Goal: Information Seeking & Learning: Learn about a topic

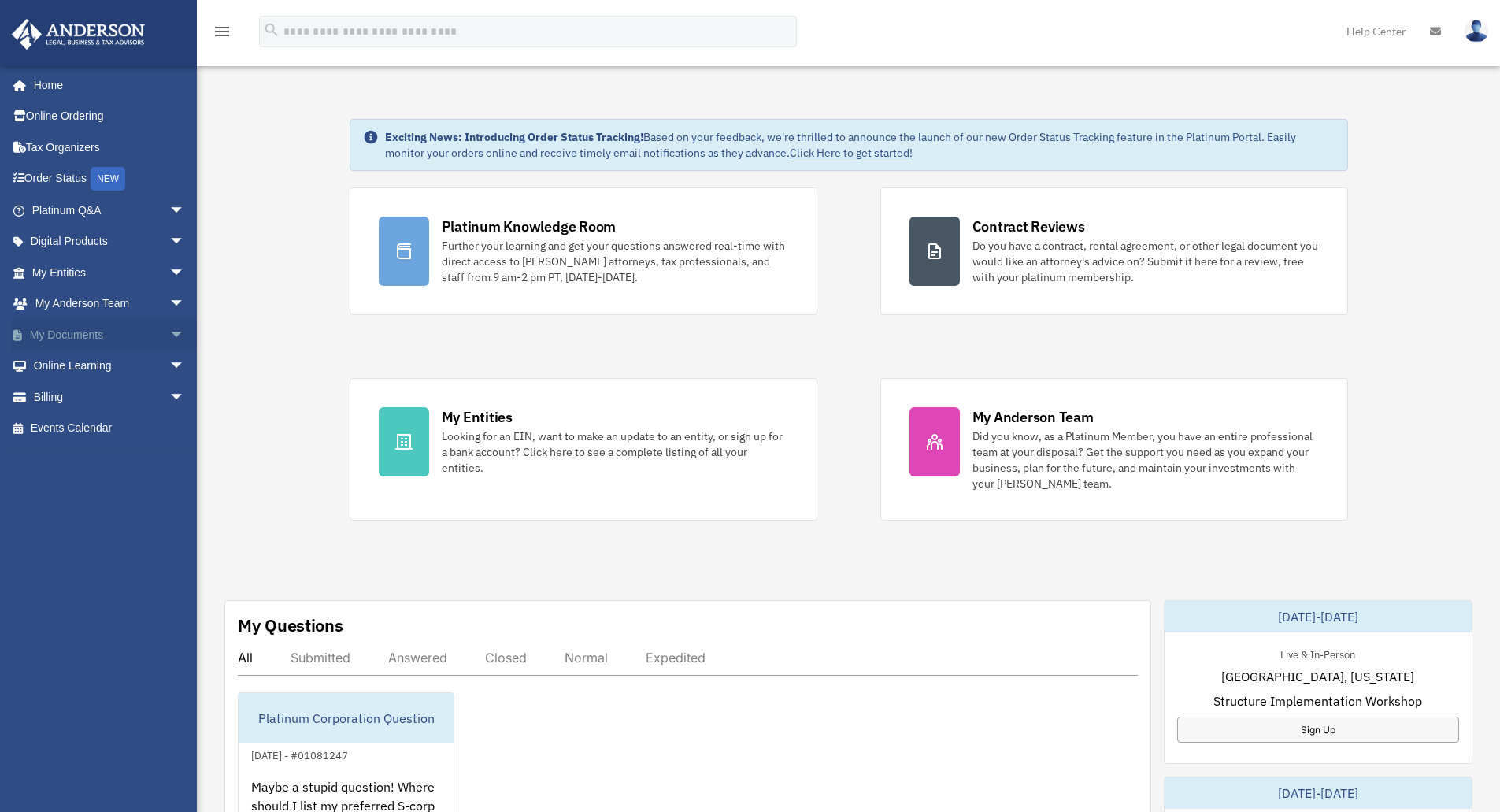
click at [169, 329] on span "arrow_drop_down" at bounding box center [185, 334] width 31 height 32
click at [88, 370] on link "Box" at bounding box center [116, 366] width 186 height 31
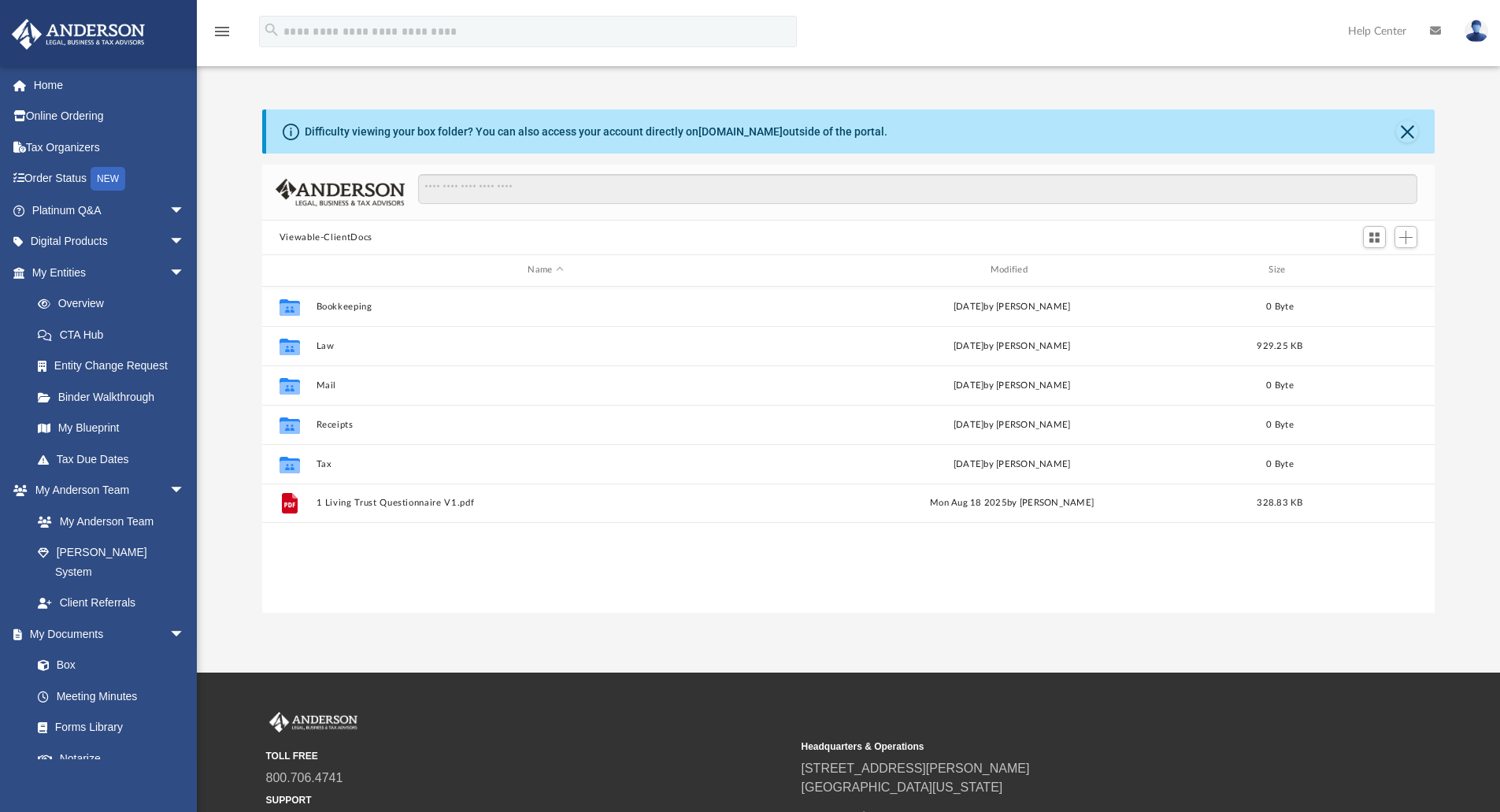
scroll to position [346, 1161]
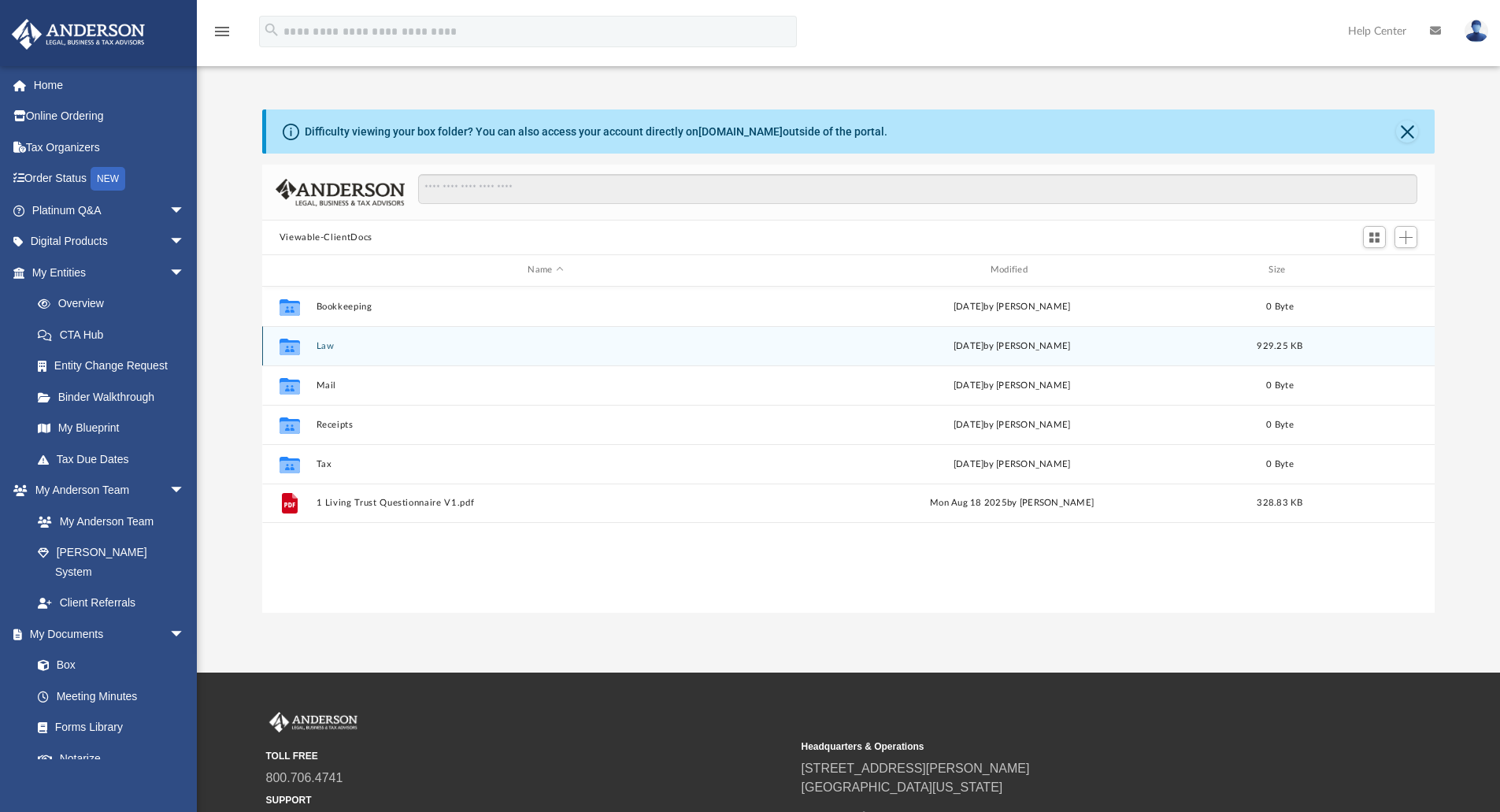
click at [296, 353] on icon "grid" at bounding box center [290, 348] width 21 height 13
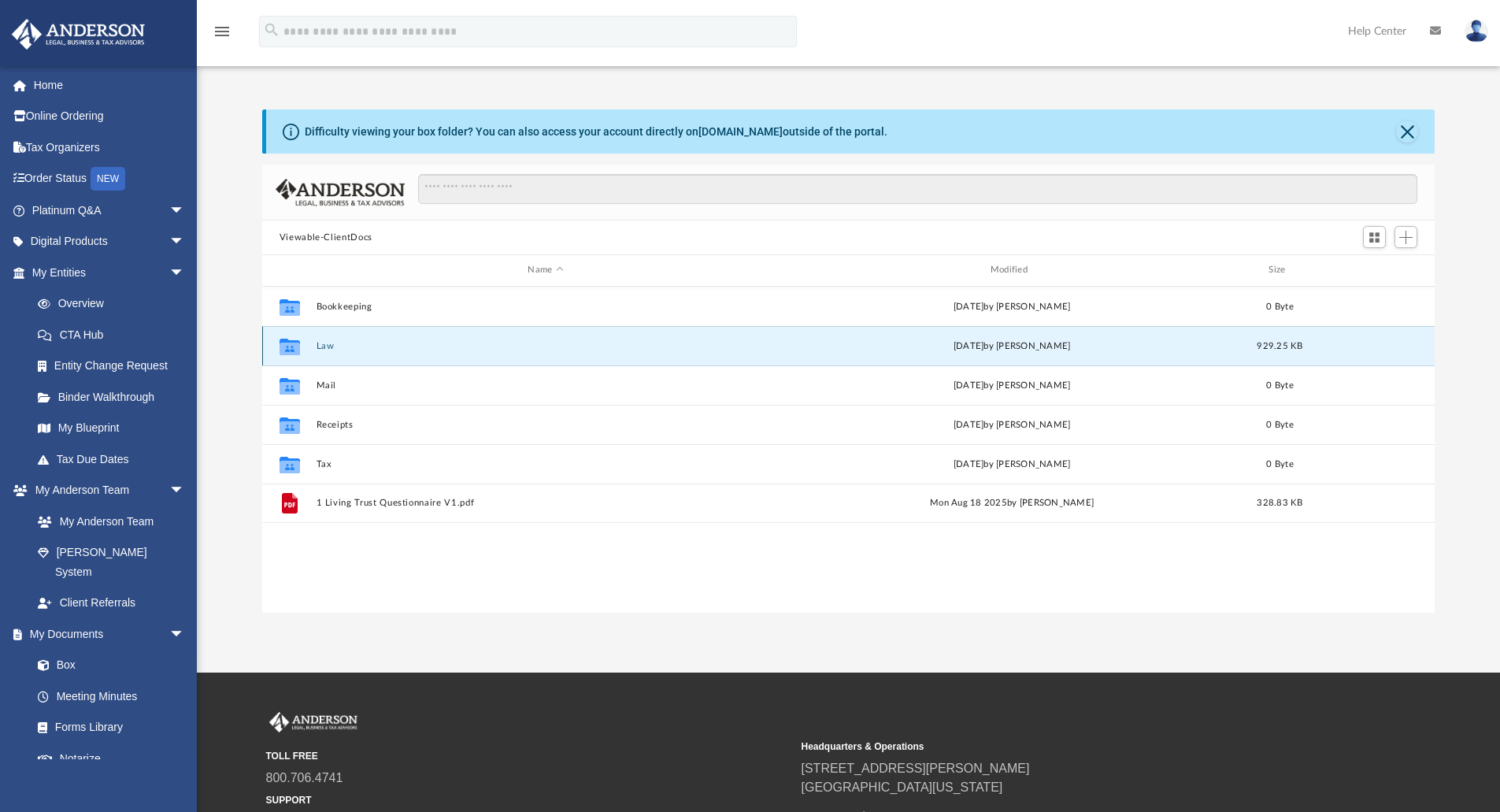
click at [306, 355] on div "Collaborated Folder" at bounding box center [290, 345] width 40 height 25
click at [321, 339] on div "Collaborated Folder Law today by Cynthia Peters 929.25 KB" at bounding box center [848, 346] width 1173 height 40
click at [325, 344] on button "Law" at bounding box center [545, 346] width 459 height 10
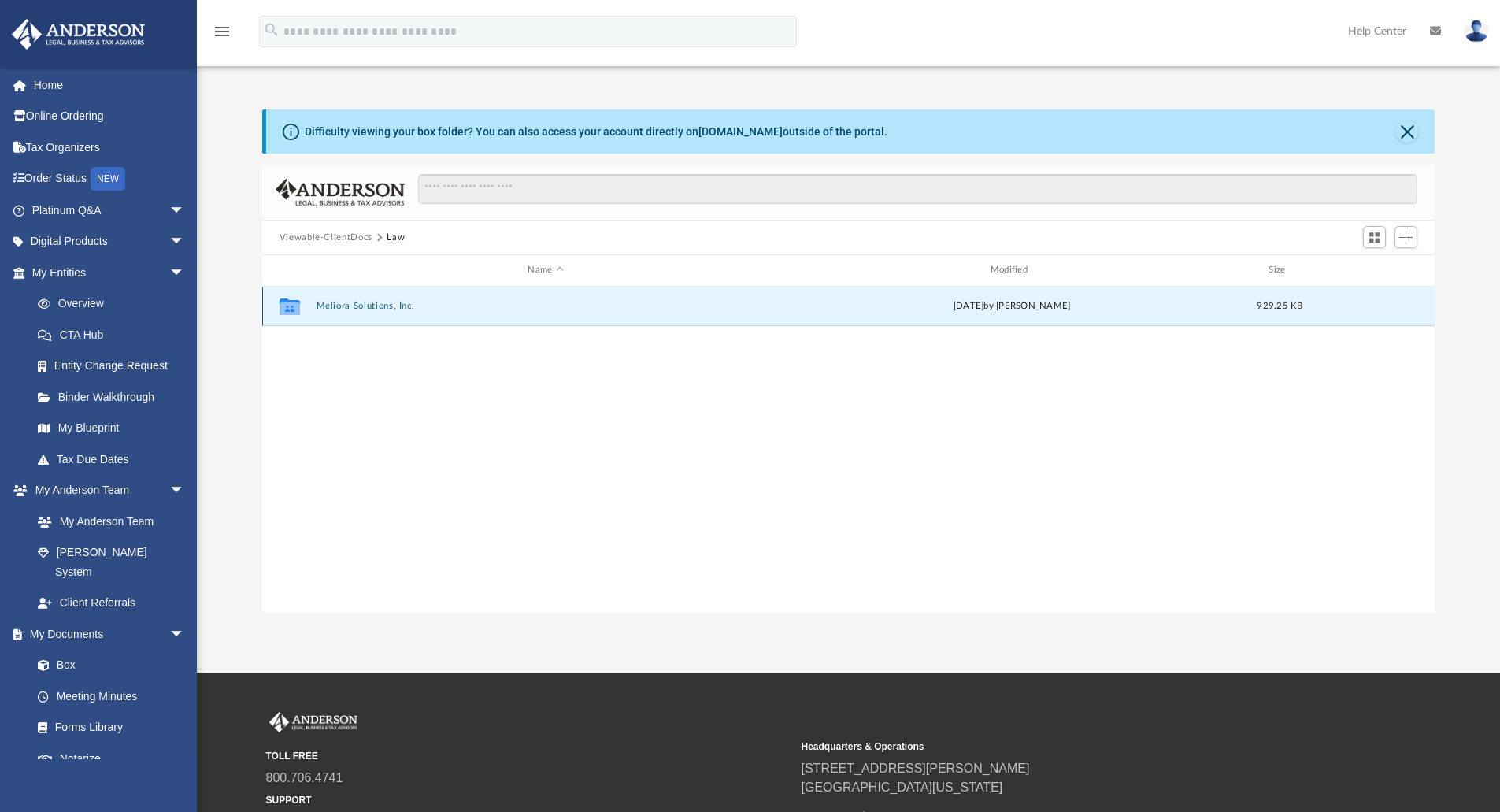
click at [355, 310] on button "Meliora Solutions, Inc." at bounding box center [545, 305] width 459 height 10
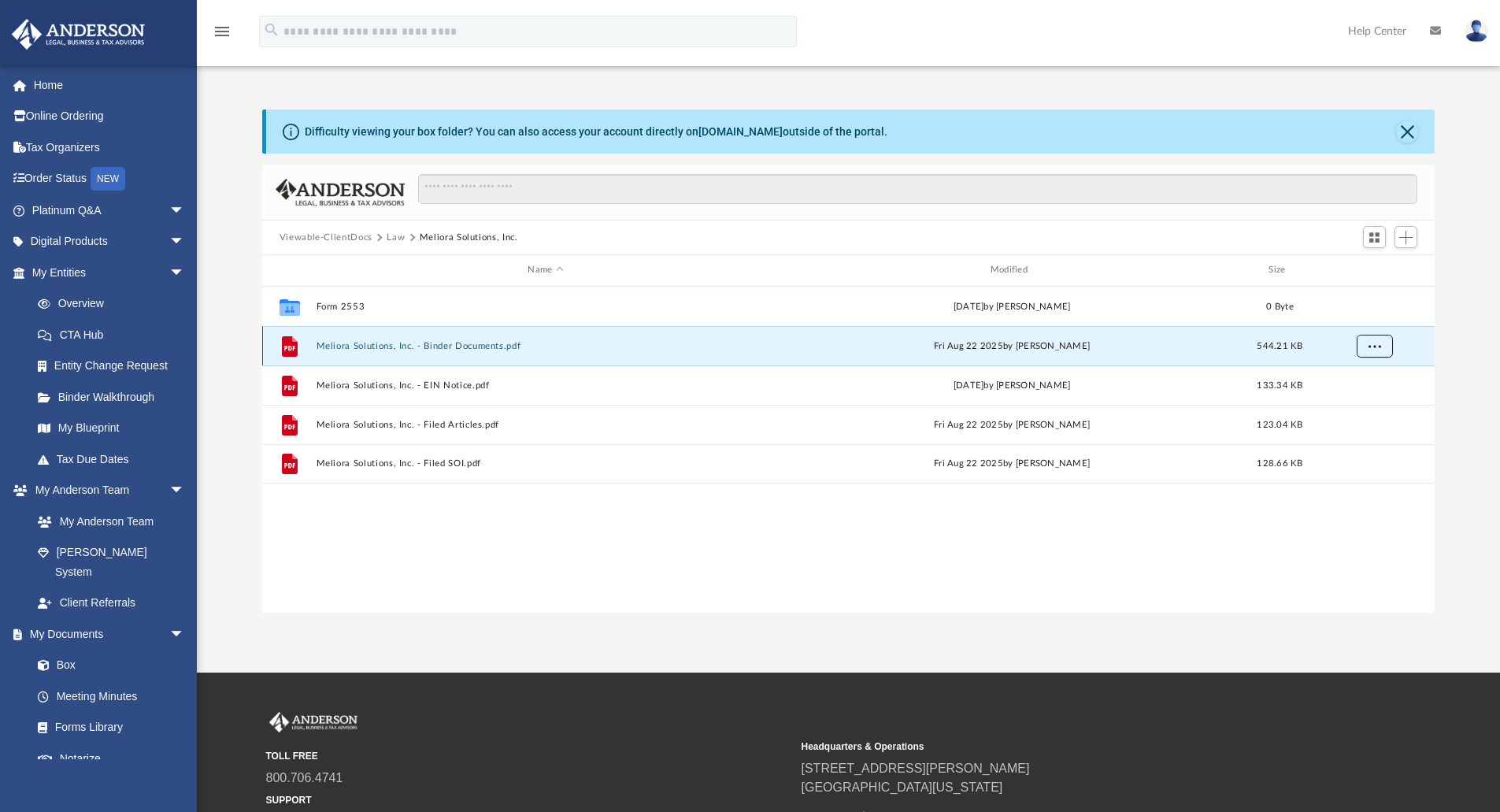
click at [1386, 345] on button "More options" at bounding box center [1374, 345] width 36 height 23
click at [1364, 405] on li "Download" at bounding box center [1359, 402] width 46 height 16
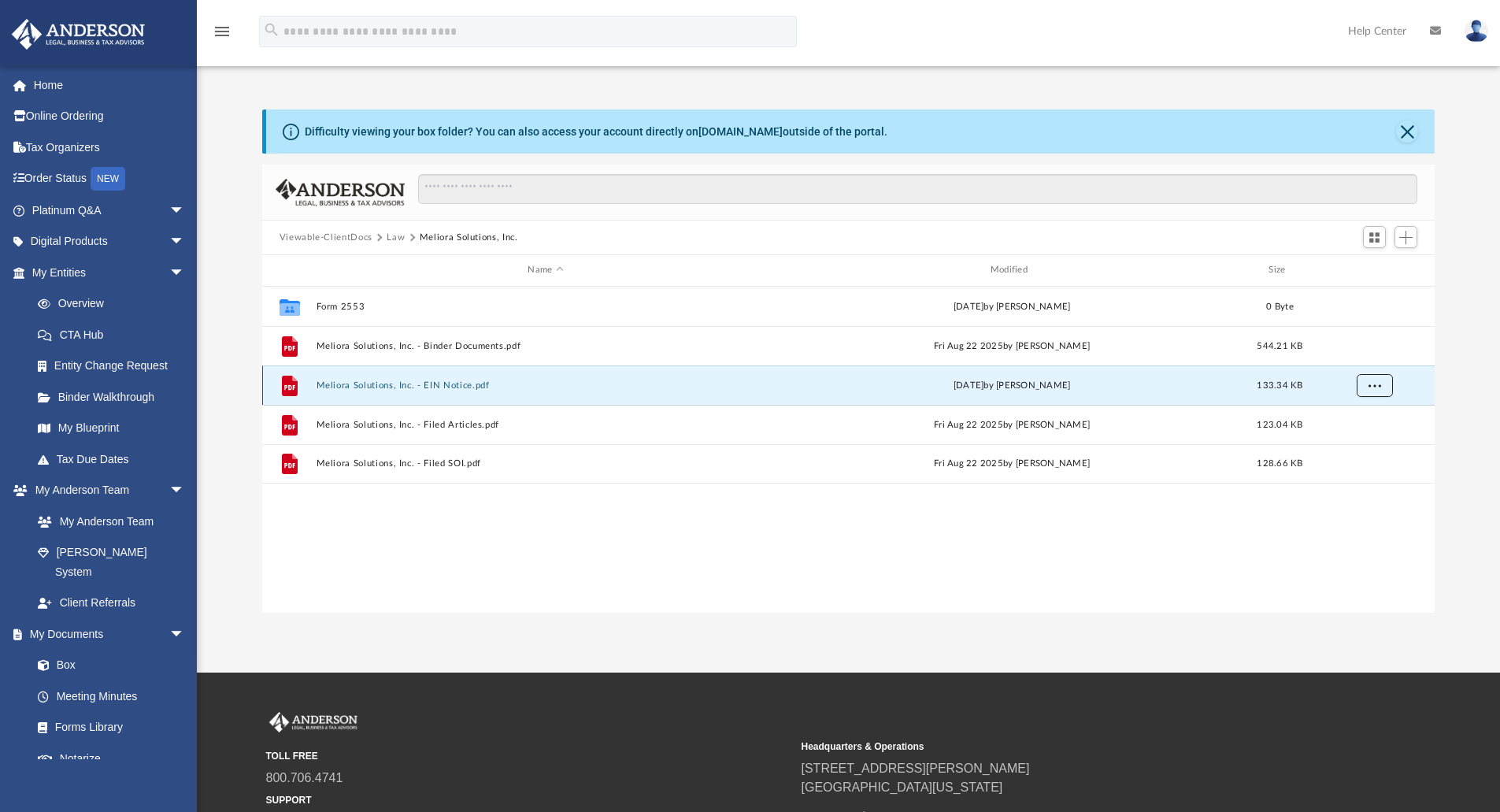
click at [1378, 381] on span "More options" at bounding box center [1374, 385] width 13 height 9
click at [1368, 444] on li "Download" at bounding box center [1359, 442] width 46 height 16
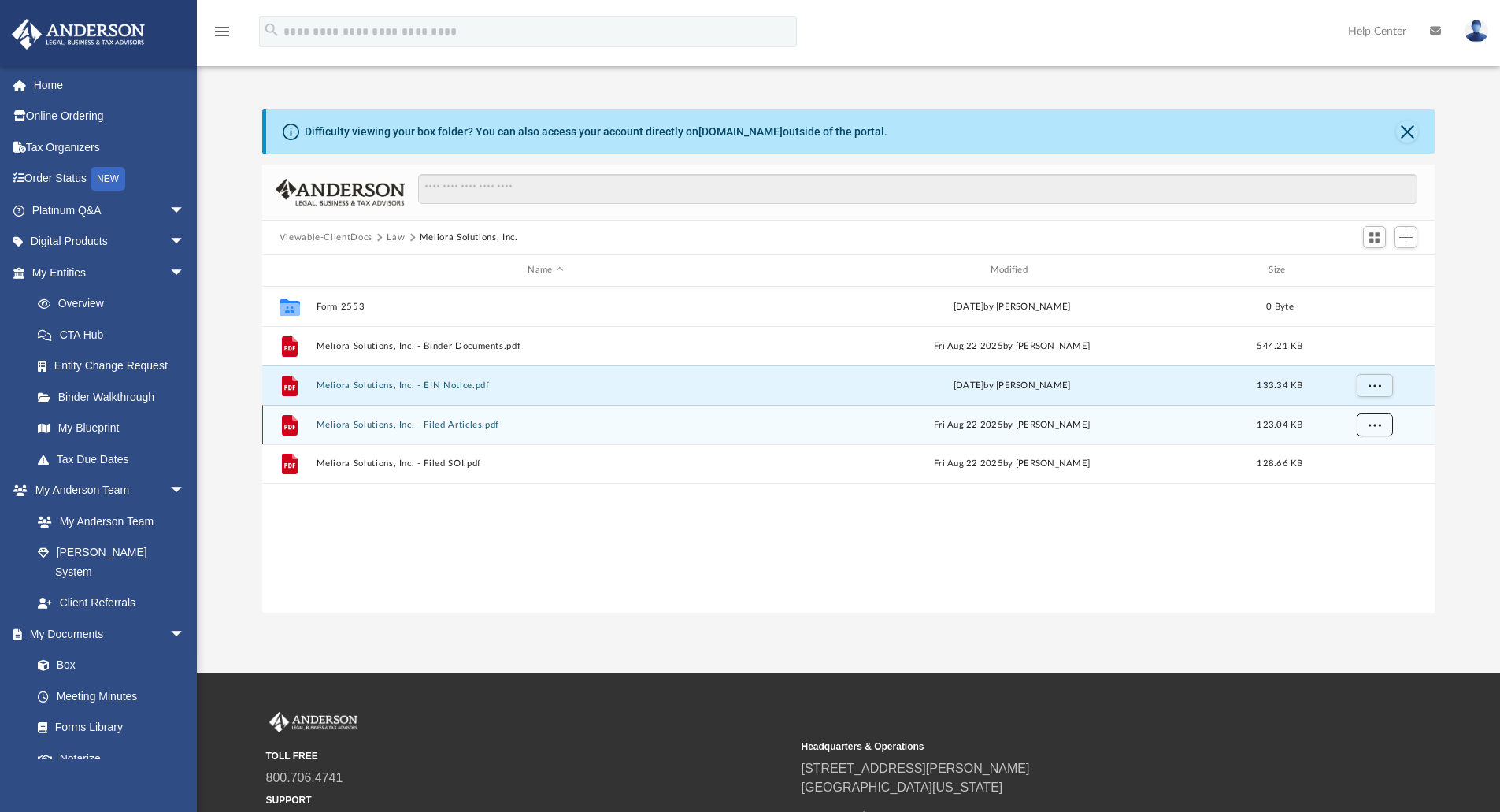
click at [1375, 425] on span "More options" at bounding box center [1374, 424] width 13 height 9
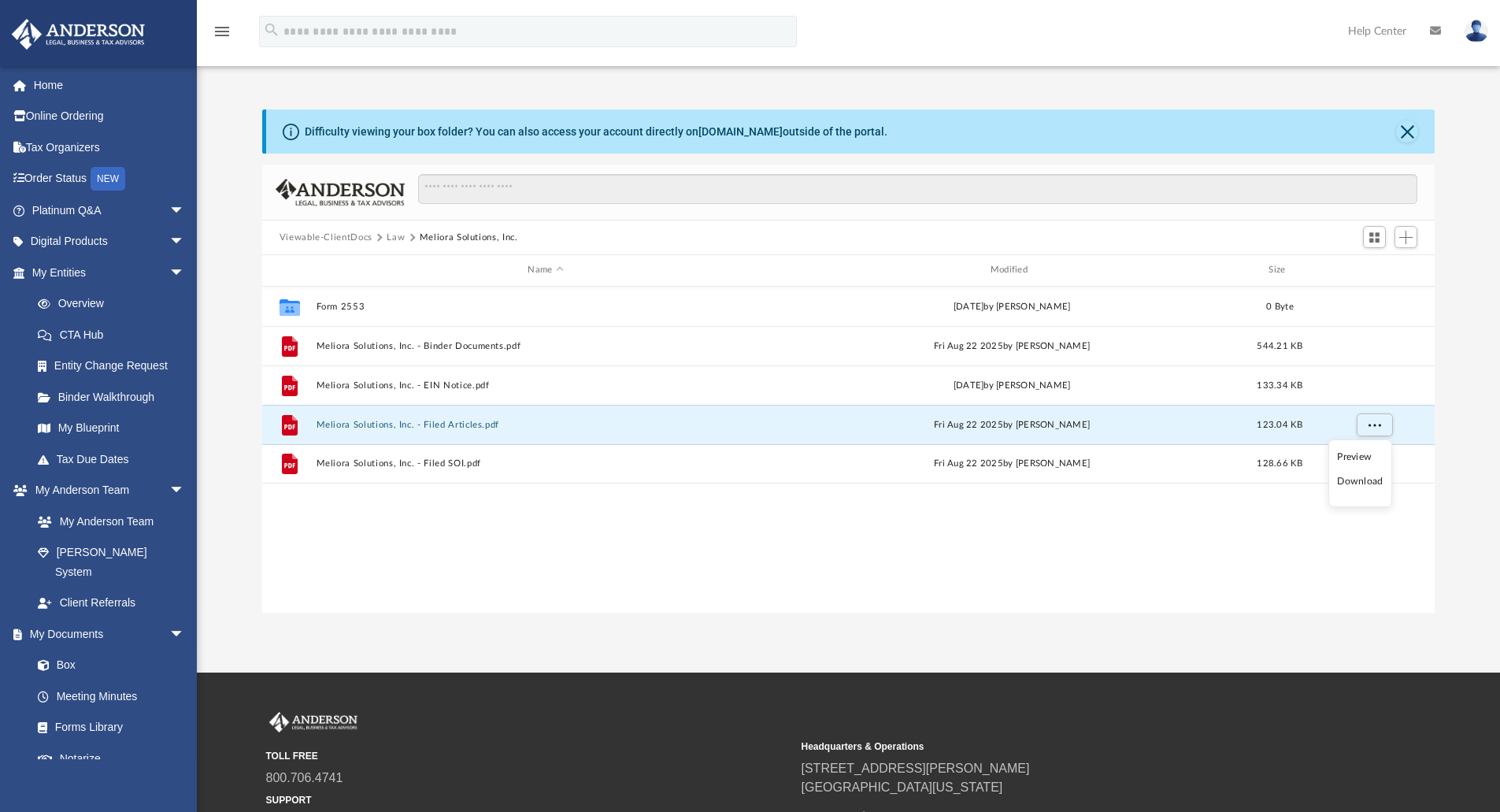
click at [1368, 482] on li "Download" at bounding box center [1359, 481] width 46 height 16
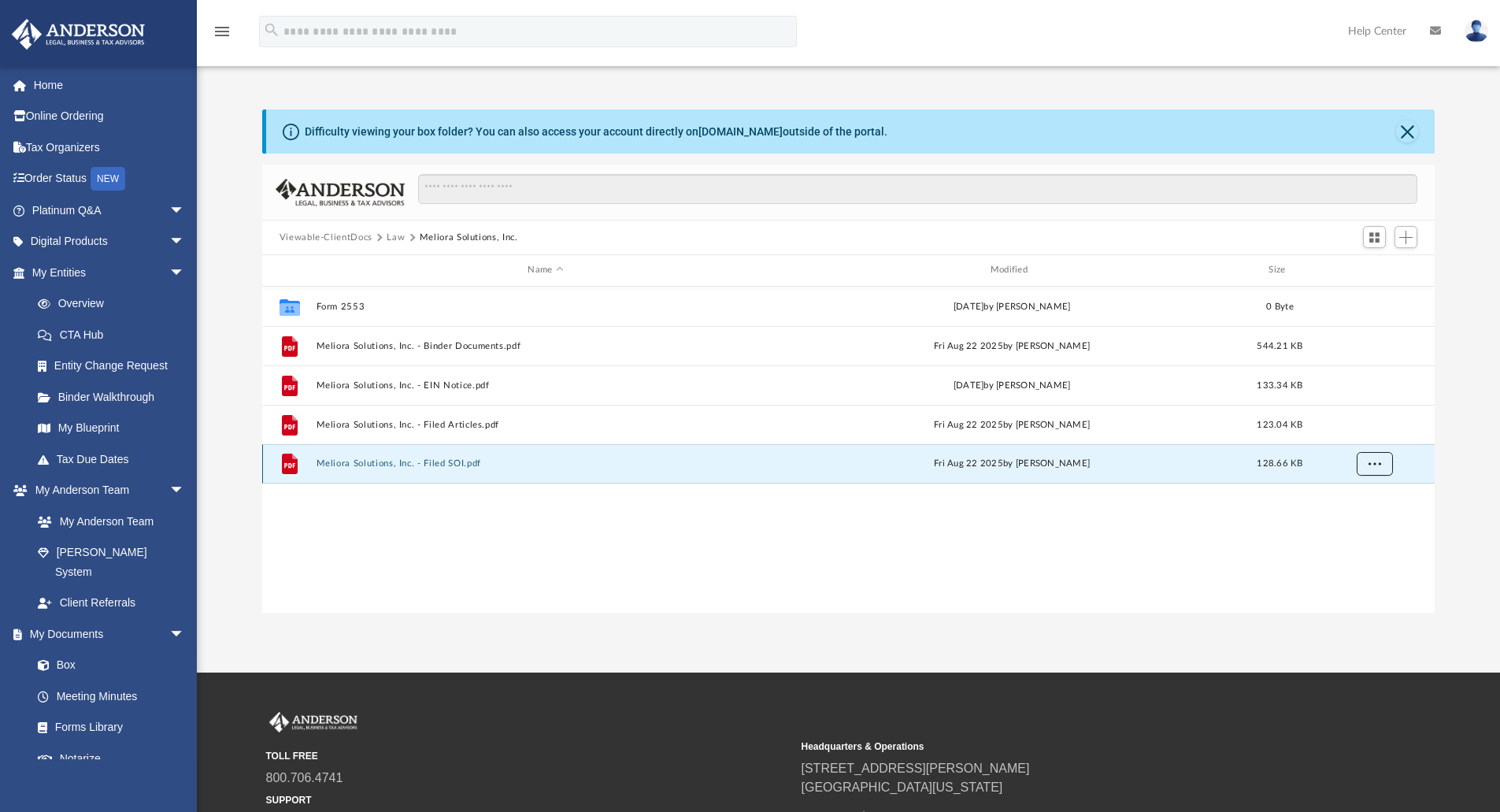
click at [1380, 460] on span "More options" at bounding box center [1374, 463] width 13 height 9
click at [1351, 522] on li "Download" at bounding box center [1359, 519] width 46 height 16
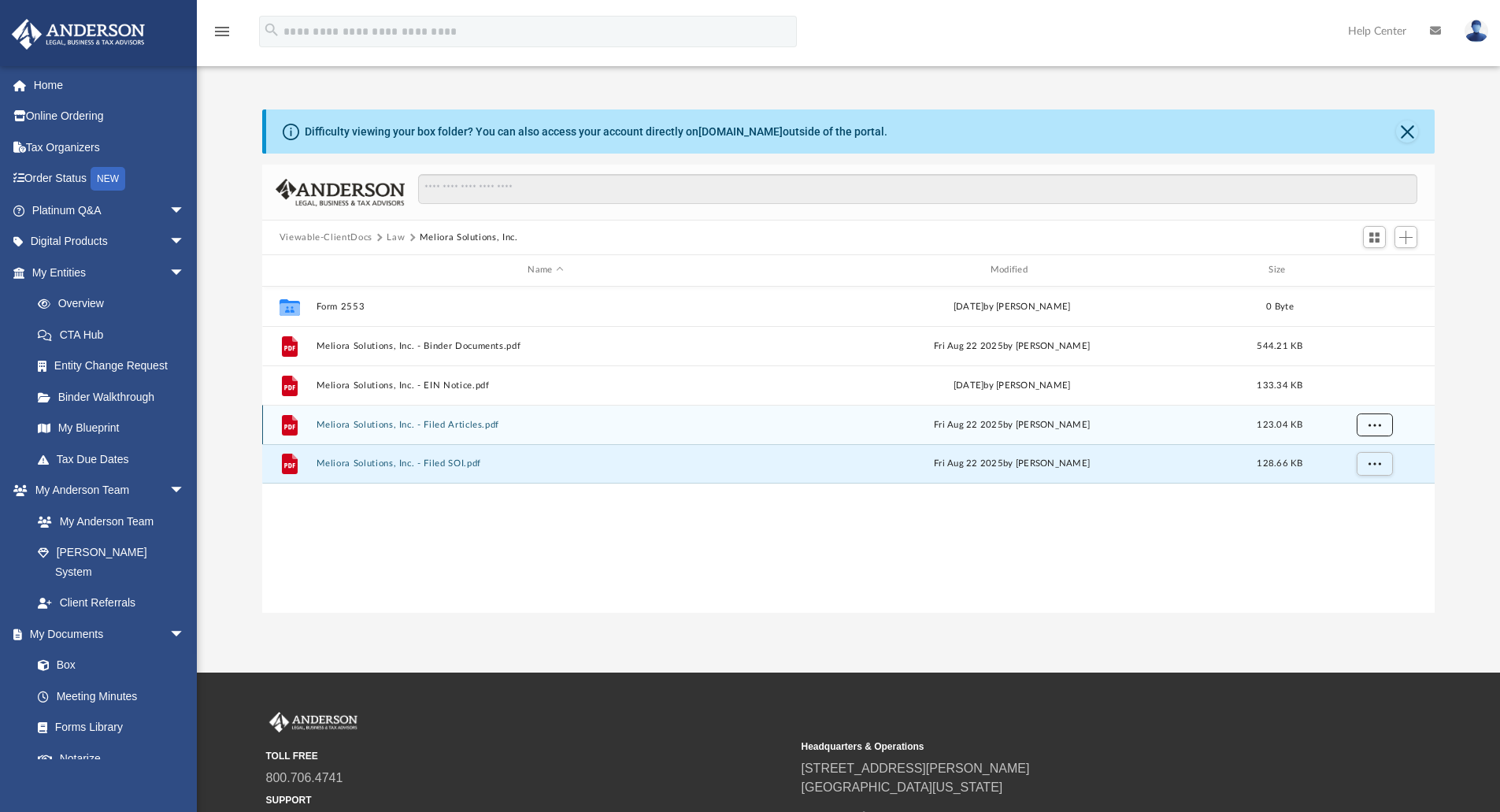
click at [1372, 421] on span "More options" at bounding box center [1374, 424] width 13 height 9
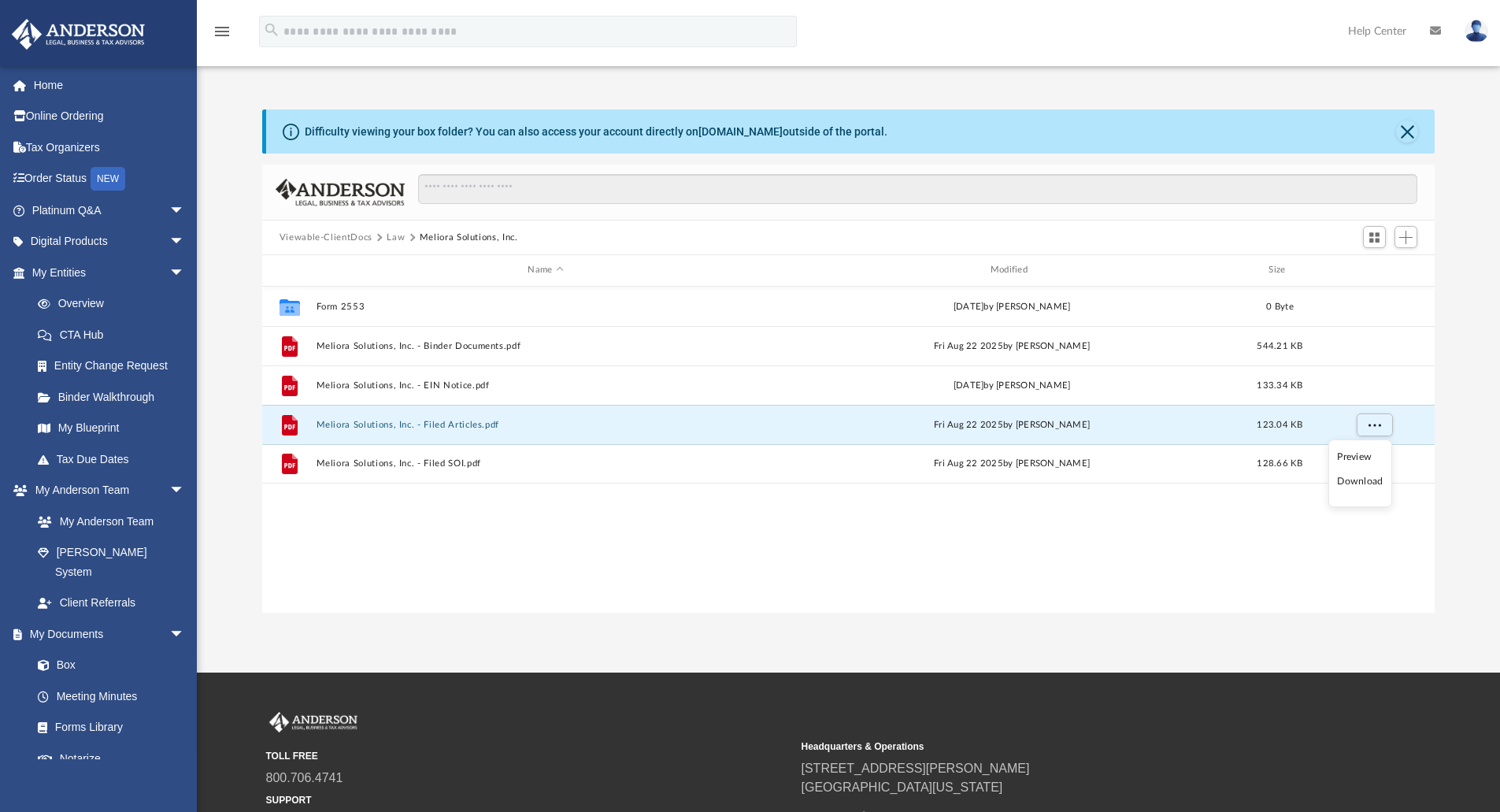
click at [1358, 481] on li "Download" at bounding box center [1359, 481] width 46 height 16
click at [1402, 123] on button "Close" at bounding box center [1407, 132] width 22 height 22
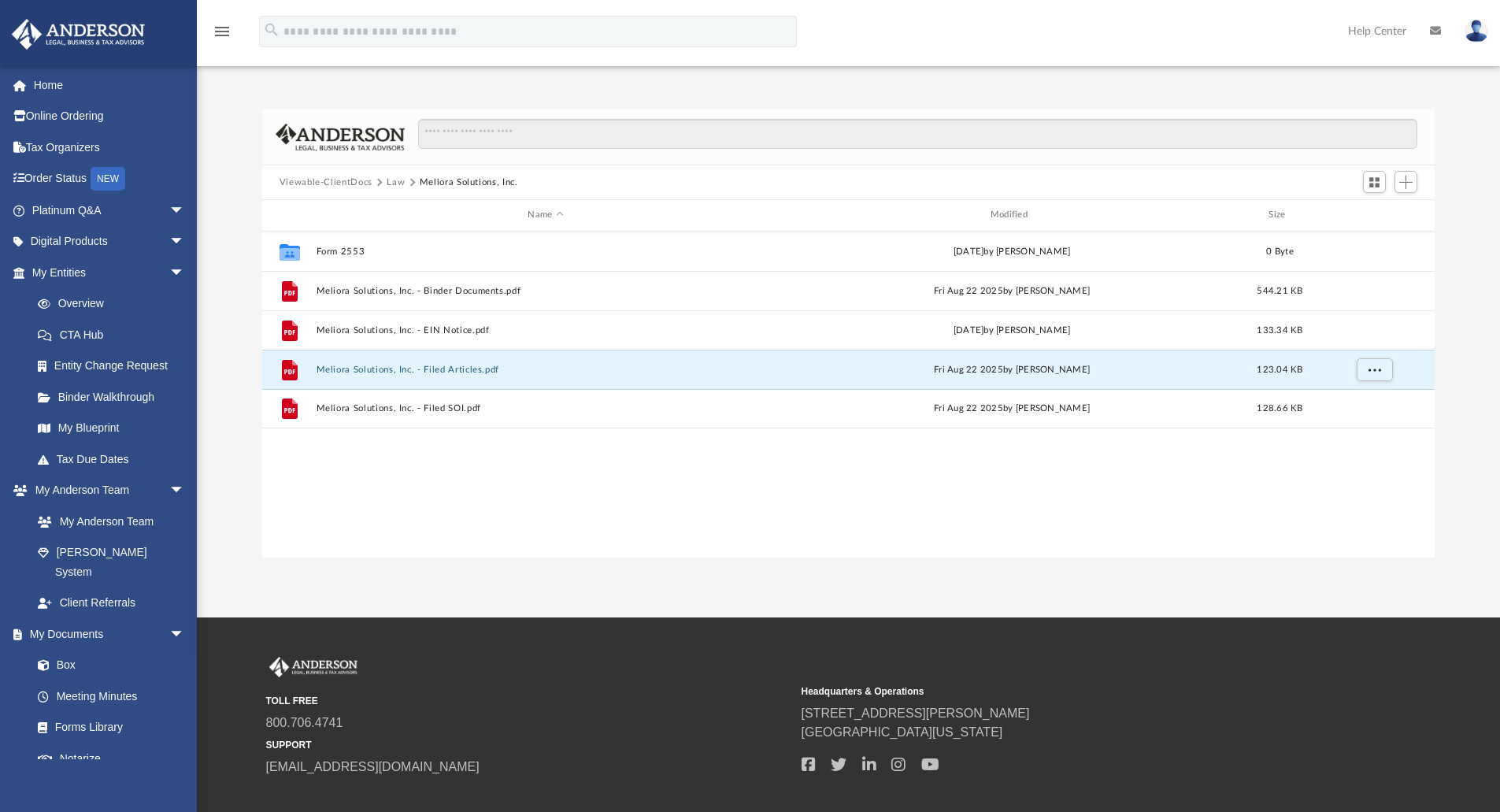
click at [350, 182] on button "Viewable-ClientDocs" at bounding box center [326, 182] width 93 height 14
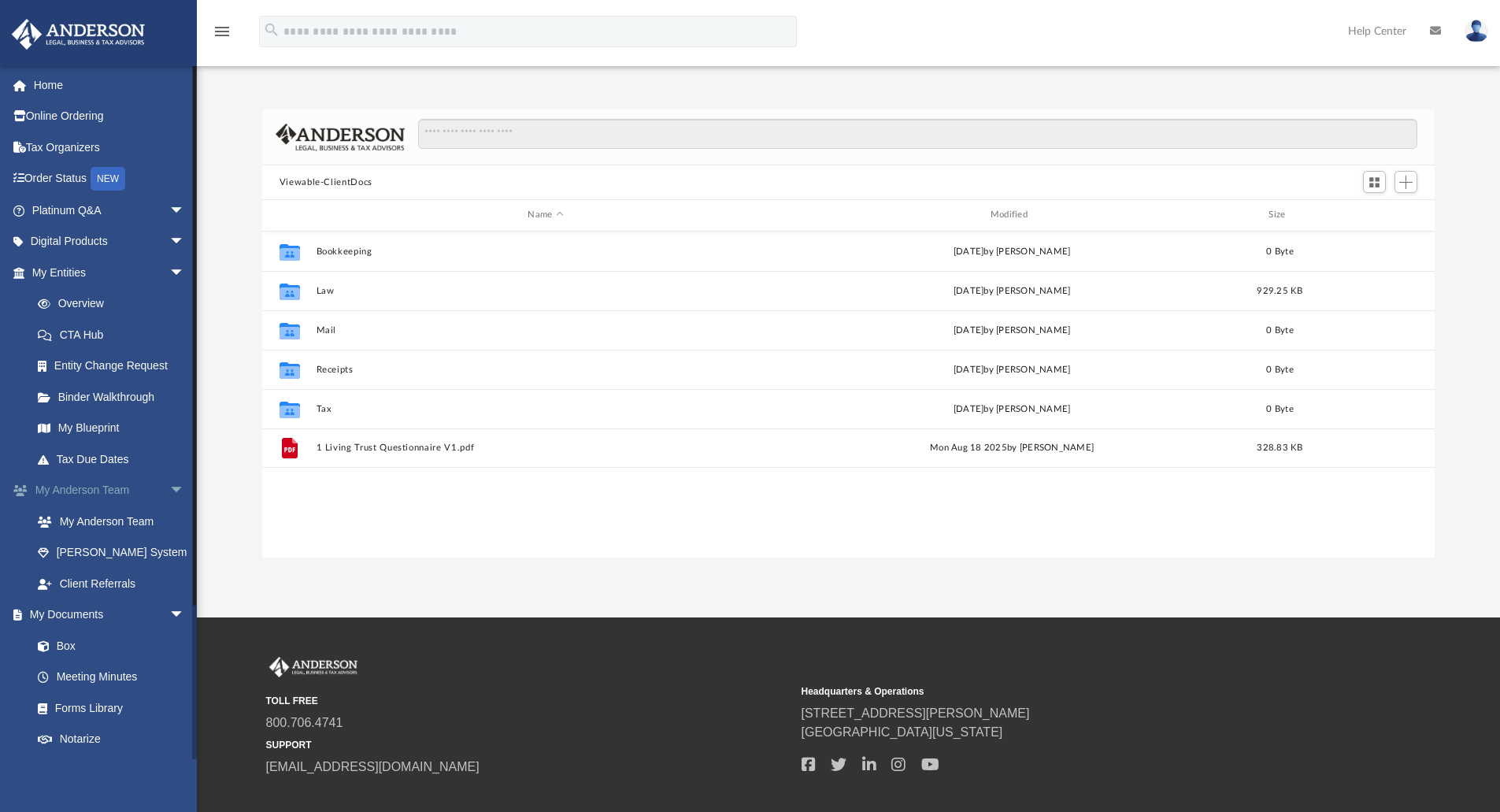
click at [169, 482] on span "arrow_drop_down" at bounding box center [185, 490] width 31 height 32
click at [169, 488] on span "arrow_drop_up" at bounding box center [185, 490] width 31 height 32
click at [135, 517] on link "My Anderson Team" at bounding box center [116, 521] width 186 height 31
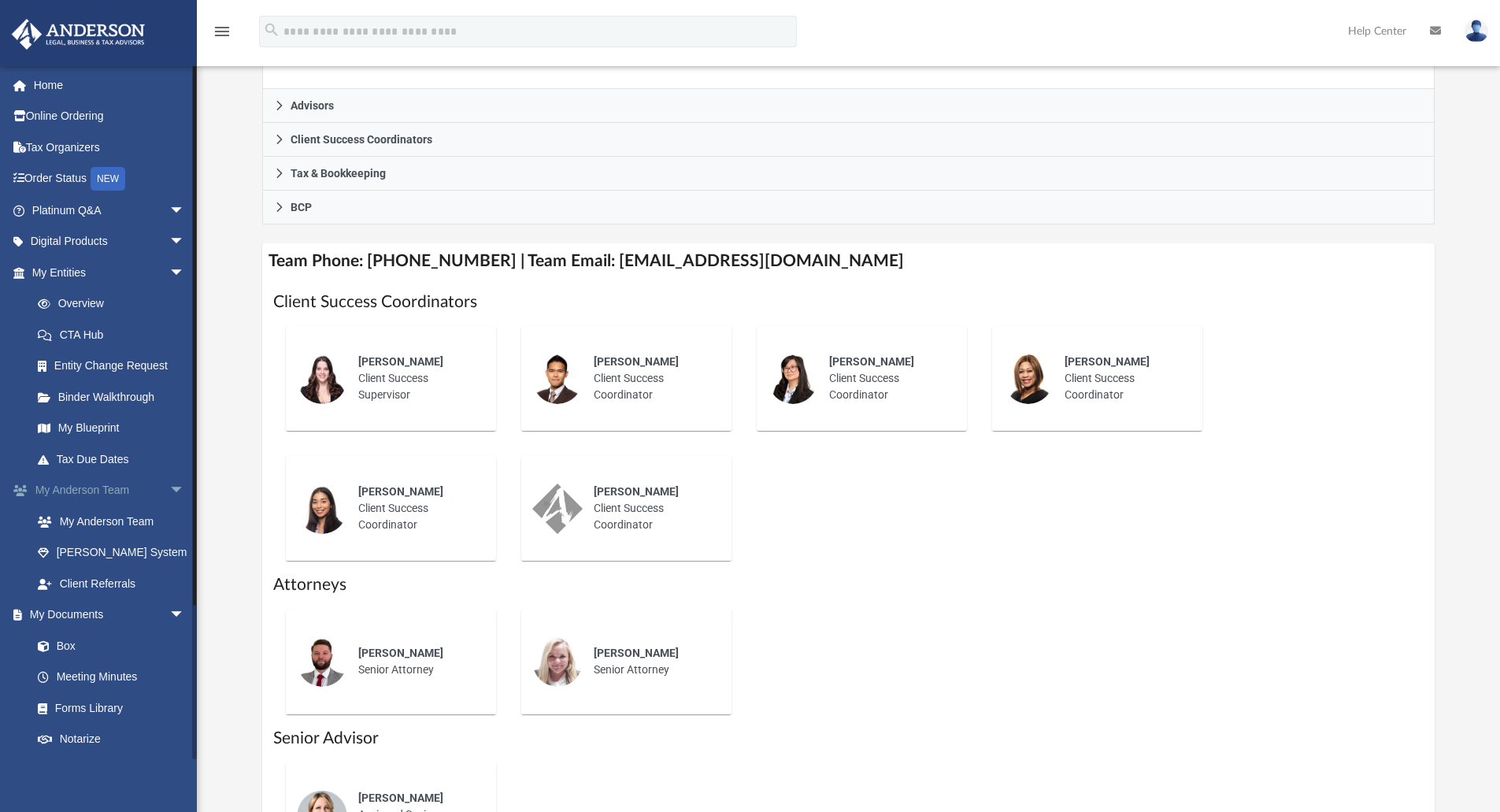
scroll to position [419, 0]
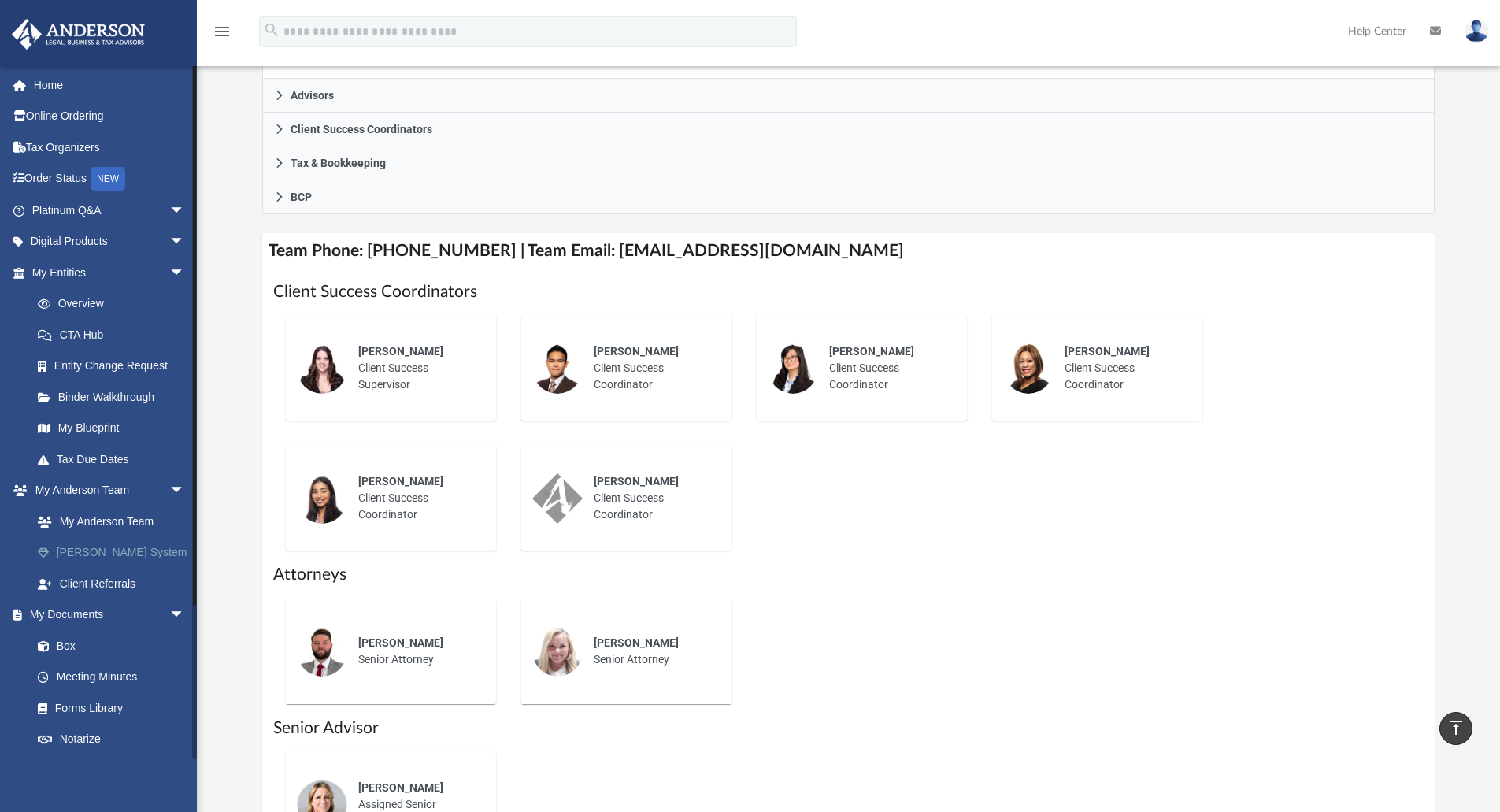
click at [67, 551] on link "[PERSON_NAME] System" at bounding box center [116, 552] width 186 height 31
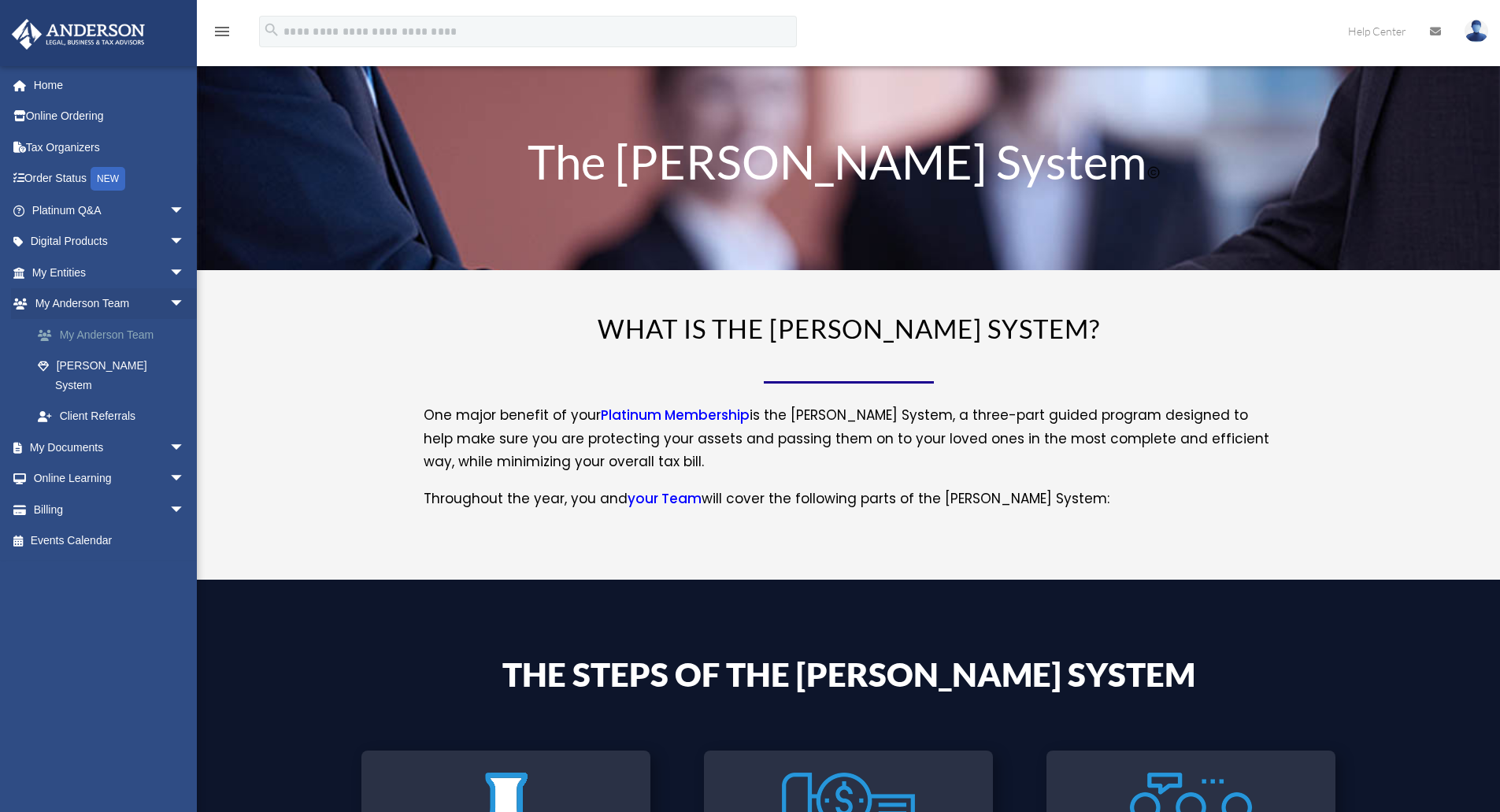
click at [129, 330] on link "My Anderson Team" at bounding box center [116, 334] width 186 height 31
click at [148, 435] on link "My Documents arrow_drop_down" at bounding box center [110, 447] width 198 height 31
click at [169, 431] on span "arrow_drop_down" at bounding box center [185, 447] width 31 height 32
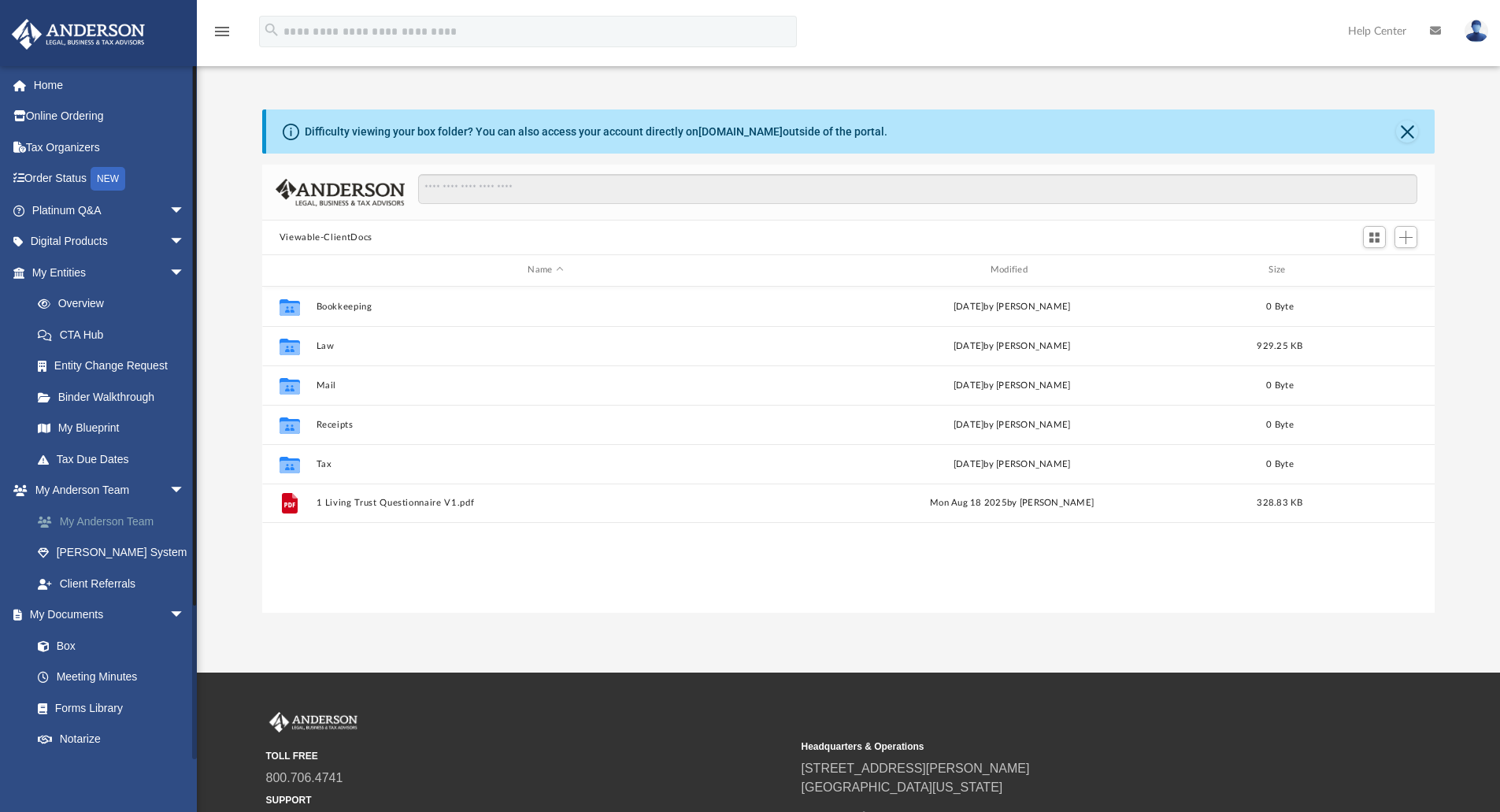
click at [150, 523] on link "My Anderson Team" at bounding box center [116, 521] width 186 height 31
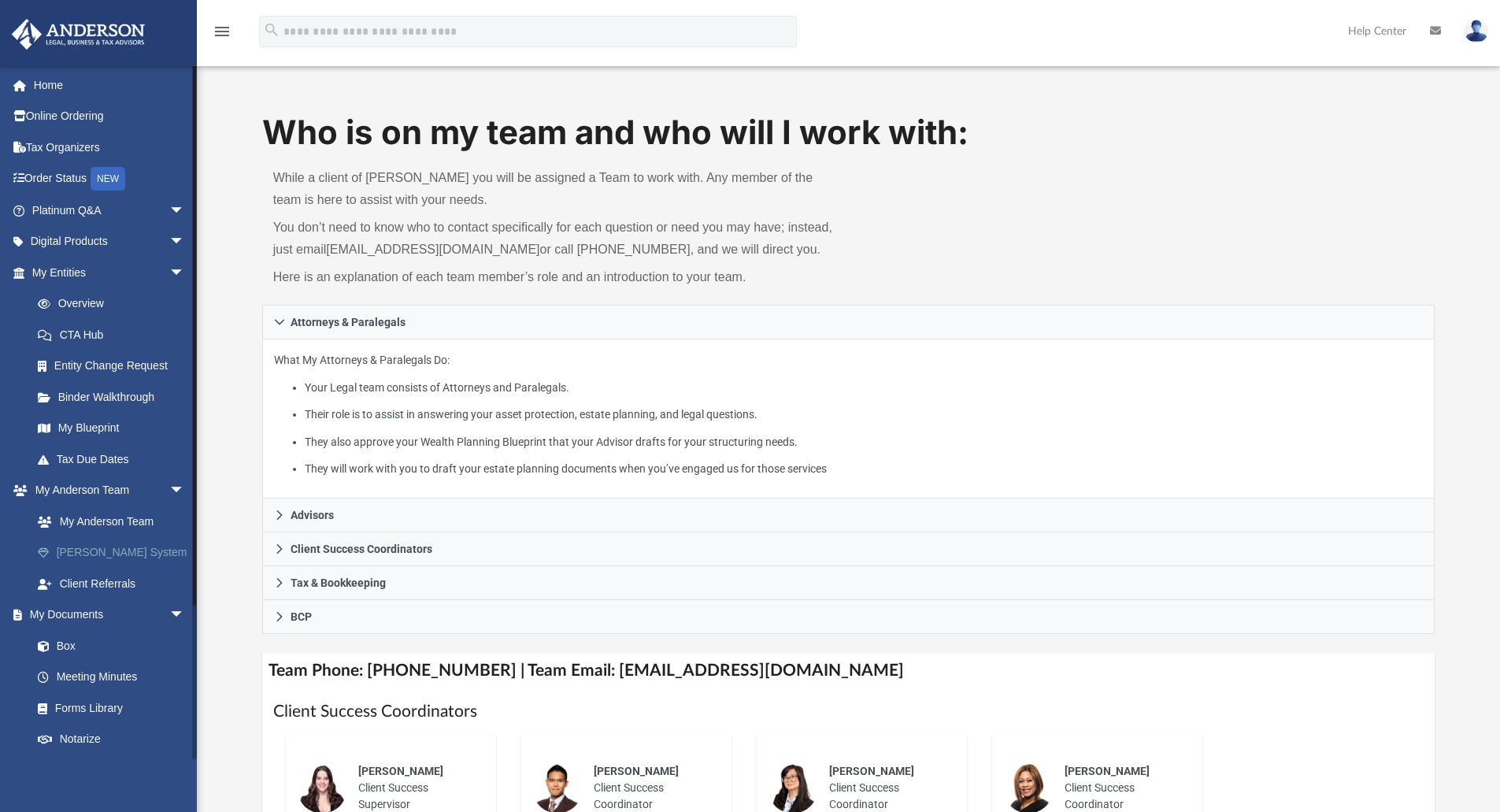
click at [139, 552] on link "[PERSON_NAME] System" at bounding box center [116, 552] width 186 height 31
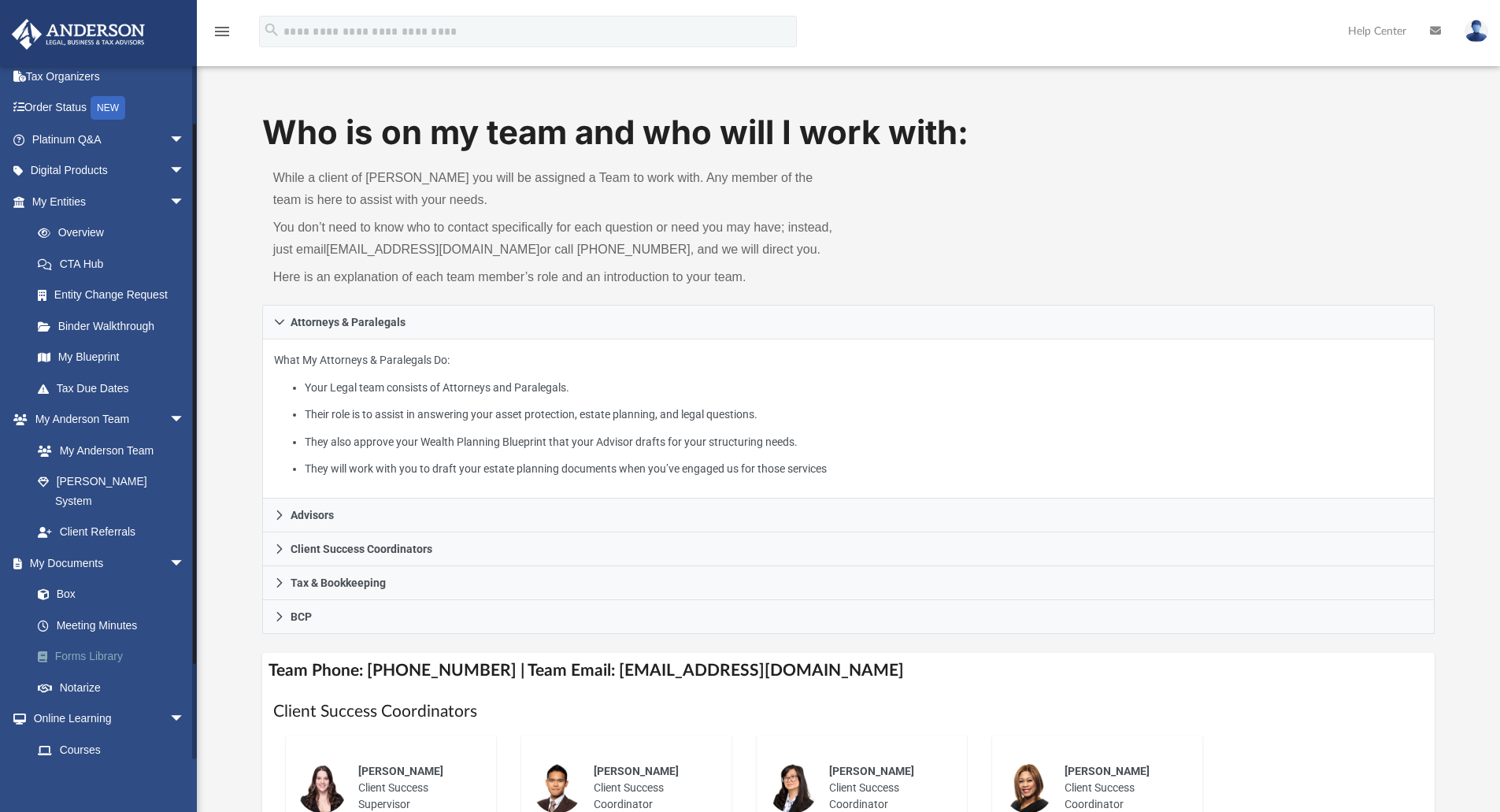
scroll to position [186, 0]
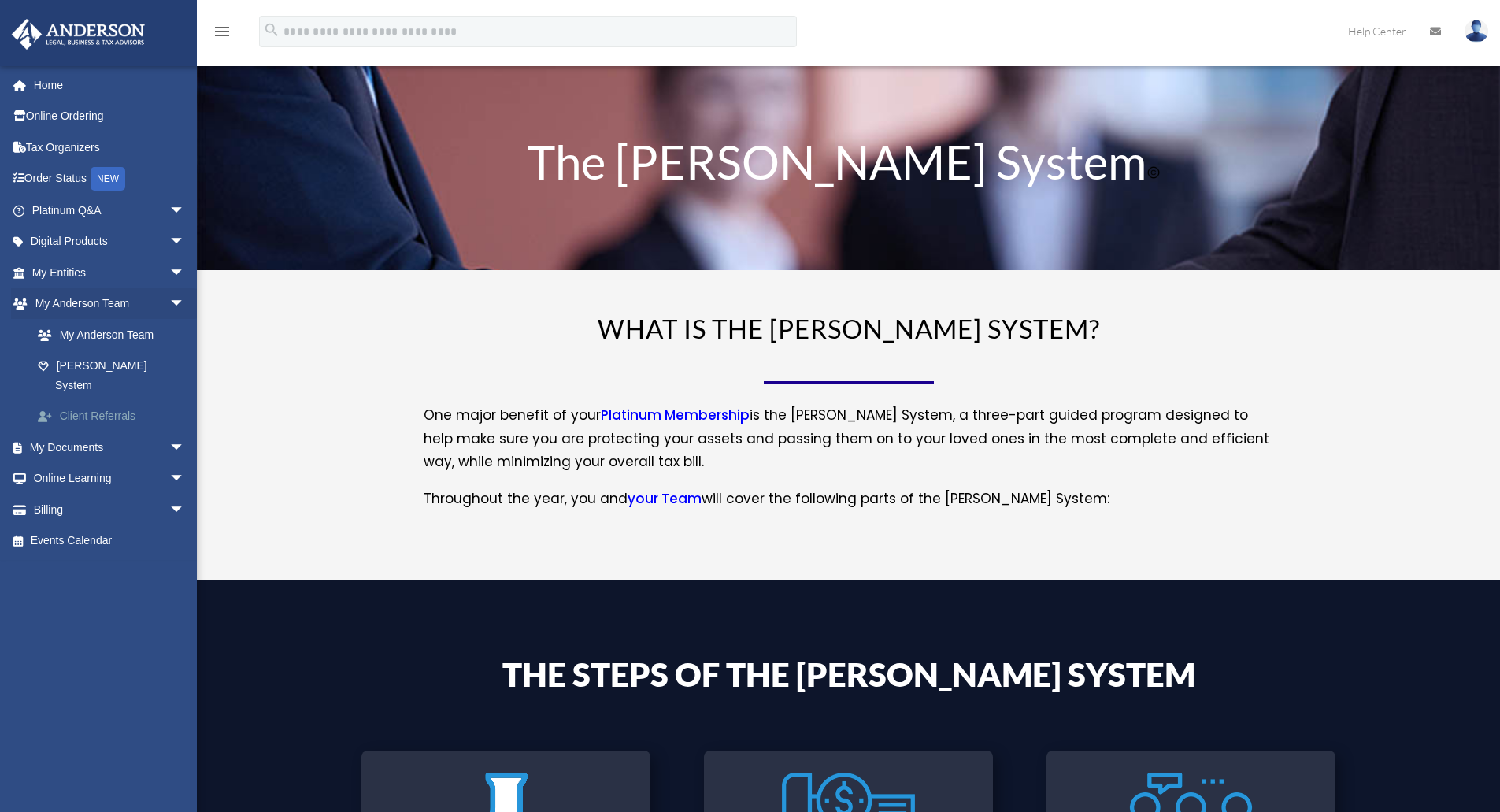
click at [120, 400] on link "Client Referrals" at bounding box center [116, 416] width 186 height 31
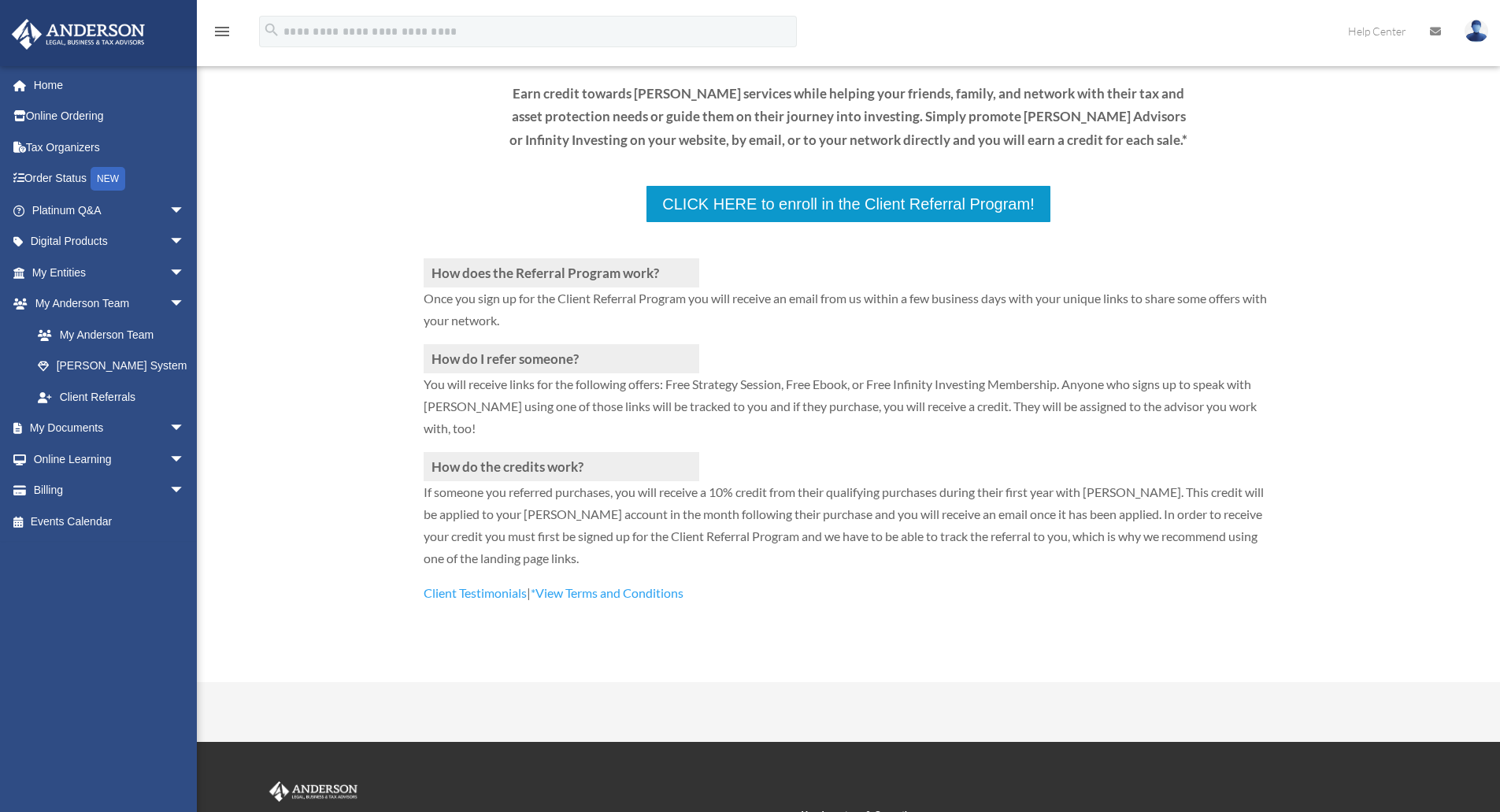
scroll to position [211, 0]
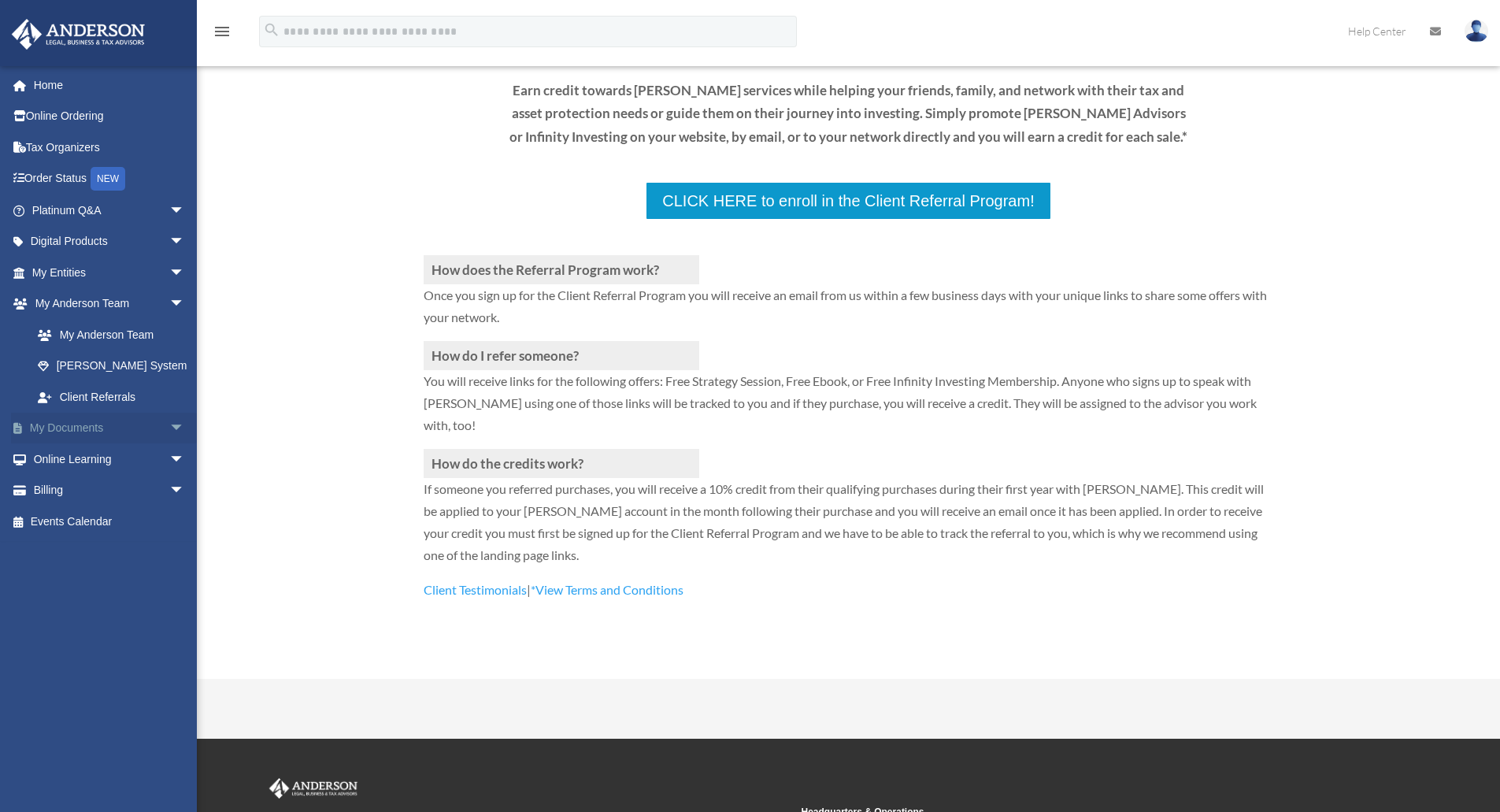
click at [60, 423] on link "My Documents arrow_drop_down" at bounding box center [110, 428] width 198 height 31
click at [169, 429] on span "arrow_drop_down" at bounding box center [185, 428] width 31 height 32
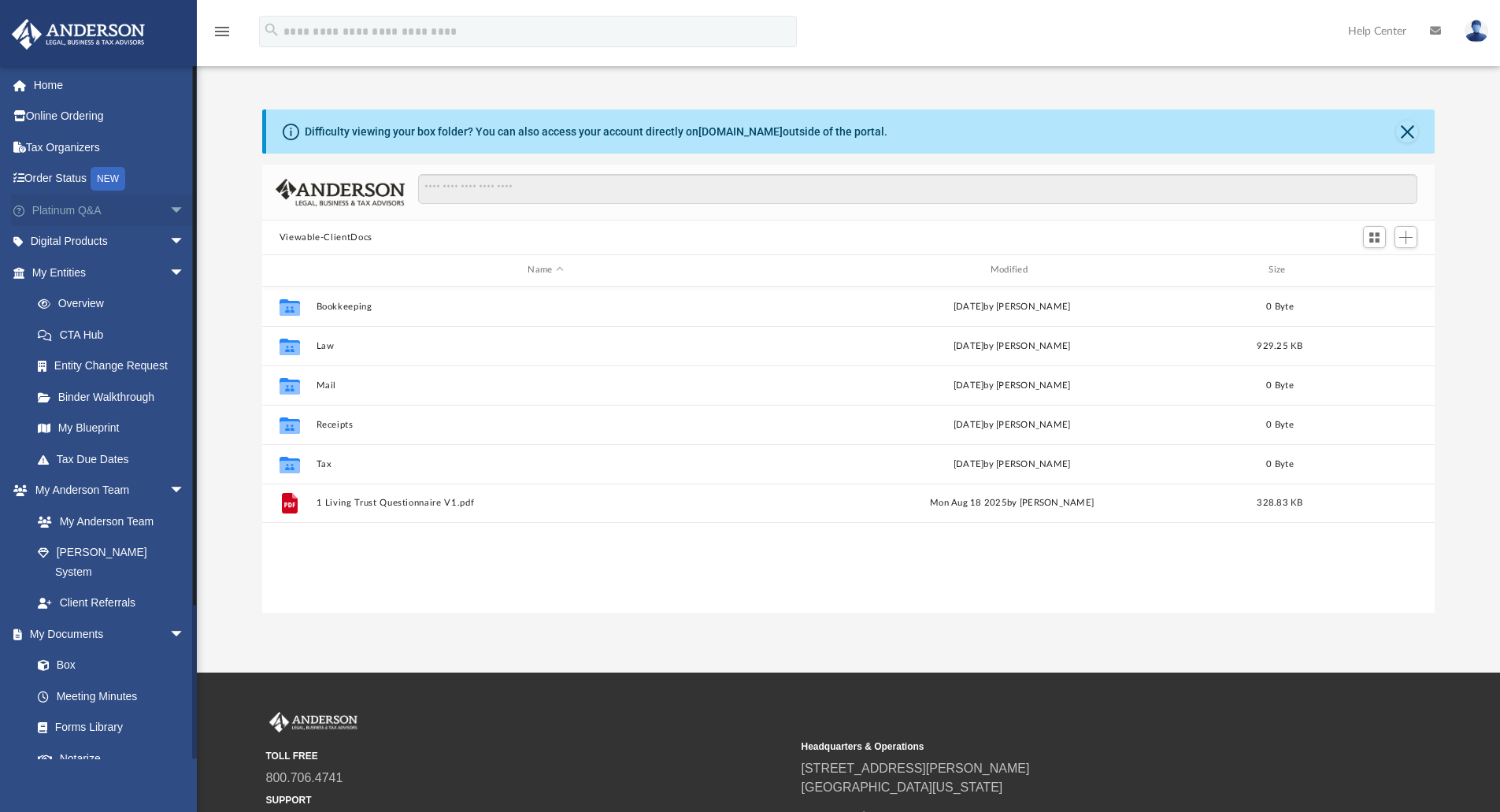
click at [169, 212] on span "arrow_drop_down" at bounding box center [185, 210] width 31 height 32
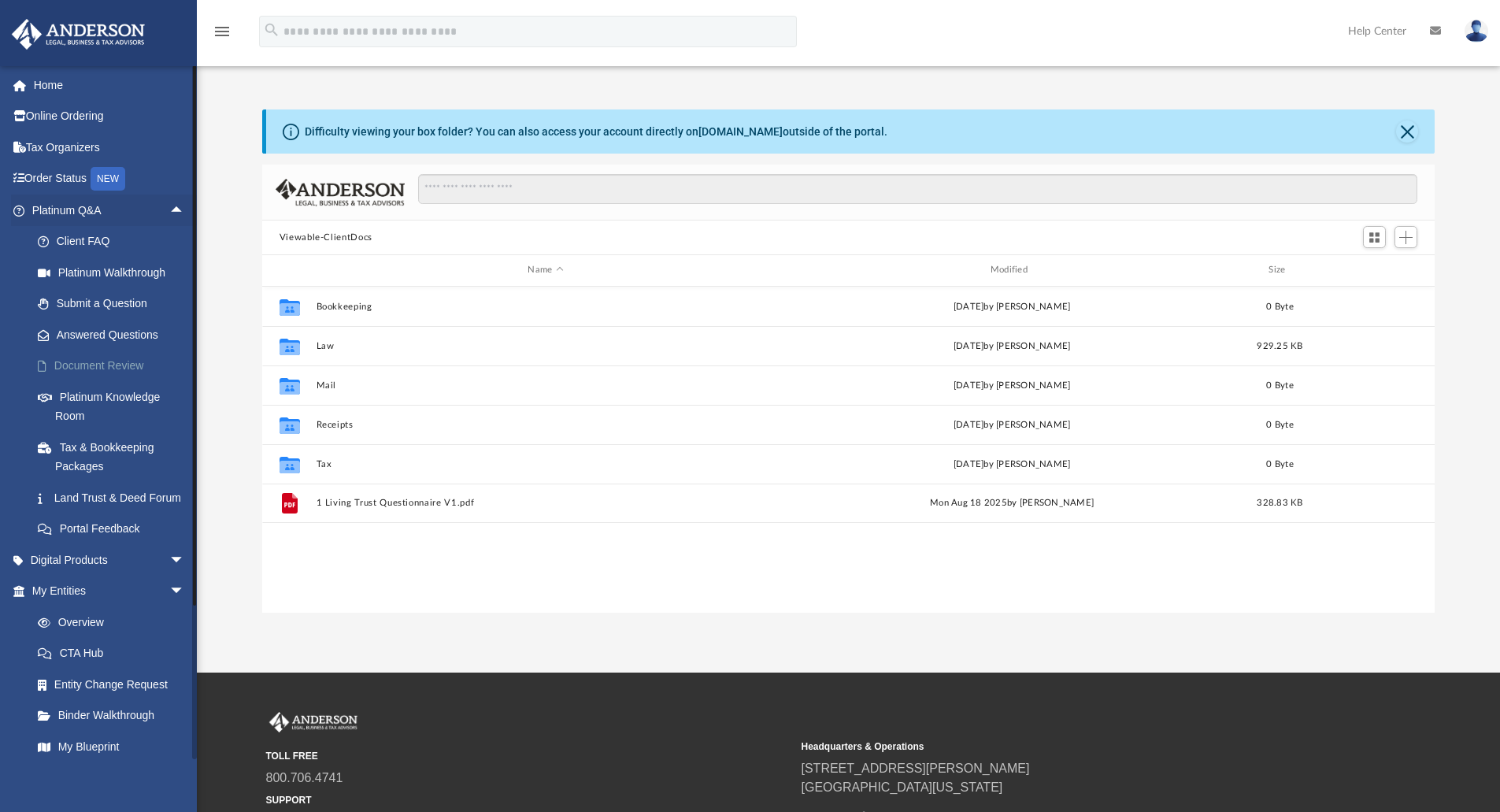
click at [130, 362] on link "Document Review" at bounding box center [116, 366] width 186 height 31
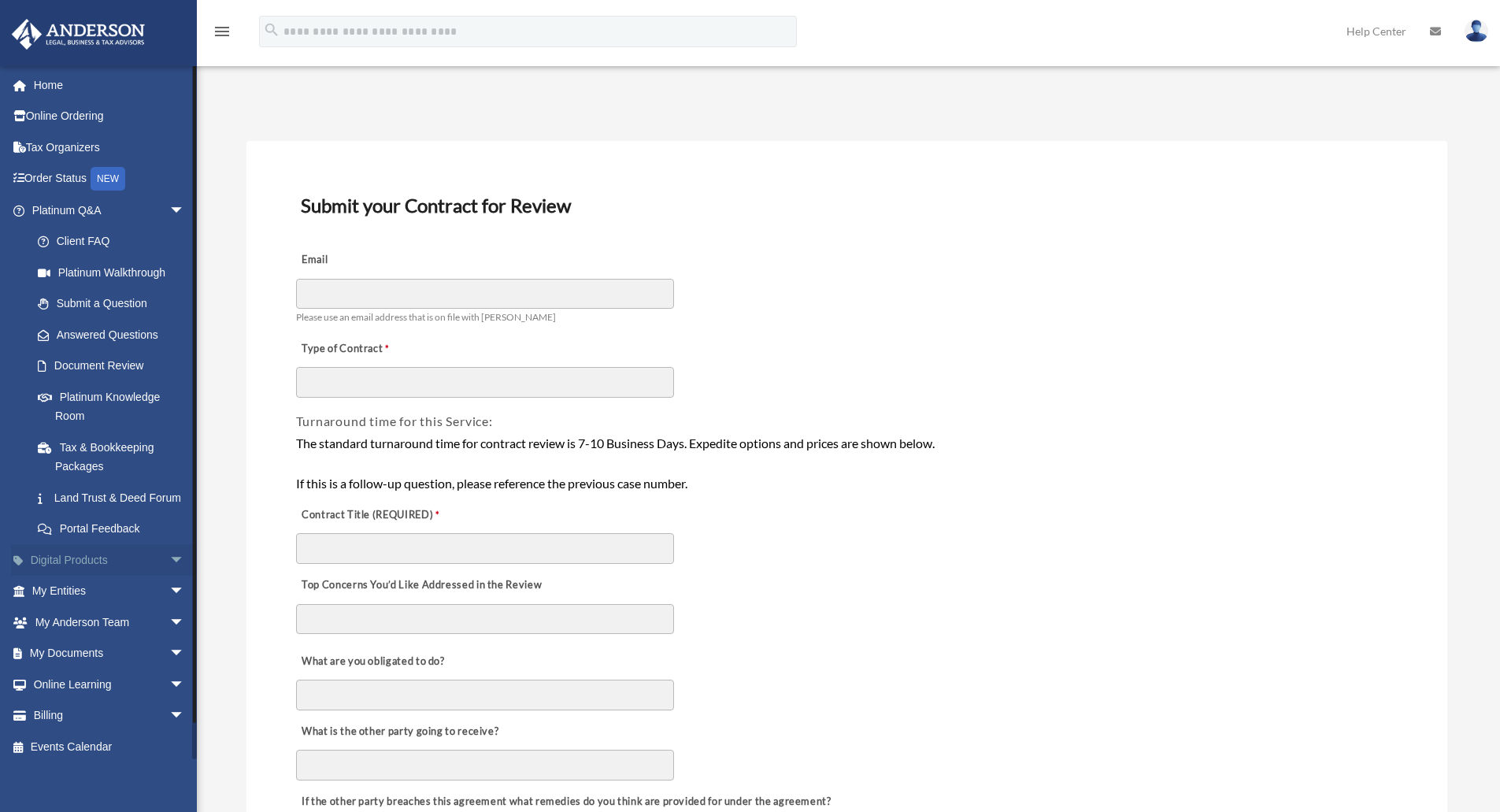
click at [169, 576] on span "arrow_drop_down" at bounding box center [185, 559] width 31 height 32
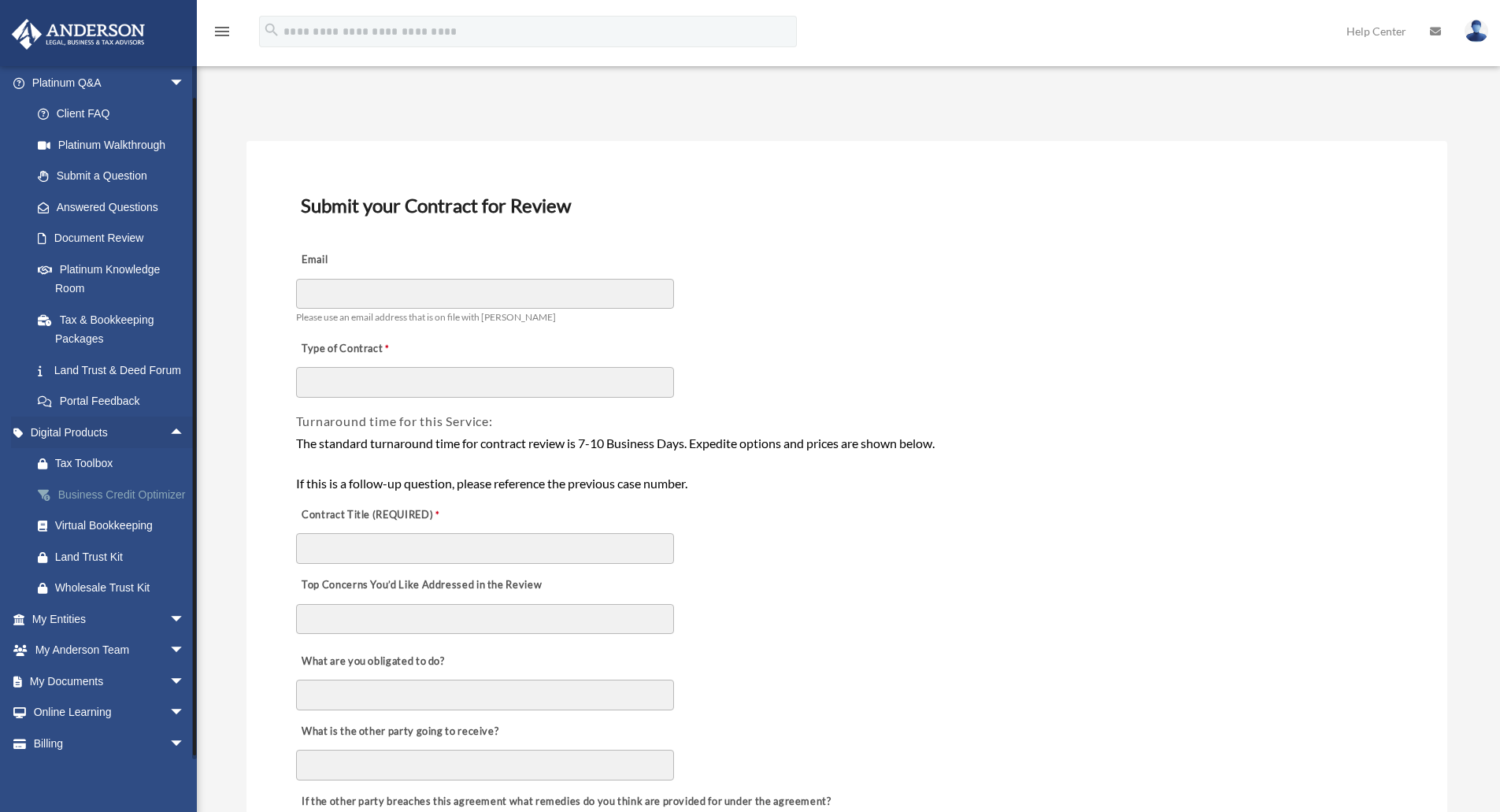
scroll to position [201, 0]
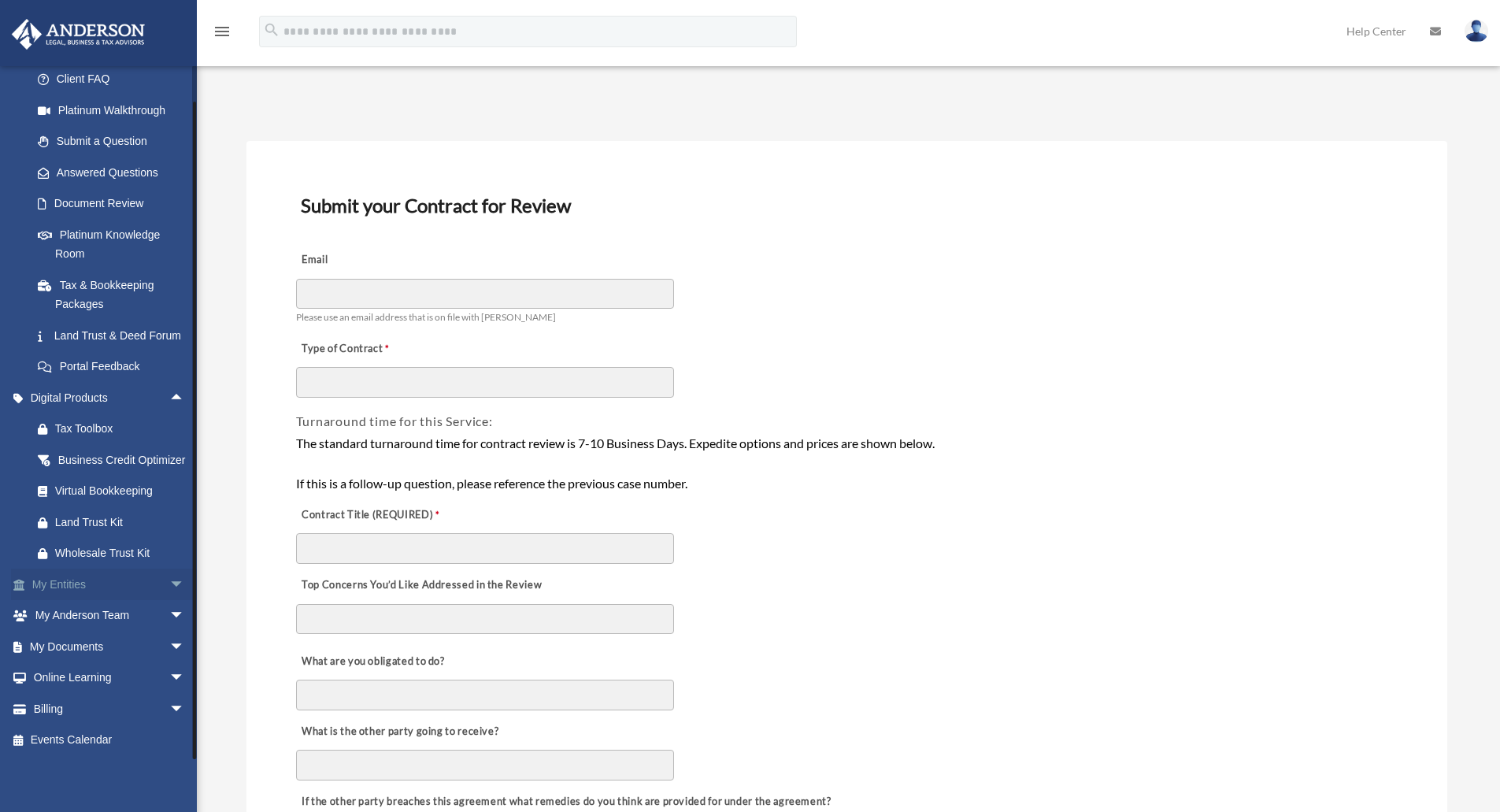
click at [169, 583] on span "arrow_drop_down" at bounding box center [185, 584] width 31 height 32
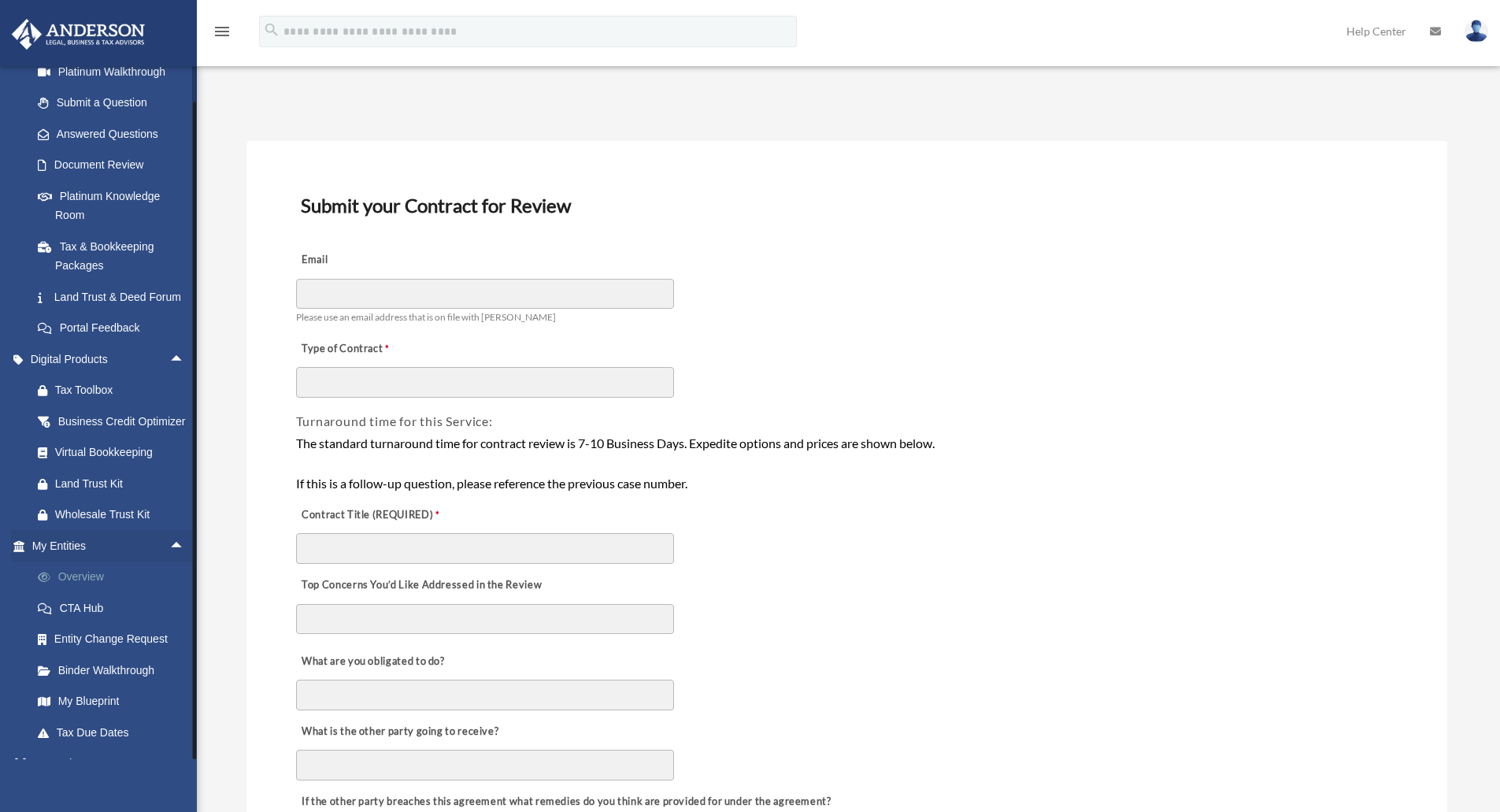
click at [104, 593] on link "Overview" at bounding box center [116, 576] width 186 height 31
click at [92, 593] on link "Overview" at bounding box center [116, 576] width 186 height 31
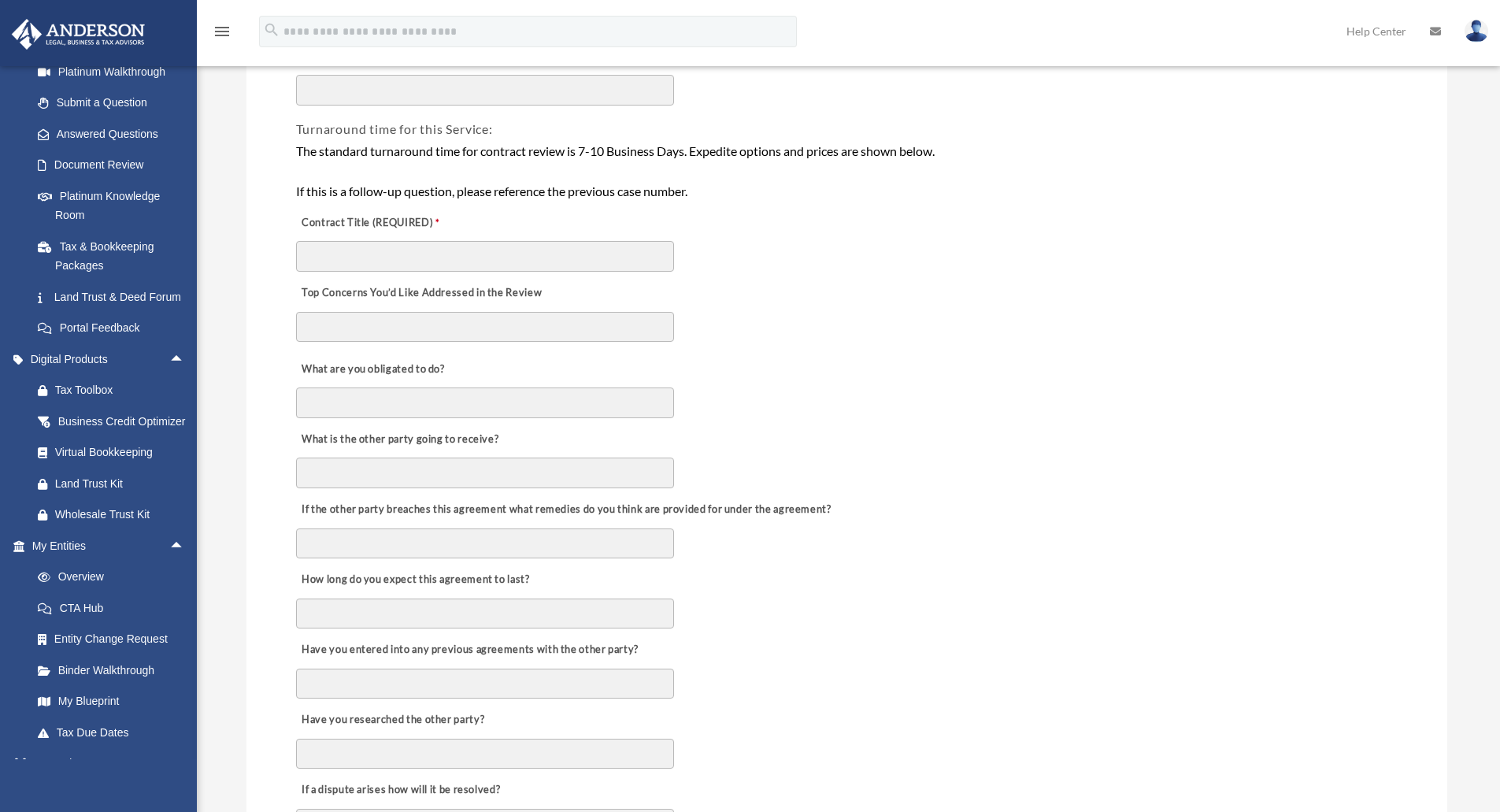
scroll to position [315, 0]
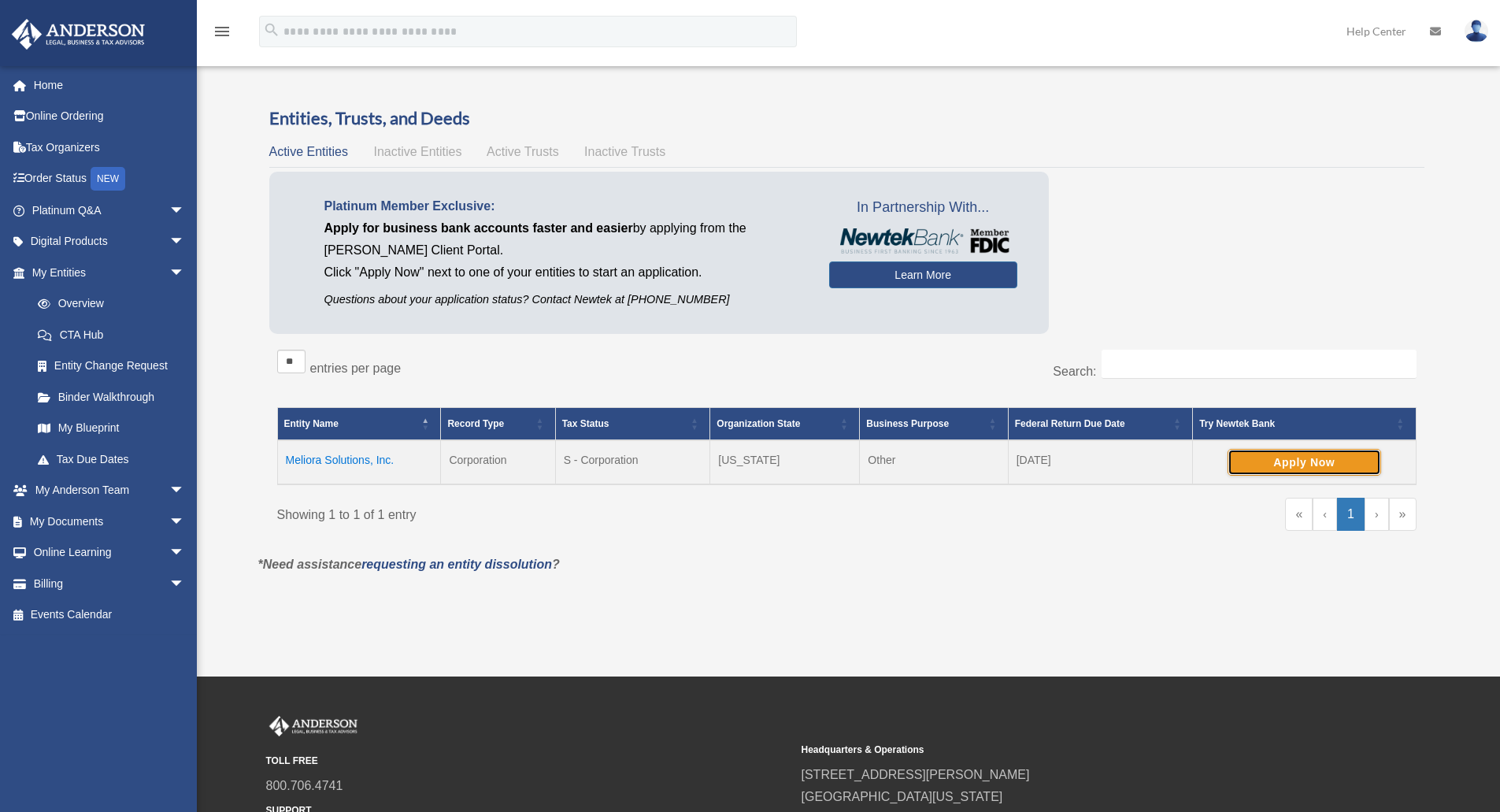
click at [1257, 462] on button "Apply Now" at bounding box center [1304, 462] width 154 height 27
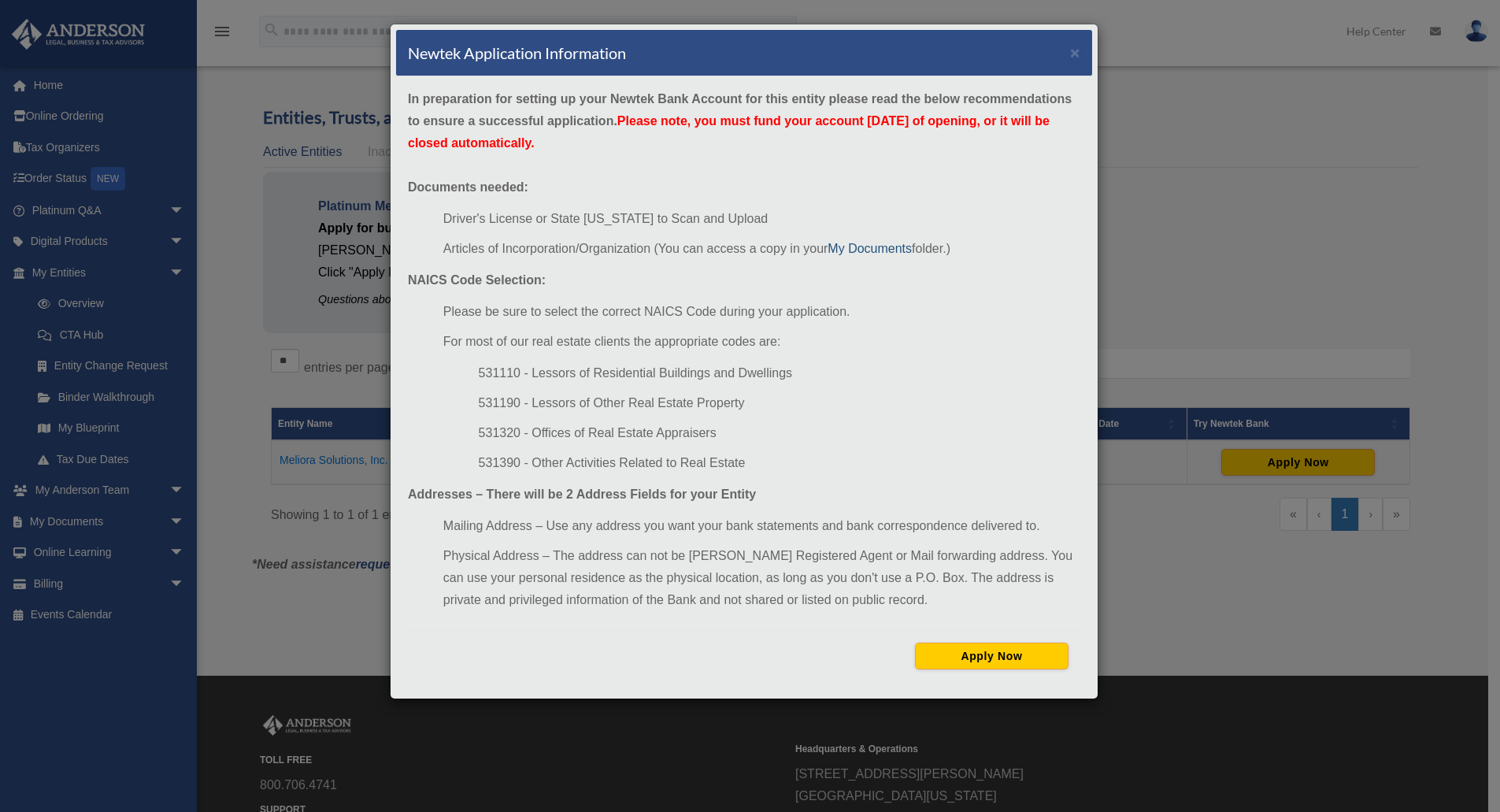
click at [884, 247] on link "My Documents" at bounding box center [870, 249] width 85 height 14
click at [1020, 94] on strong "In preparation for setting up your Newtek Bank Account for this entity please r…" at bounding box center [740, 121] width 664 height 58
click at [1083, 49] on div "Newtek Application Information ×" at bounding box center [744, 54] width 696 height 47
click at [1079, 55] on button "×" at bounding box center [1075, 52] width 10 height 16
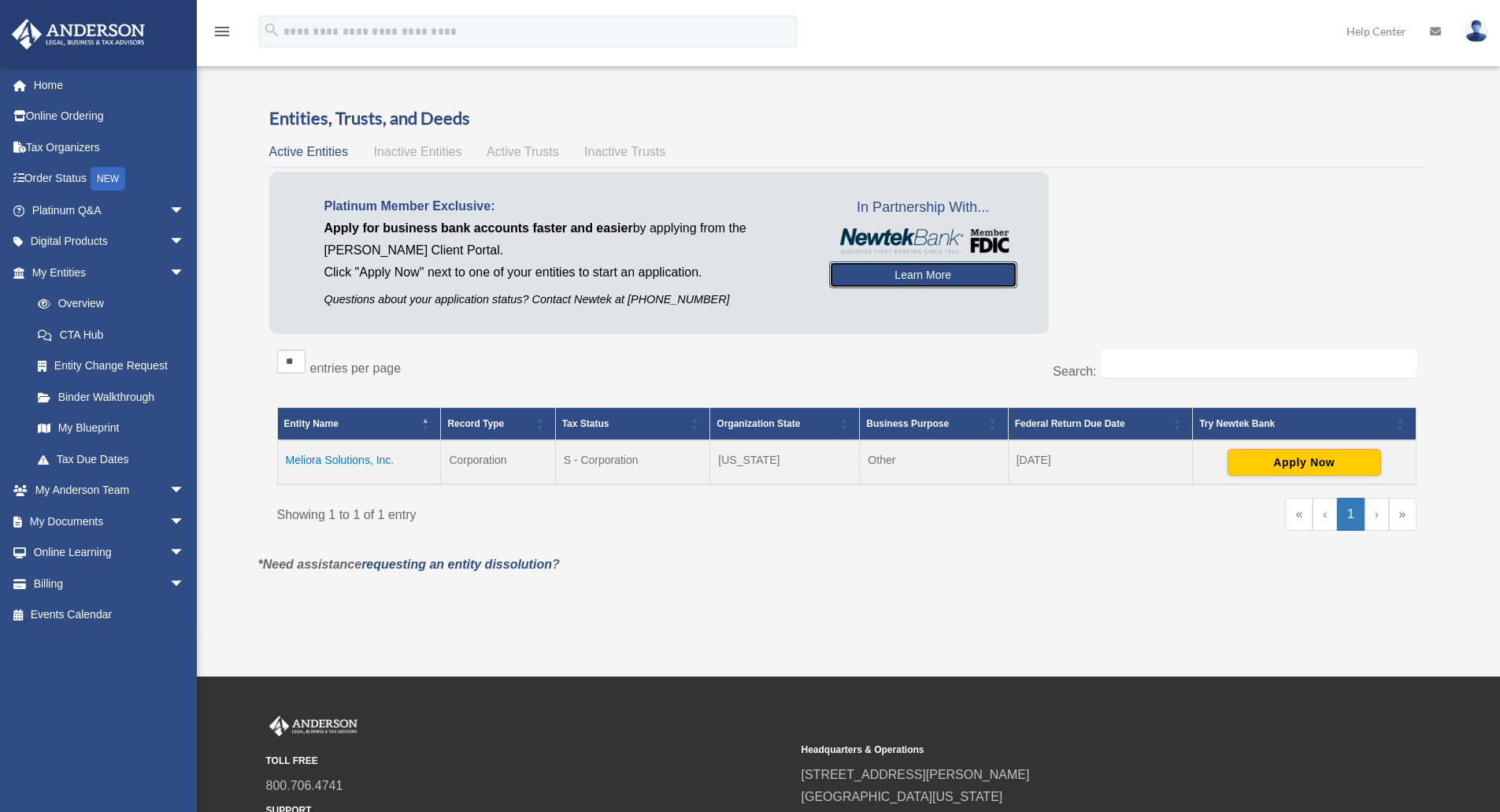
click at [919, 268] on link "Learn More" at bounding box center [923, 274] width 188 height 27
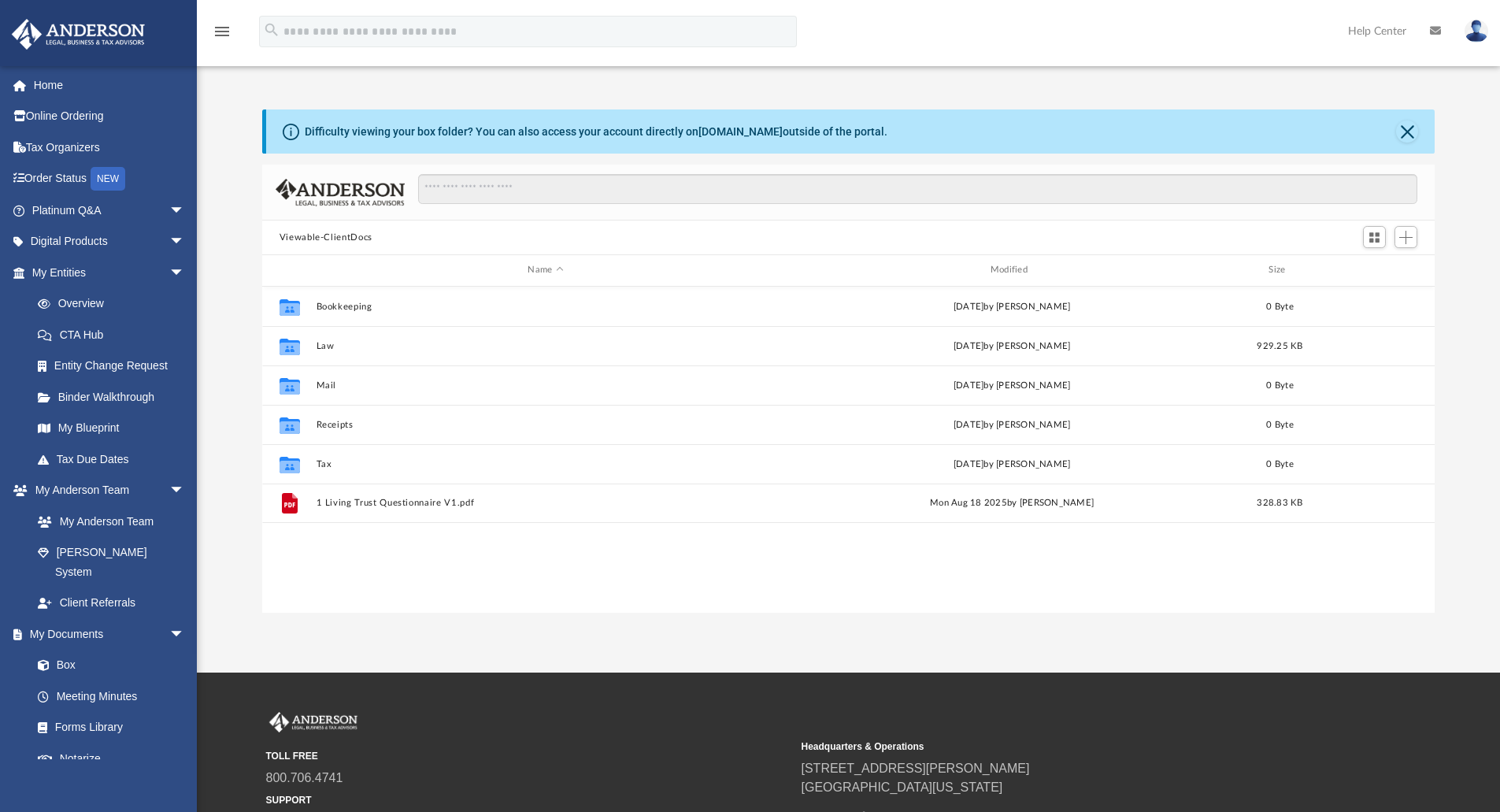
scroll to position [346, 1161]
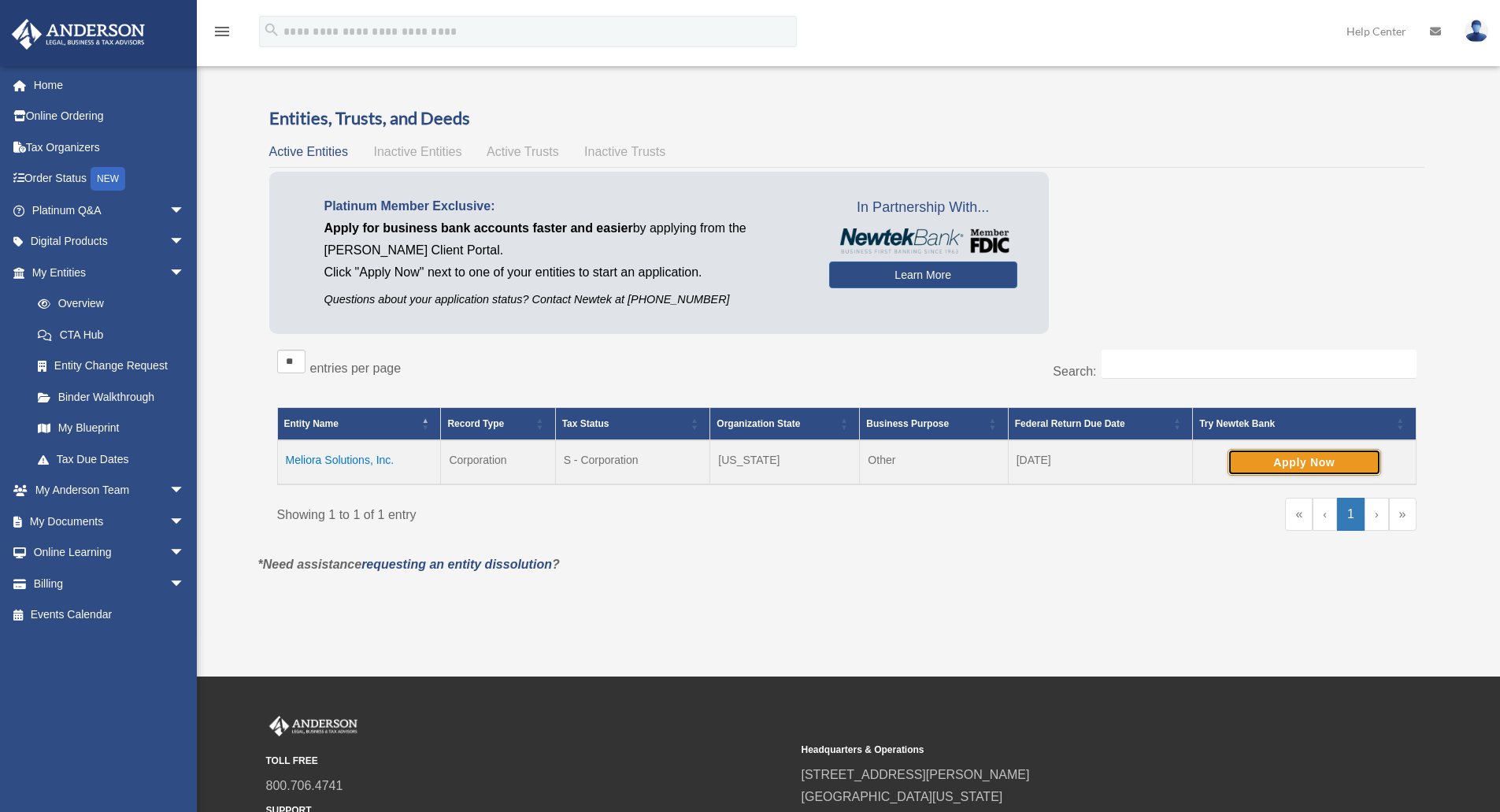
click at [1300, 463] on button "Apply Now" at bounding box center [1304, 462] width 154 height 27
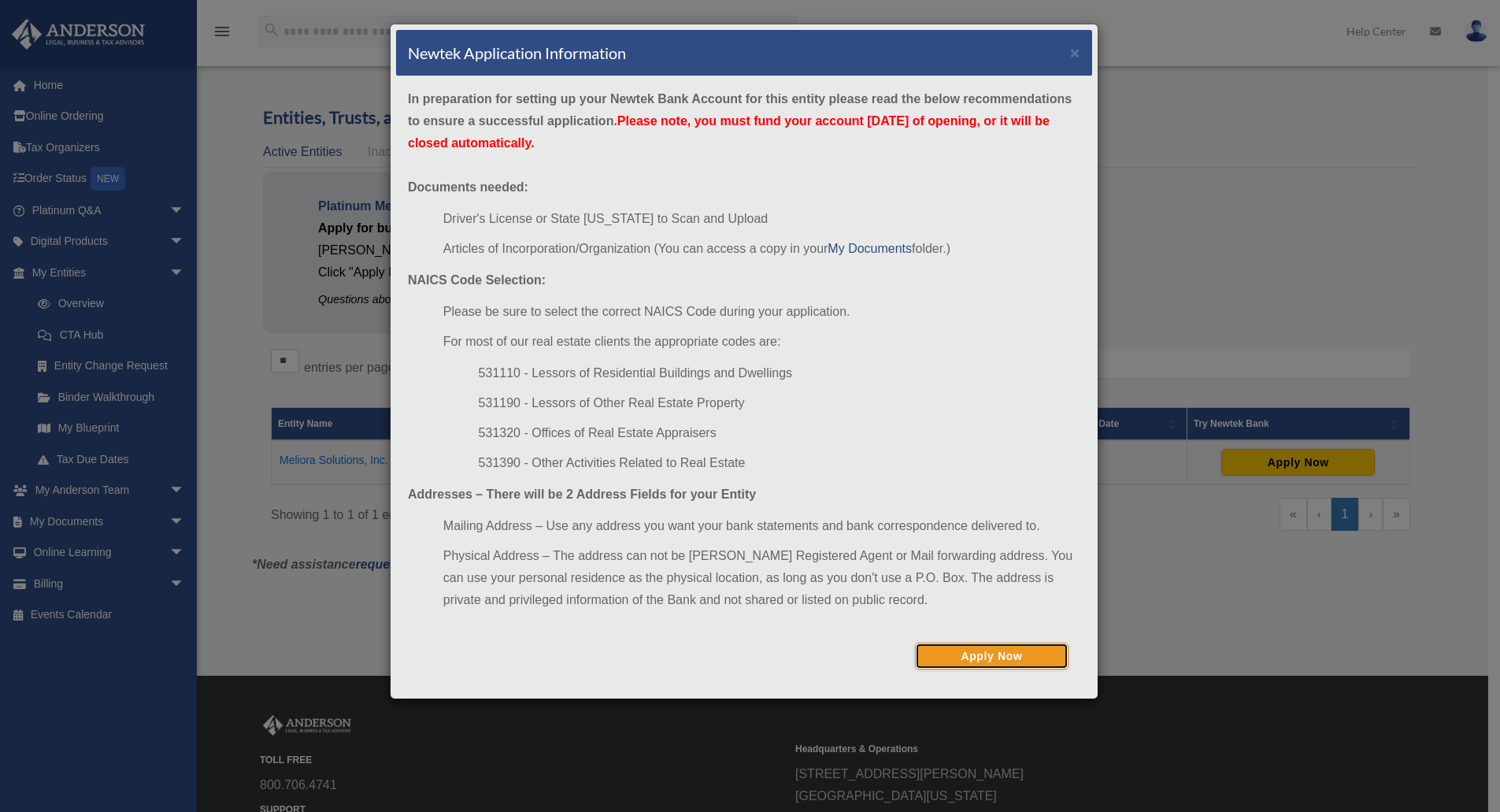
click at [986, 655] on button "Apply Now" at bounding box center [992, 655] width 154 height 27
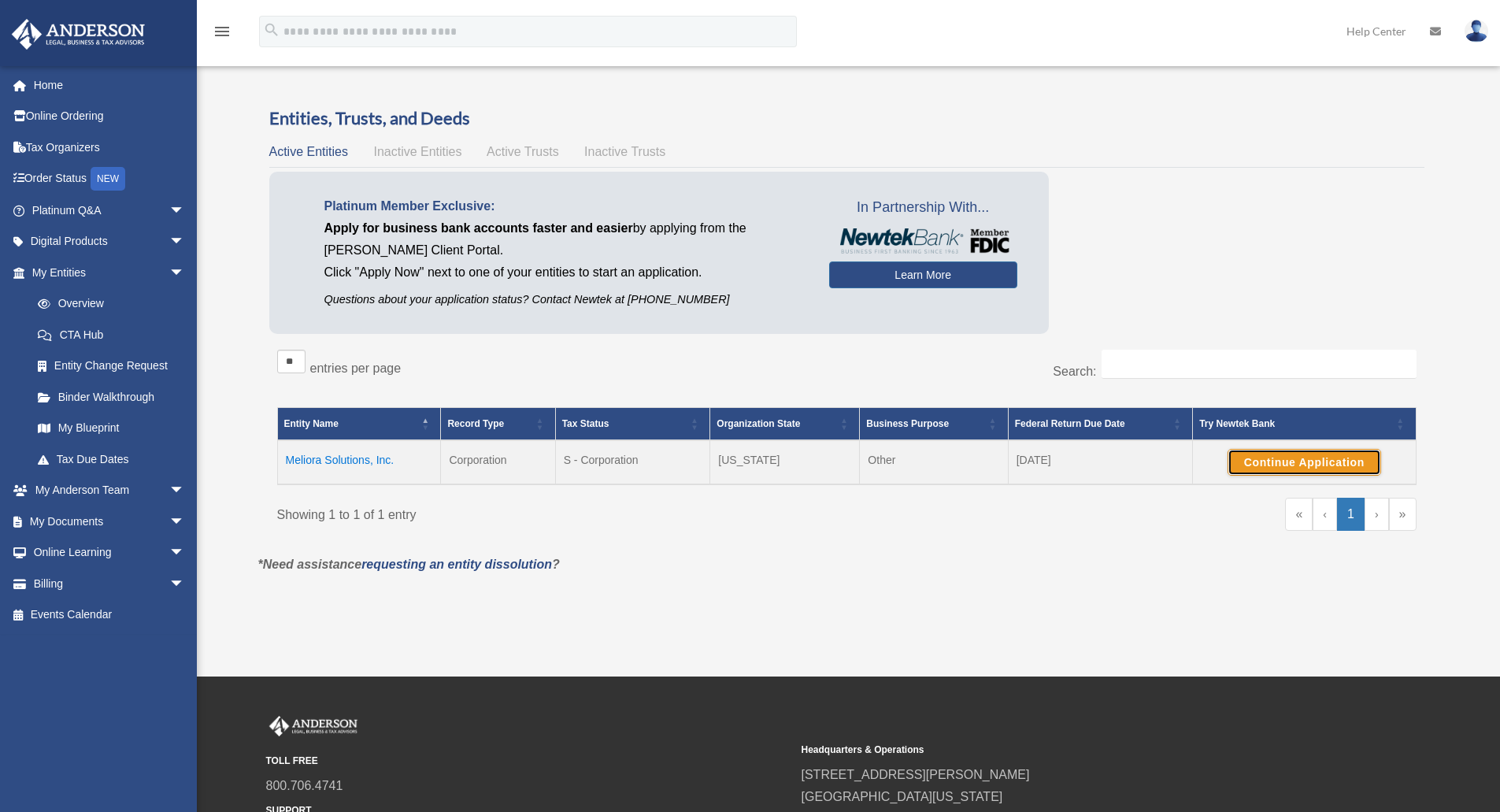
click at [1269, 460] on button "Continue Application" at bounding box center [1304, 462] width 154 height 27
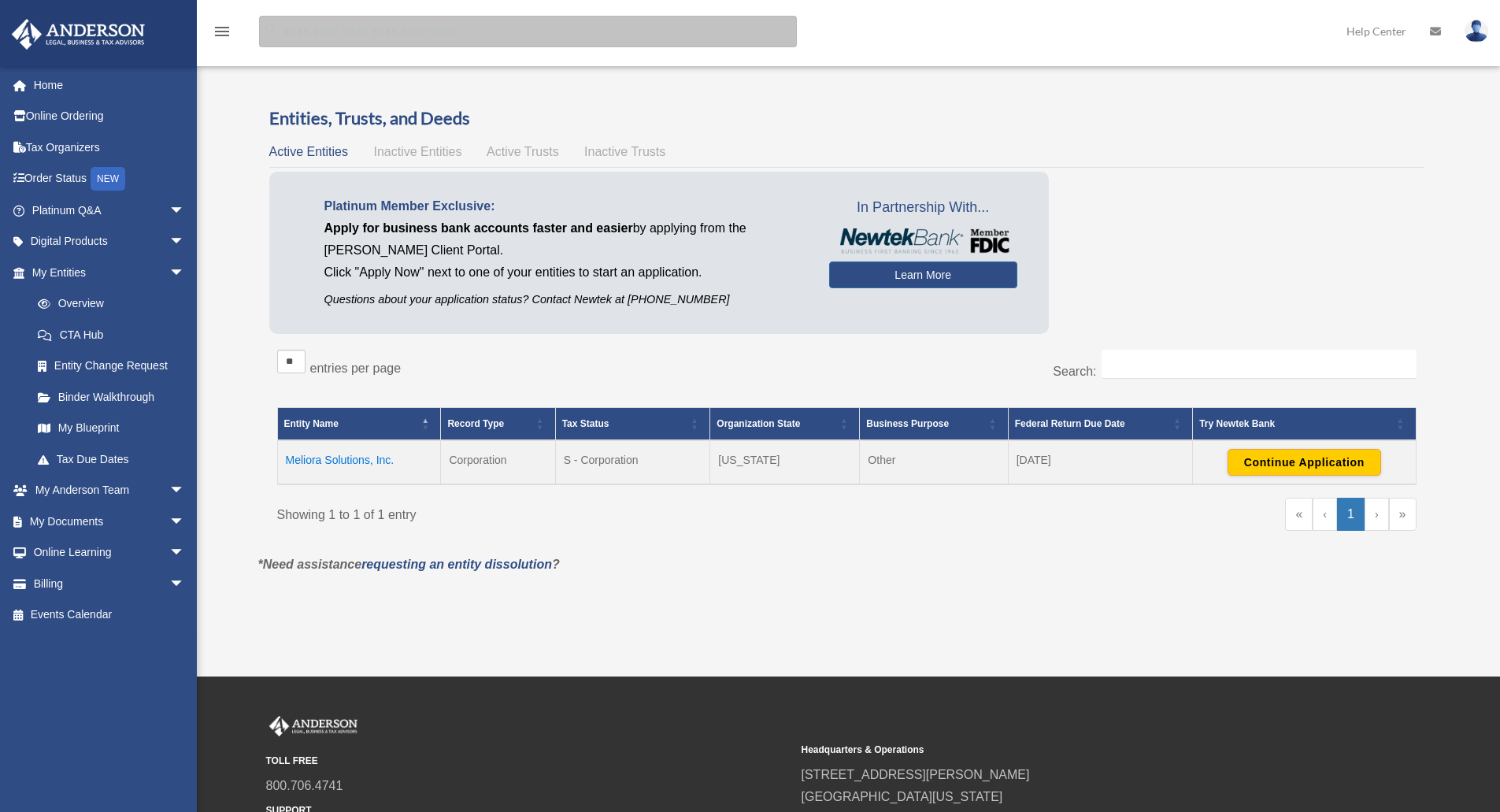
click at [451, 41] on input "search" at bounding box center [527, 31] width 538 height 31
type input "**********"
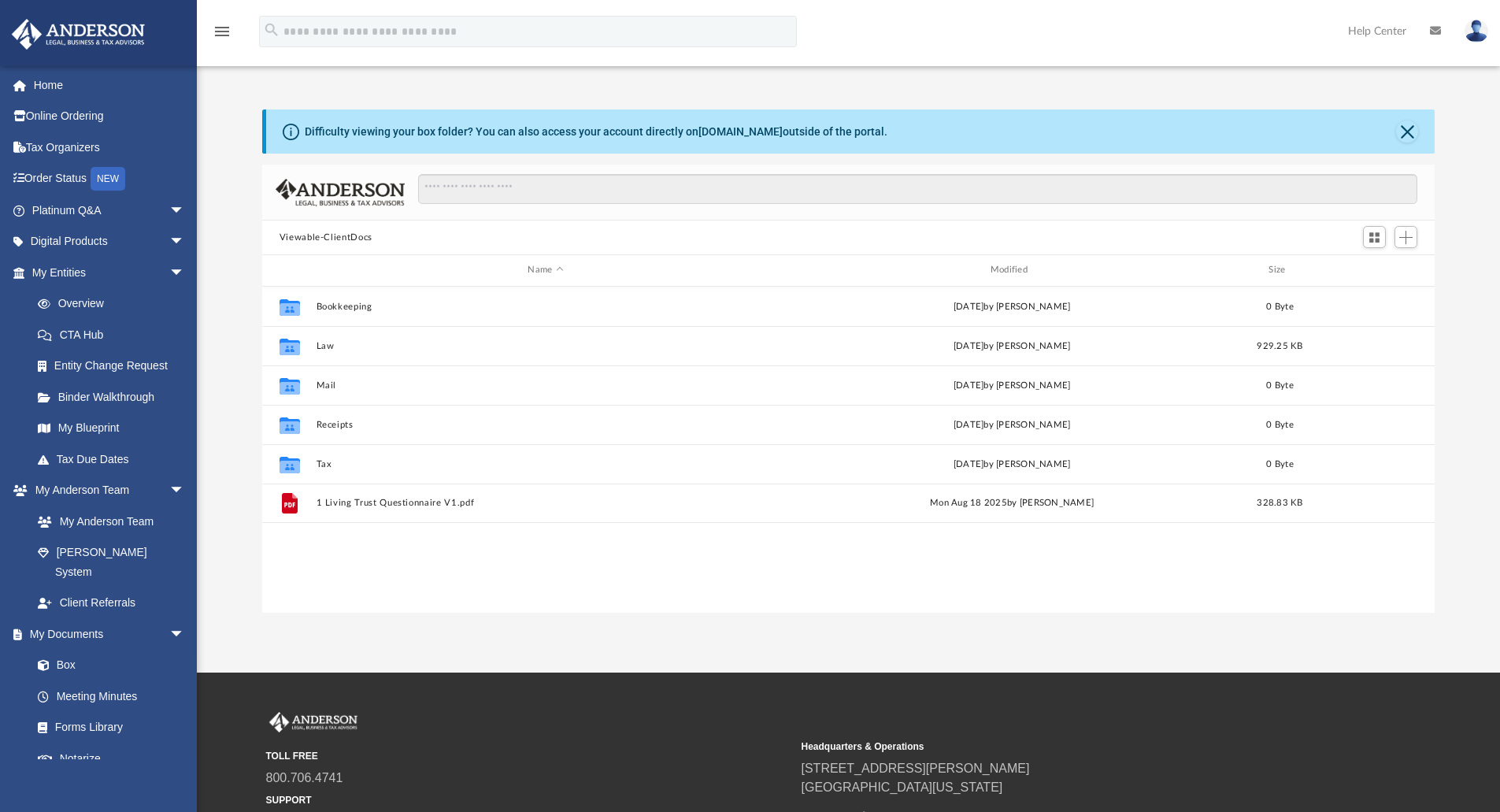
scroll to position [346, 1161]
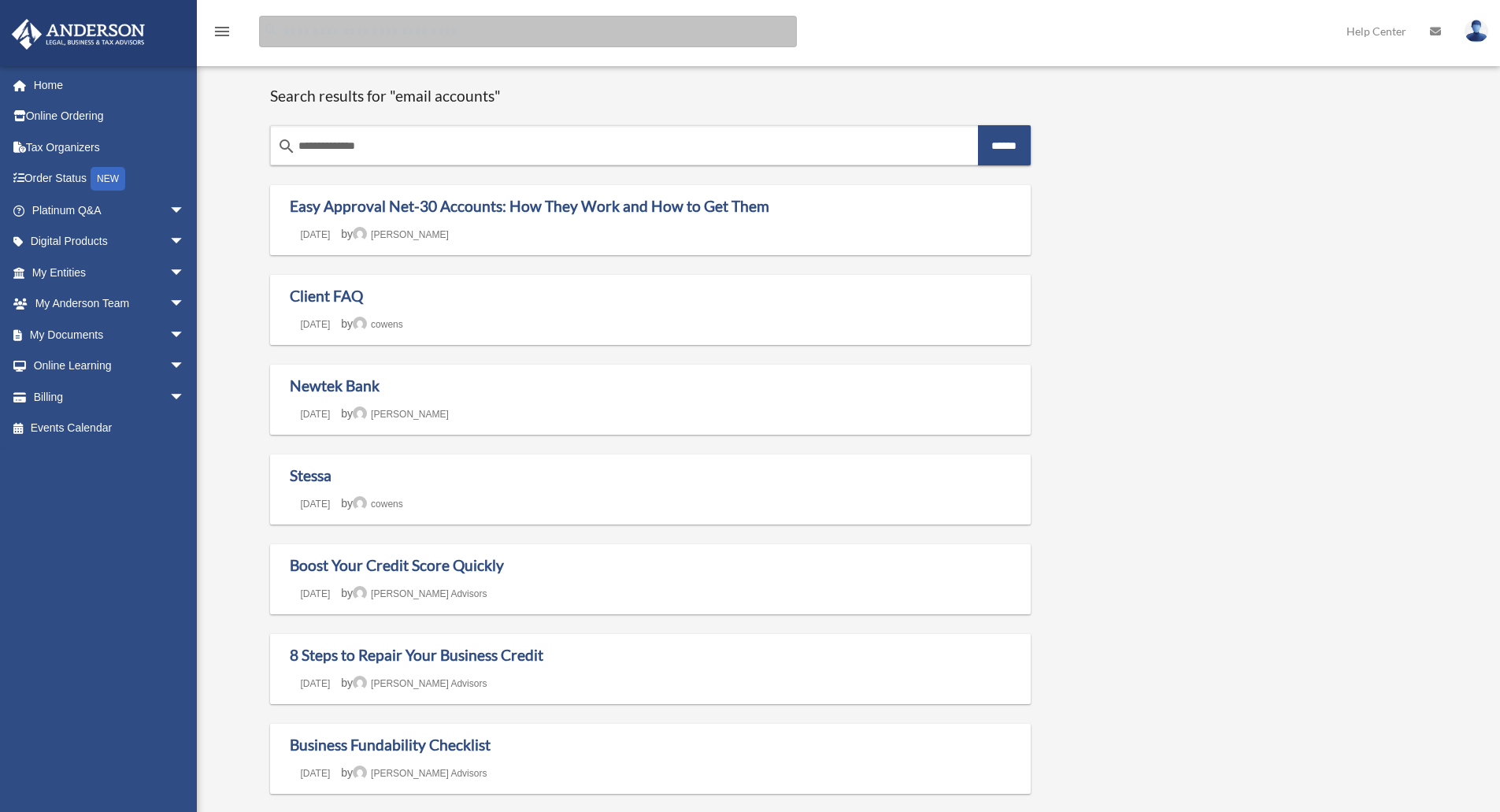
click at [331, 25] on input "Search for:" at bounding box center [527, 31] width 538 height 31
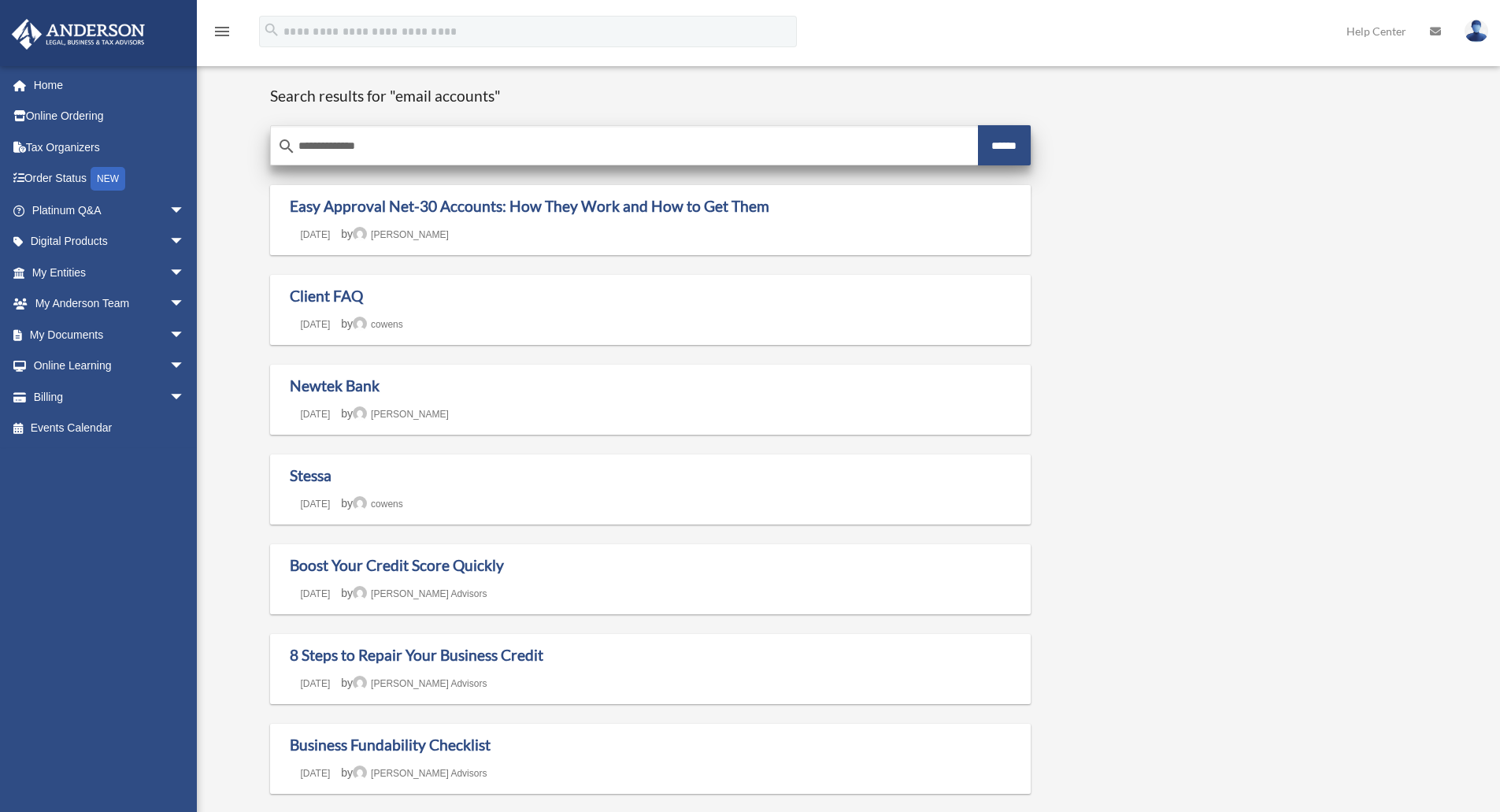
click at [388, 144] on input "**********" at bounding box center [624, 147] width 707 height 38
type input "**********"
click at [978, 125] on input "******" at bounding box center [1005, 145] width 54 height 41
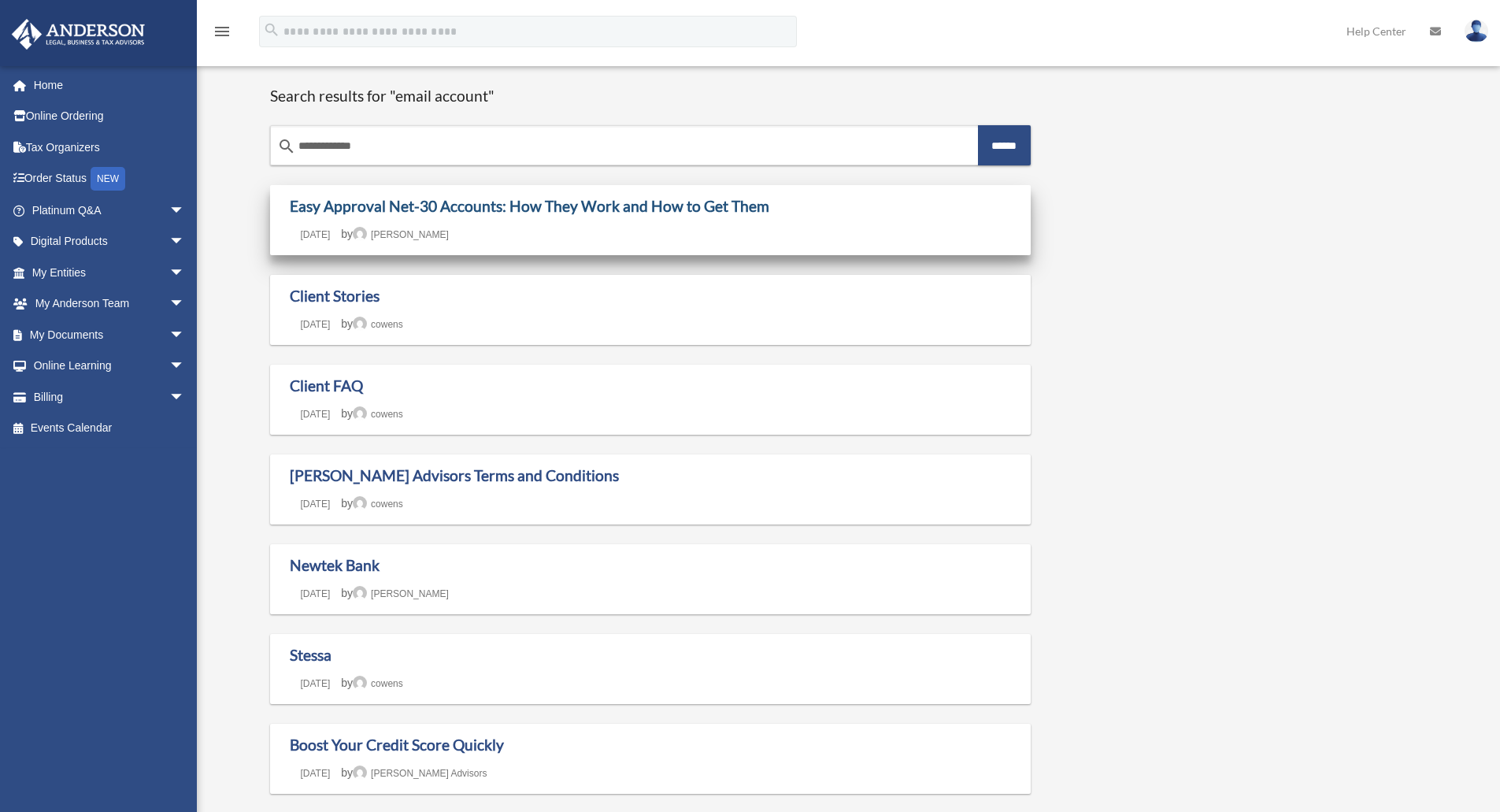
click at [501, 212] on link "Easy Approval Net-30 Accounts: How They Work and How to Get Them" at bounding box center [530, 205] width 480 height 18
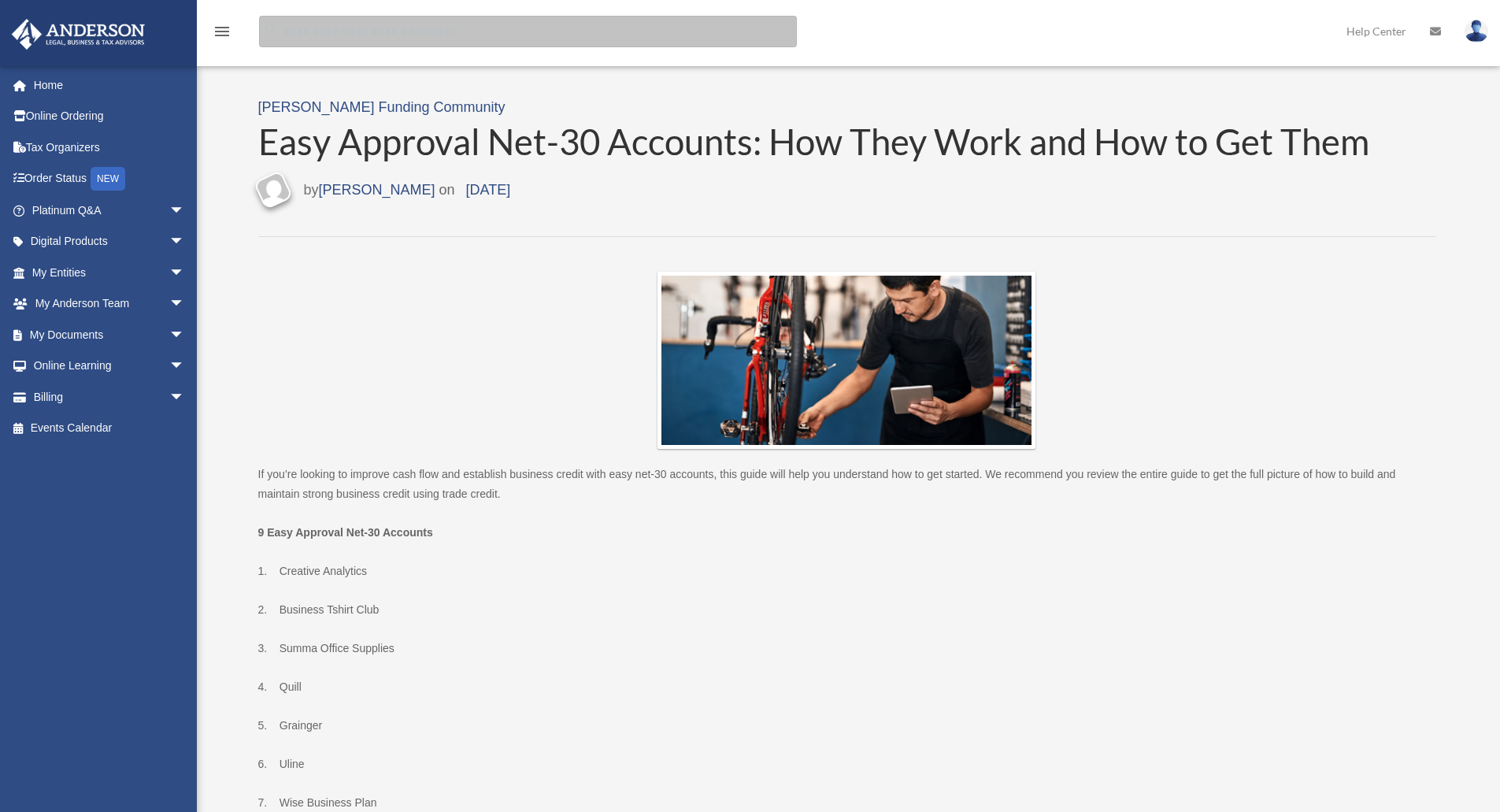
click at [307, 29] on input "search" at bounding box center [527, 31] width 538 height 31
type input "**********"
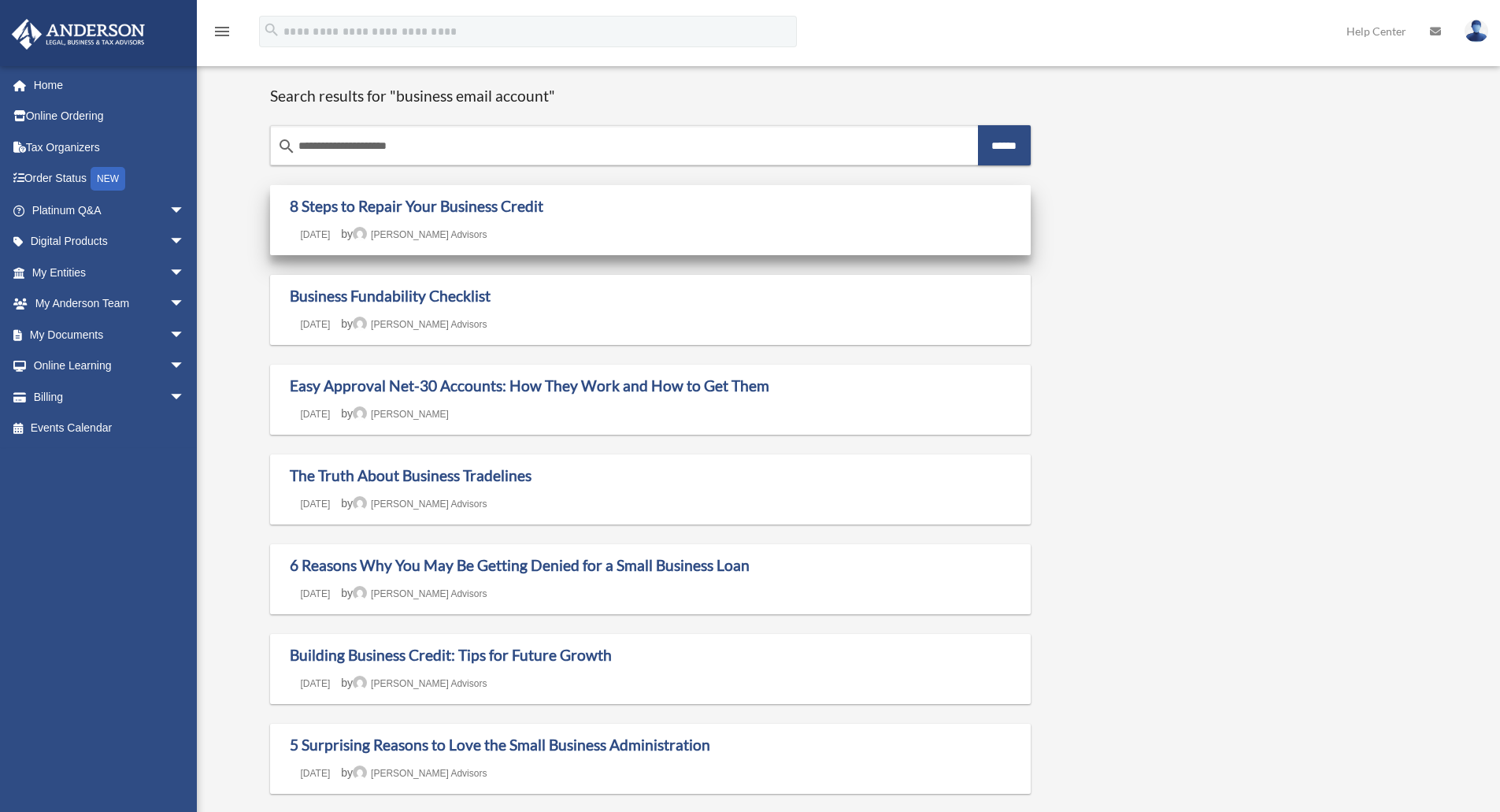
click at [457, 226] on div "8 Steps to Repair Your Business Credit Last updated [DATE] [DATE] by [PERSON_NA…" at bounding box center [651, 220] width 722 height 47
click at [465, 198] on link "8 Steps to Repair Your Business Credit" at bounding box center [417, 205] width 254 height 18
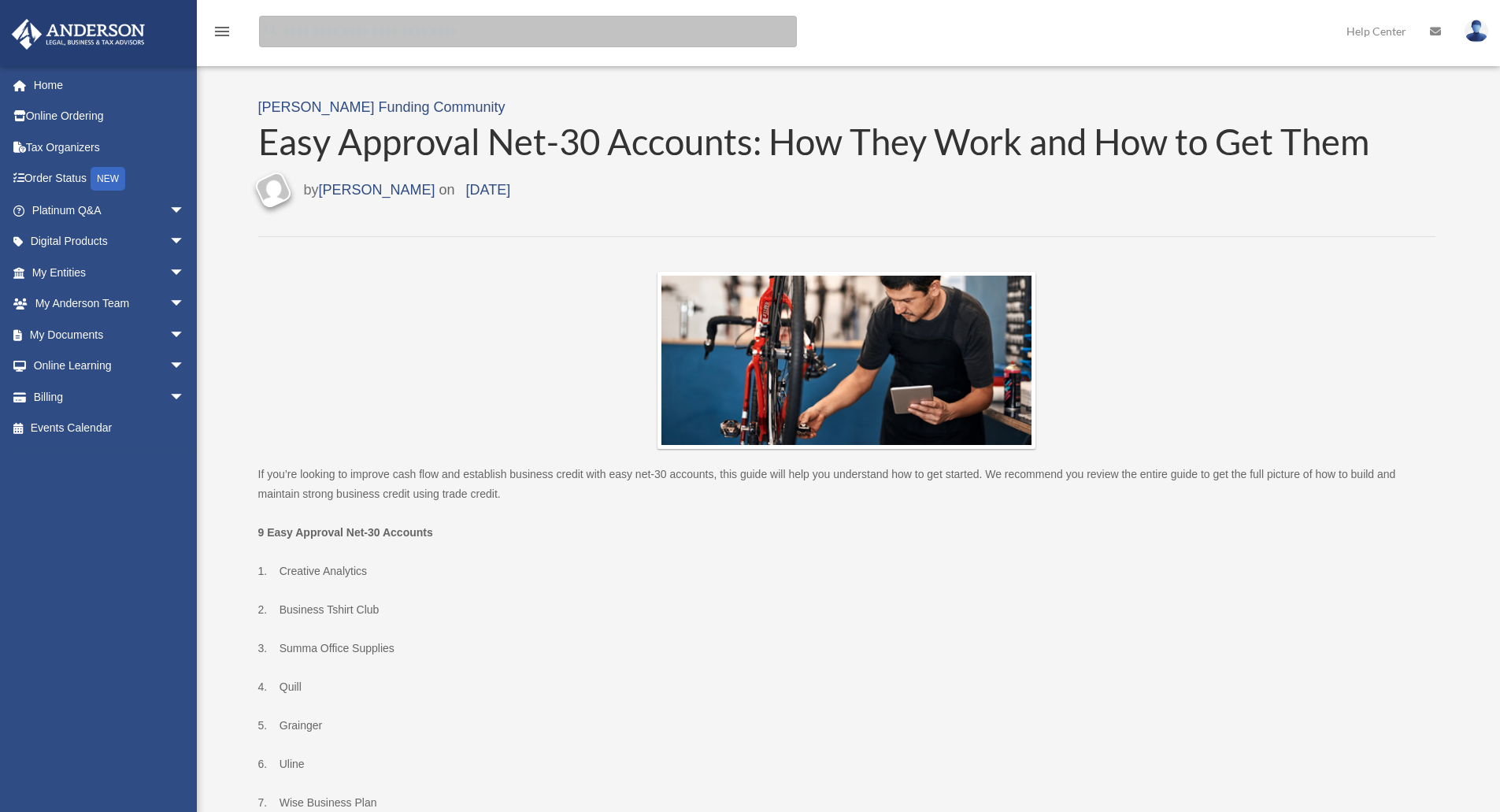
click at [343, 32] on input "search" at bounding box center [527, 31] width 538 height 31
type input "*****"
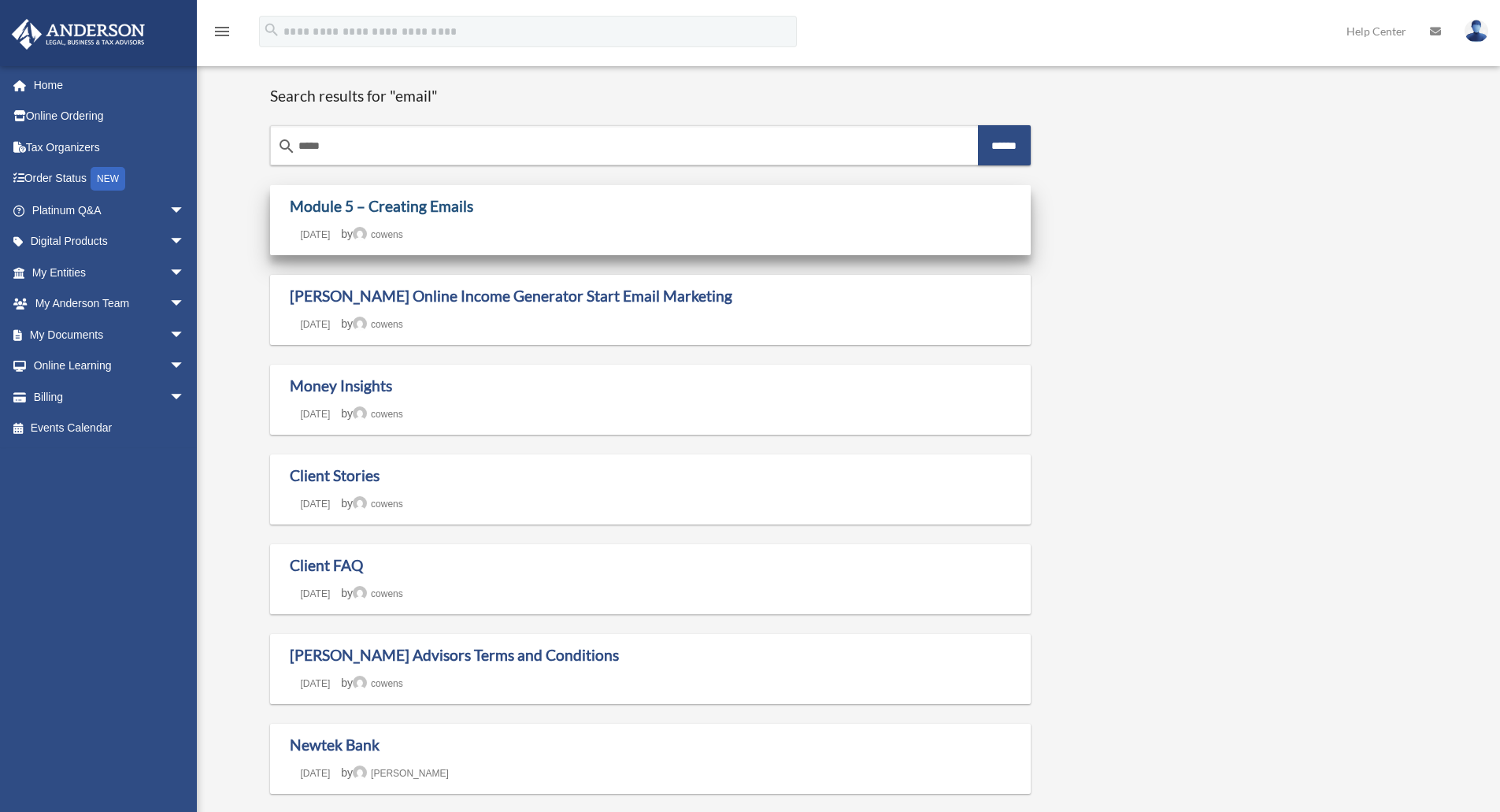
click at [444, 204] on link "Module 5 – Creating Emails" at bounding box center [381, 205] width 184 height 18
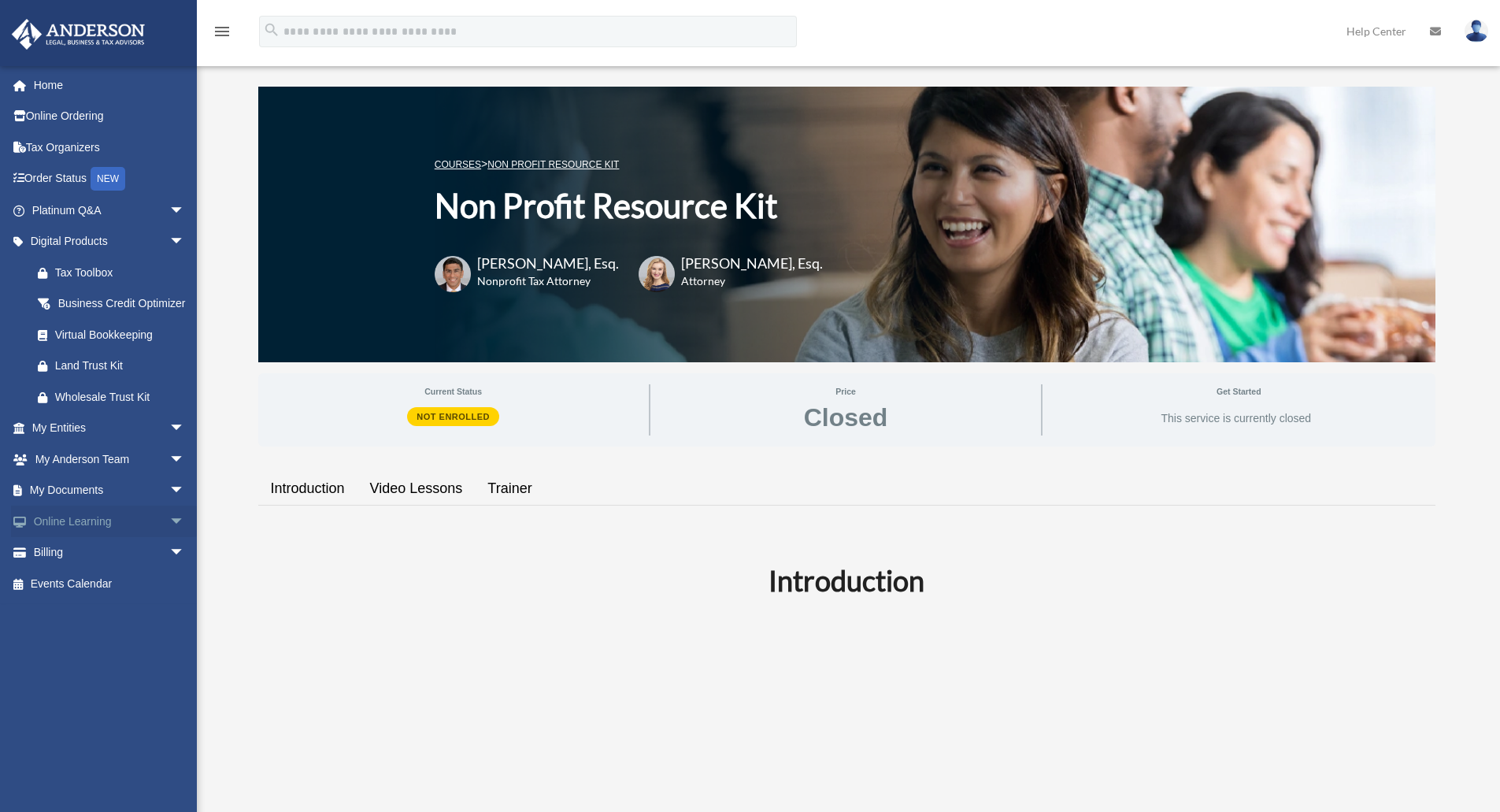
click at [169, 534] on span "arrow_drop_down" at bounding box center [185, 521] width 31 height 32
click at [86, 569] on link "Courses" at bounding box center [116, 552] width 186 height 31
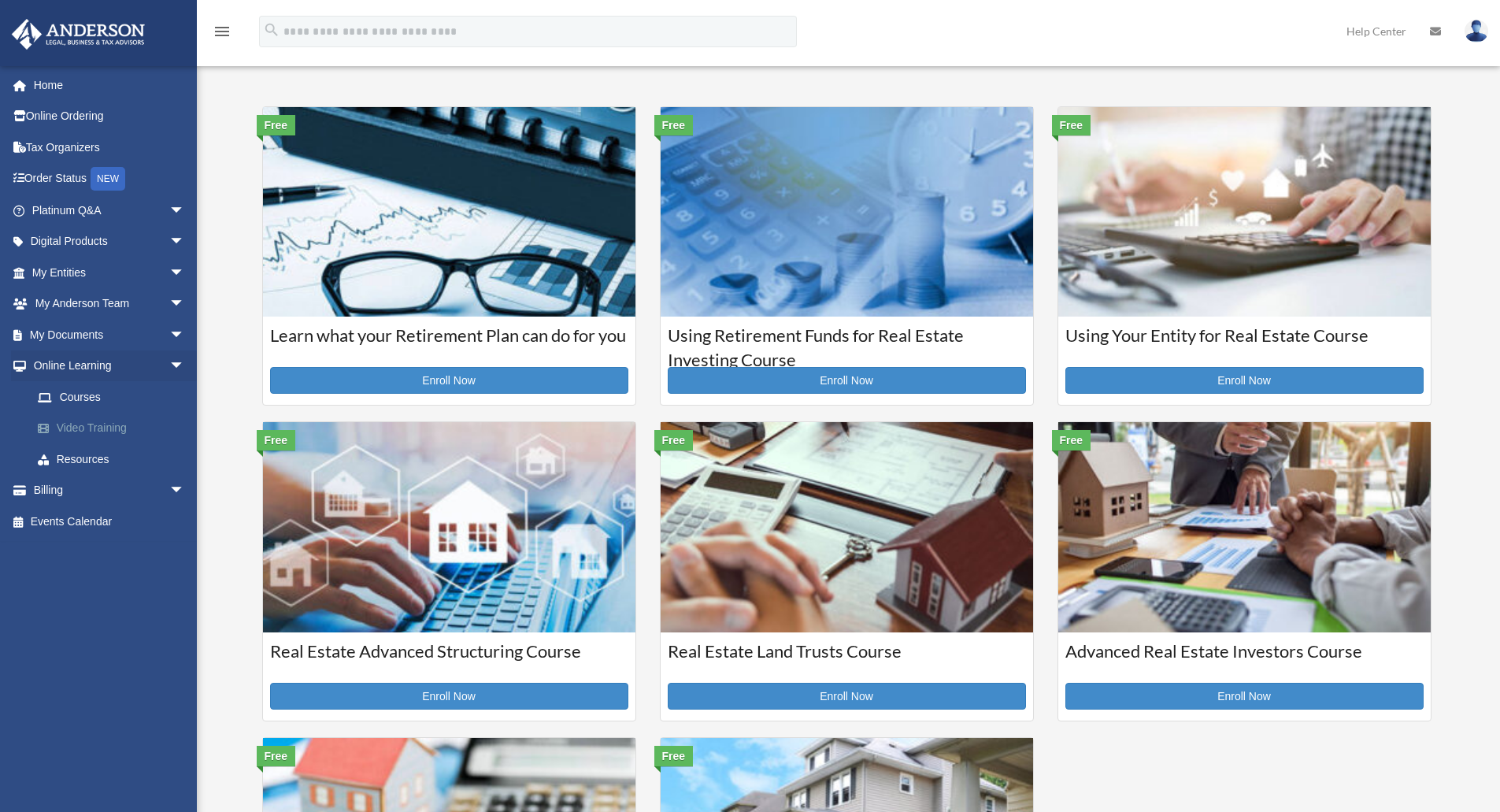
click at [112, 424] on link "Video Training" at bounding box center [116, 428] width 186 height 31
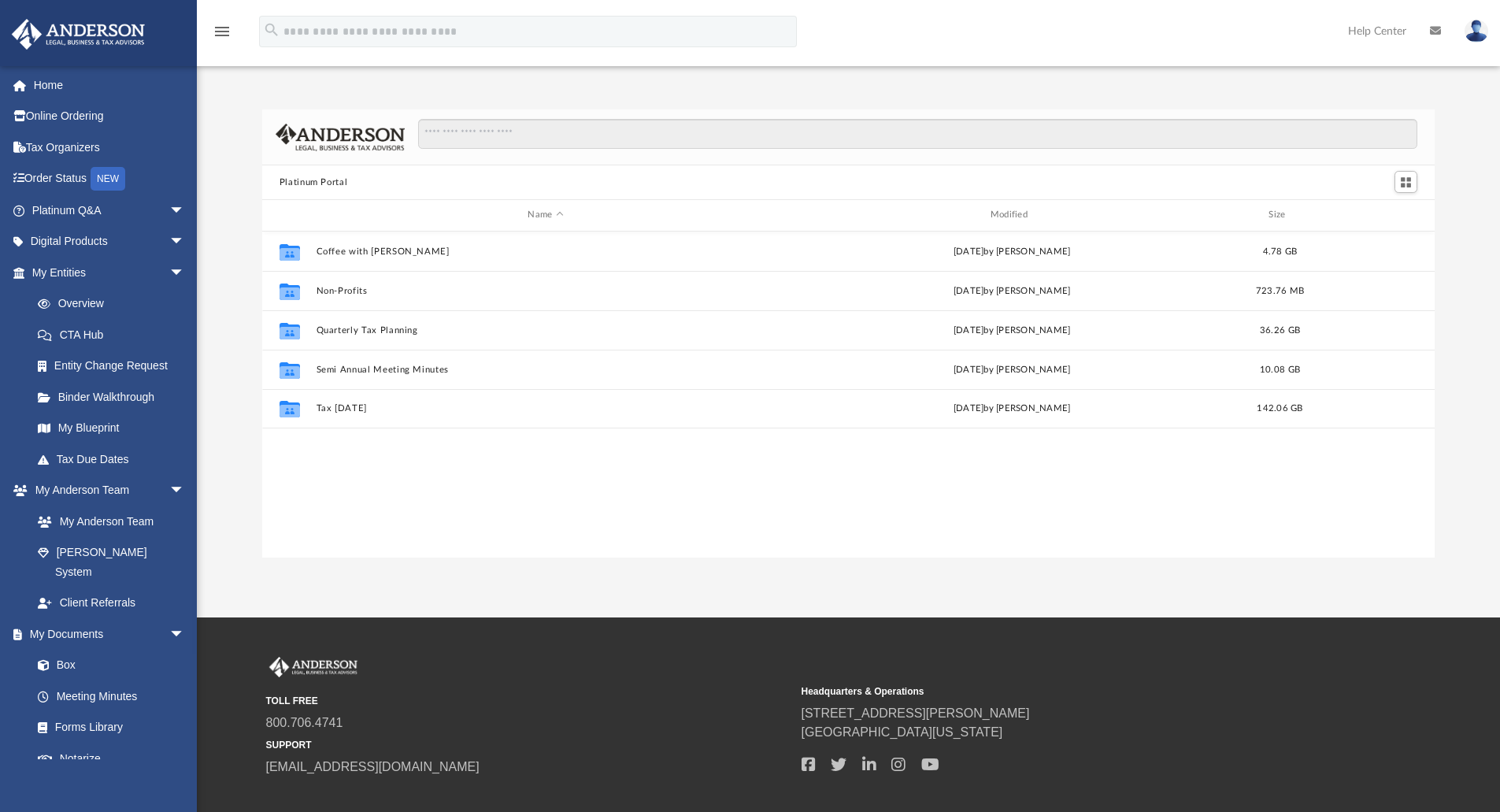
scroll to position [346, 1161]
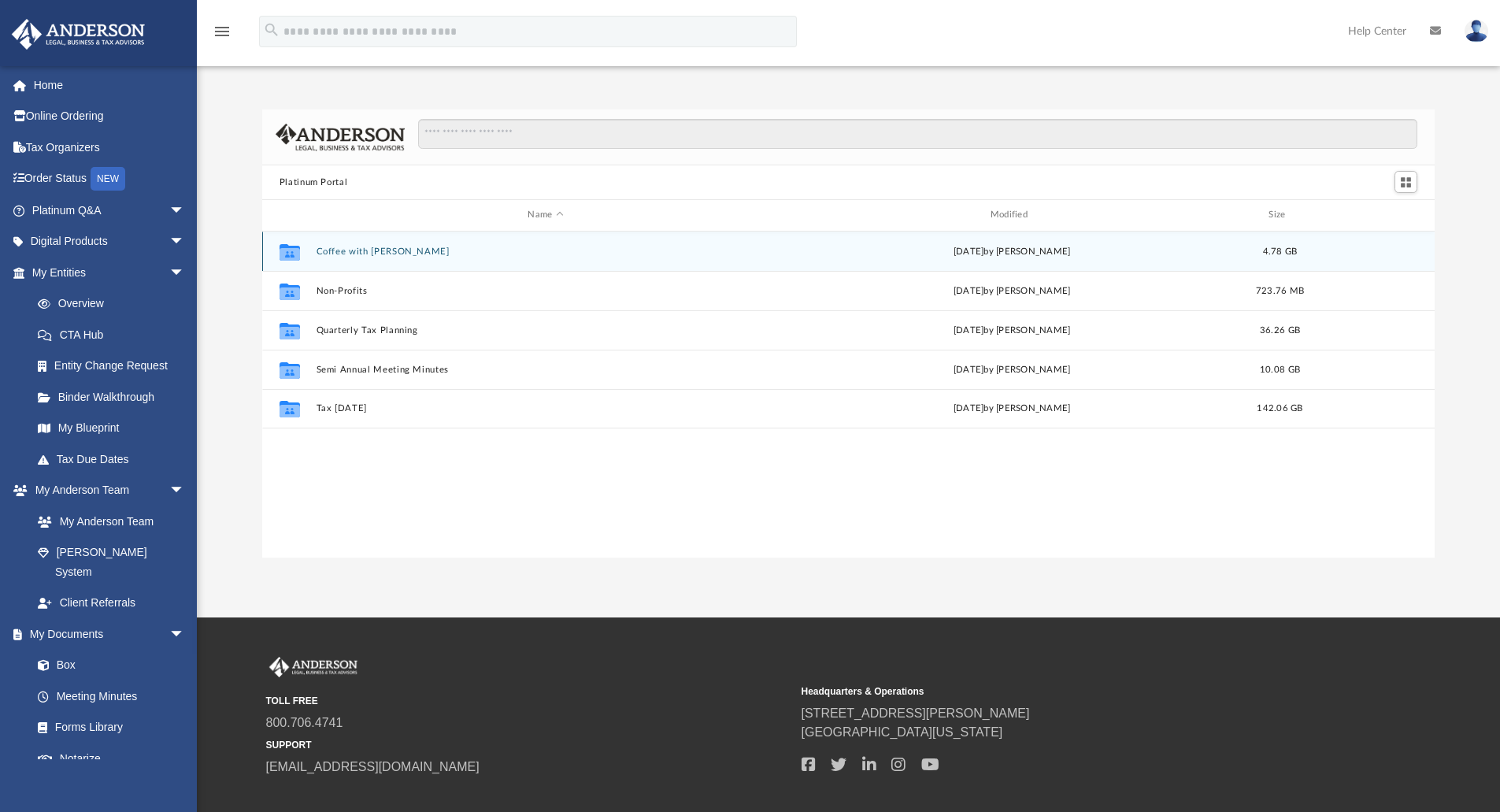
click at [351, 257] on div "Collaborated Folder Coffee with Carl Wed Aug 16 2023 by Matthew Moore 4.78 GB" at bounding box center [848, 251] width 1173 height 40
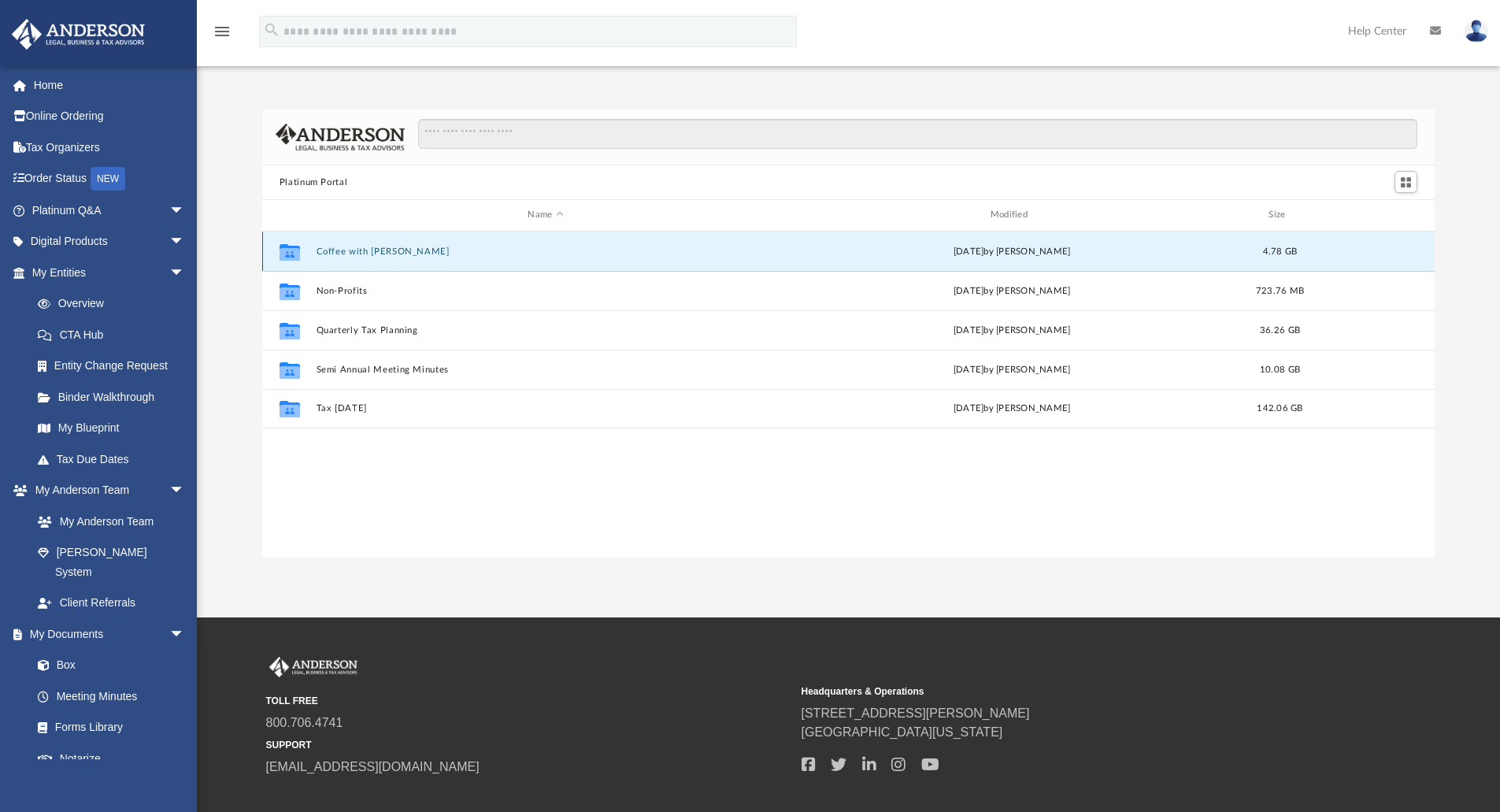
click at [350, 254] on button "Coffee with Carl" at bounding box center [545, 252] width 459 height 10
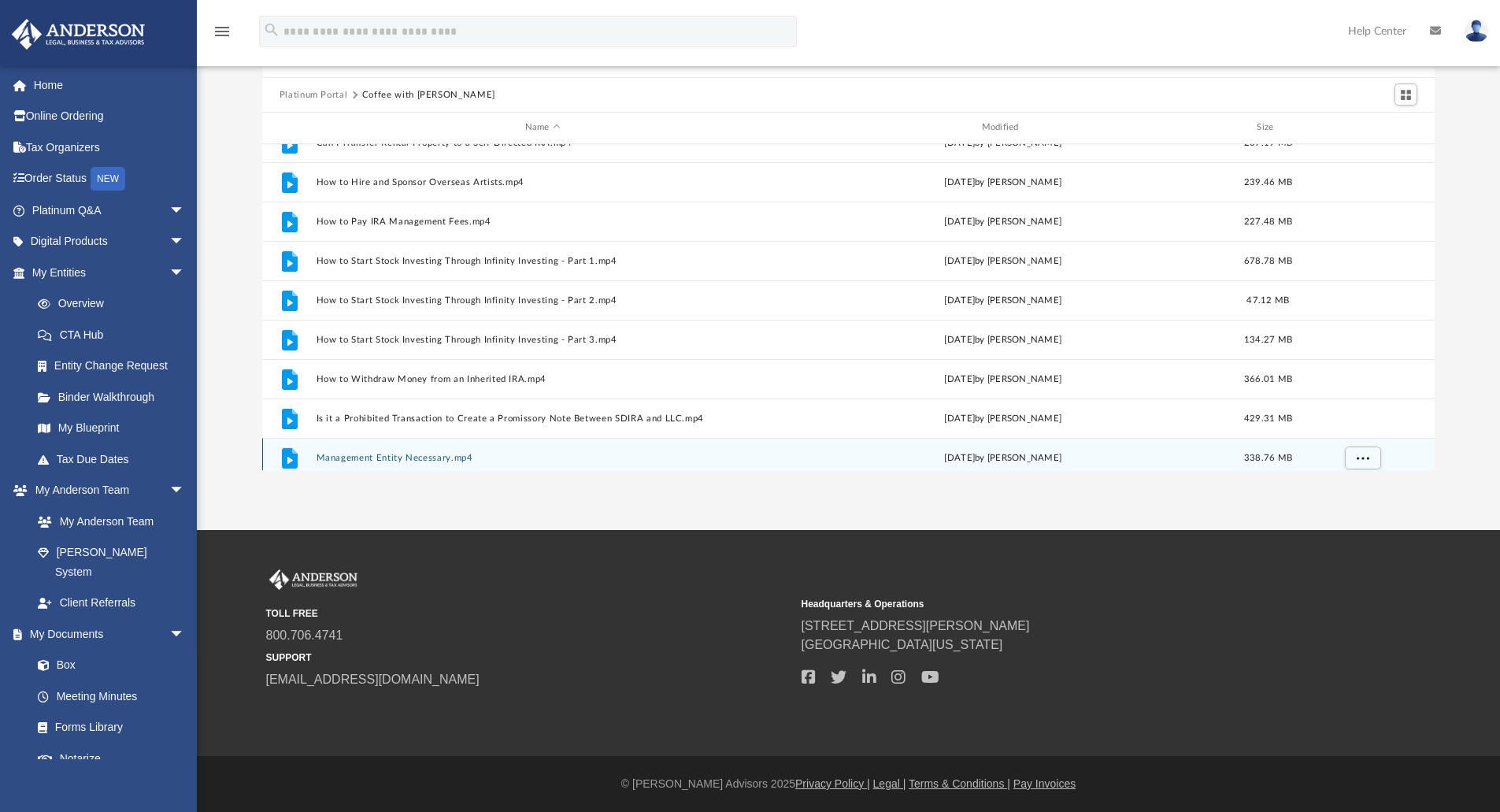
scroll to position [304, 0]
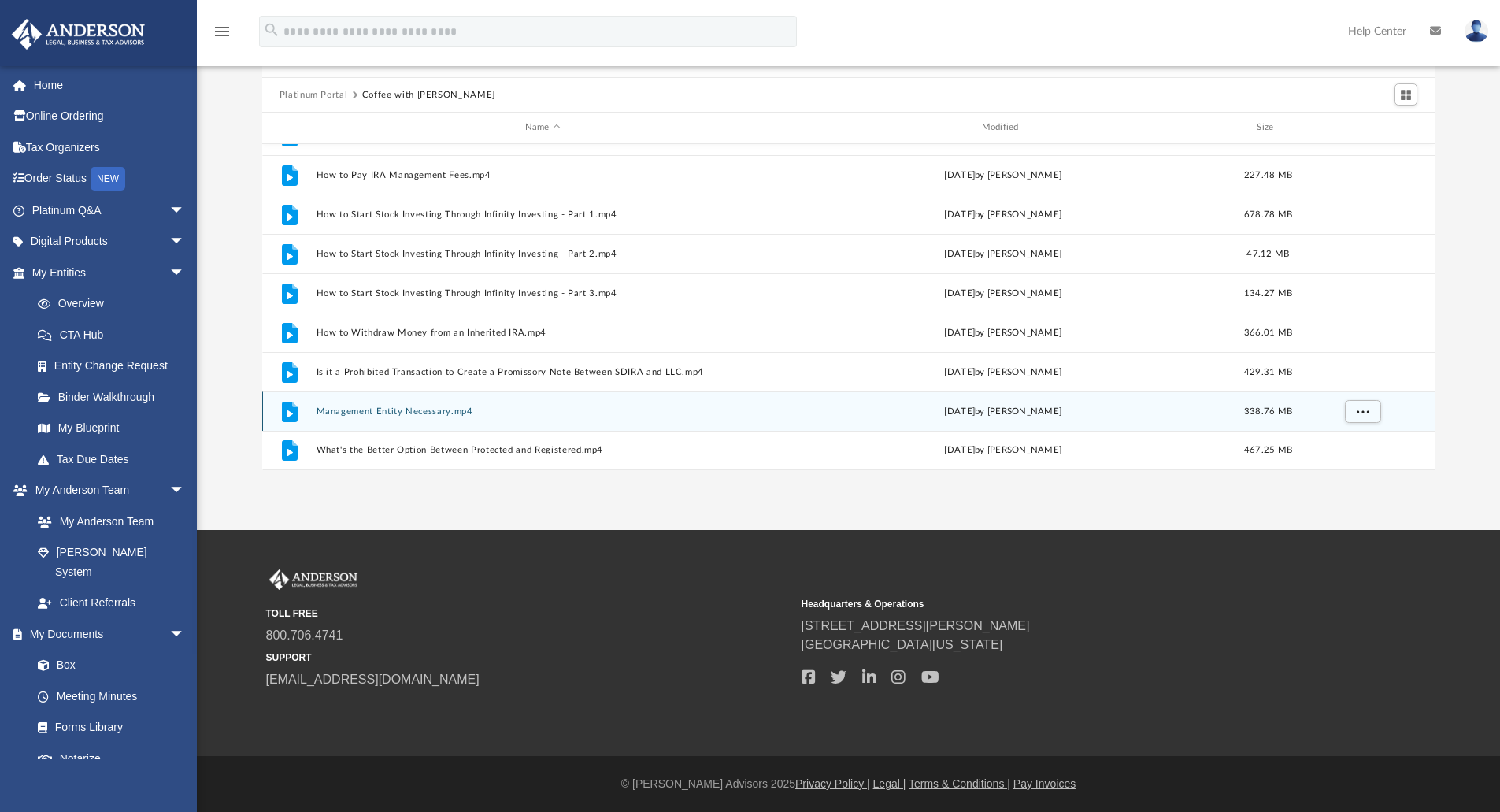
click at [396, 414] on button "Management Entity Necessary.mp4" at bounding box center [542, 412] width 453 height 10
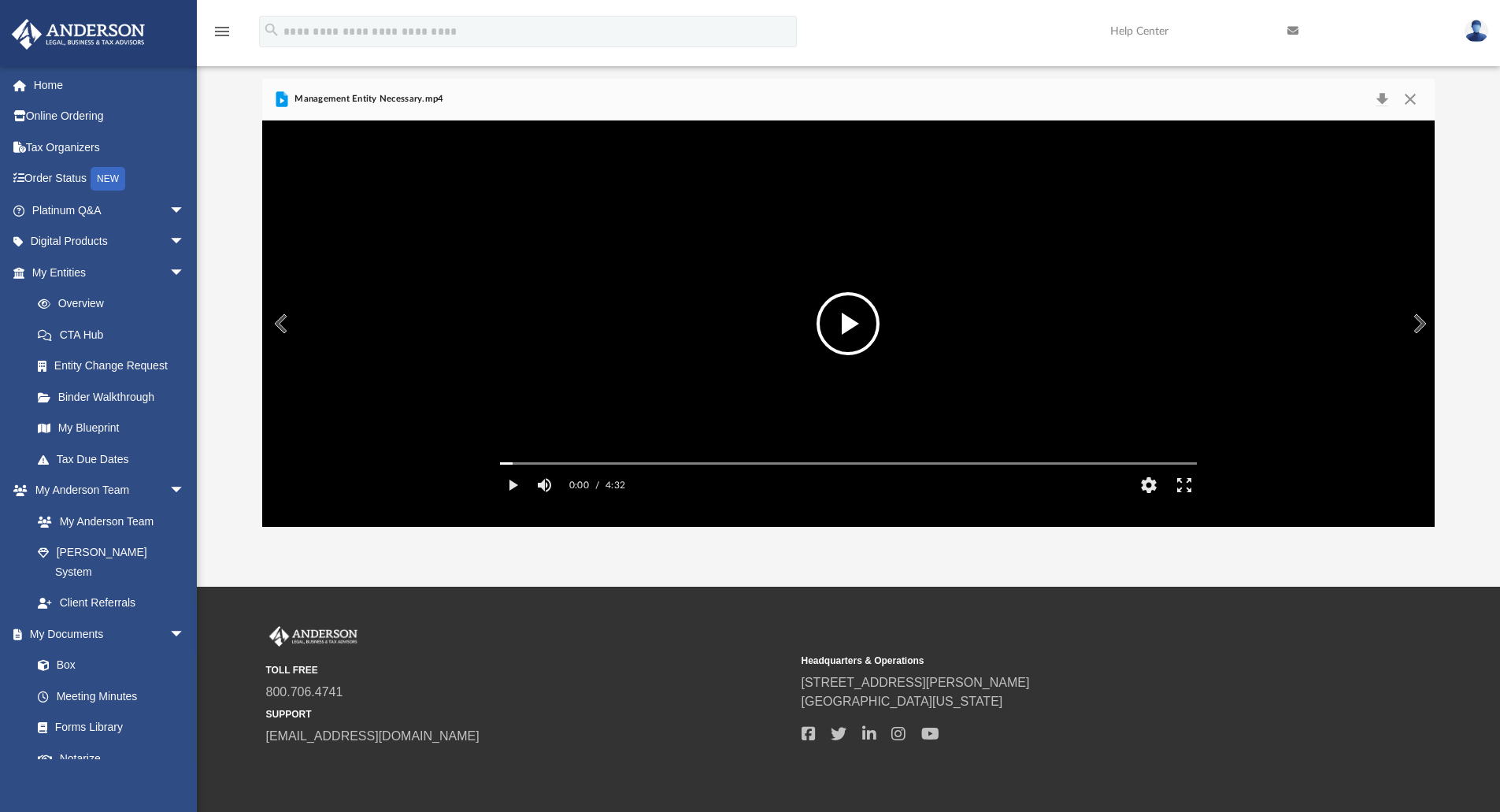
scroll to position [0, 0]
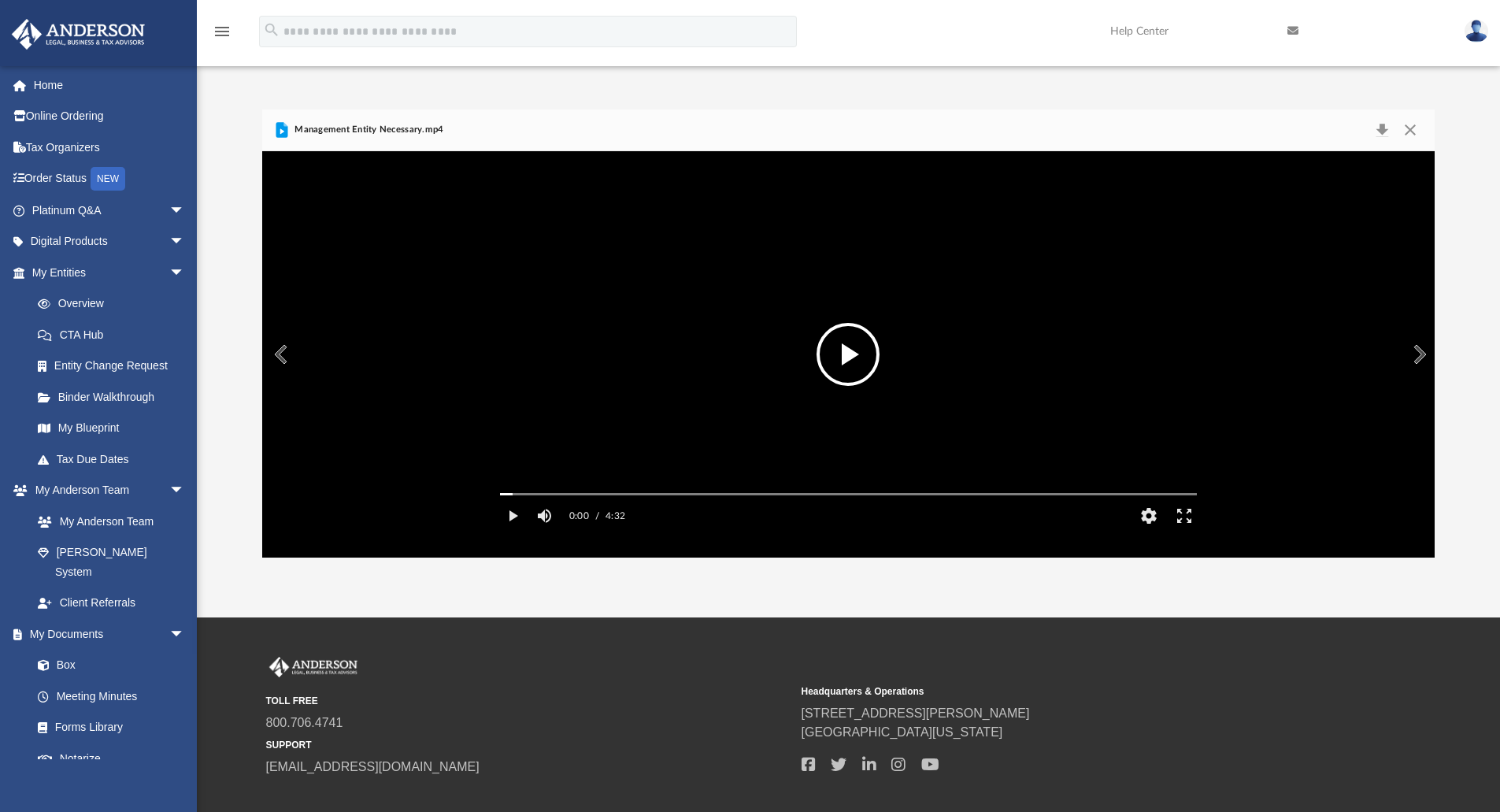
click at [856, 343] on button "File preview" at bounding box center [848, 354] width 63 height 63
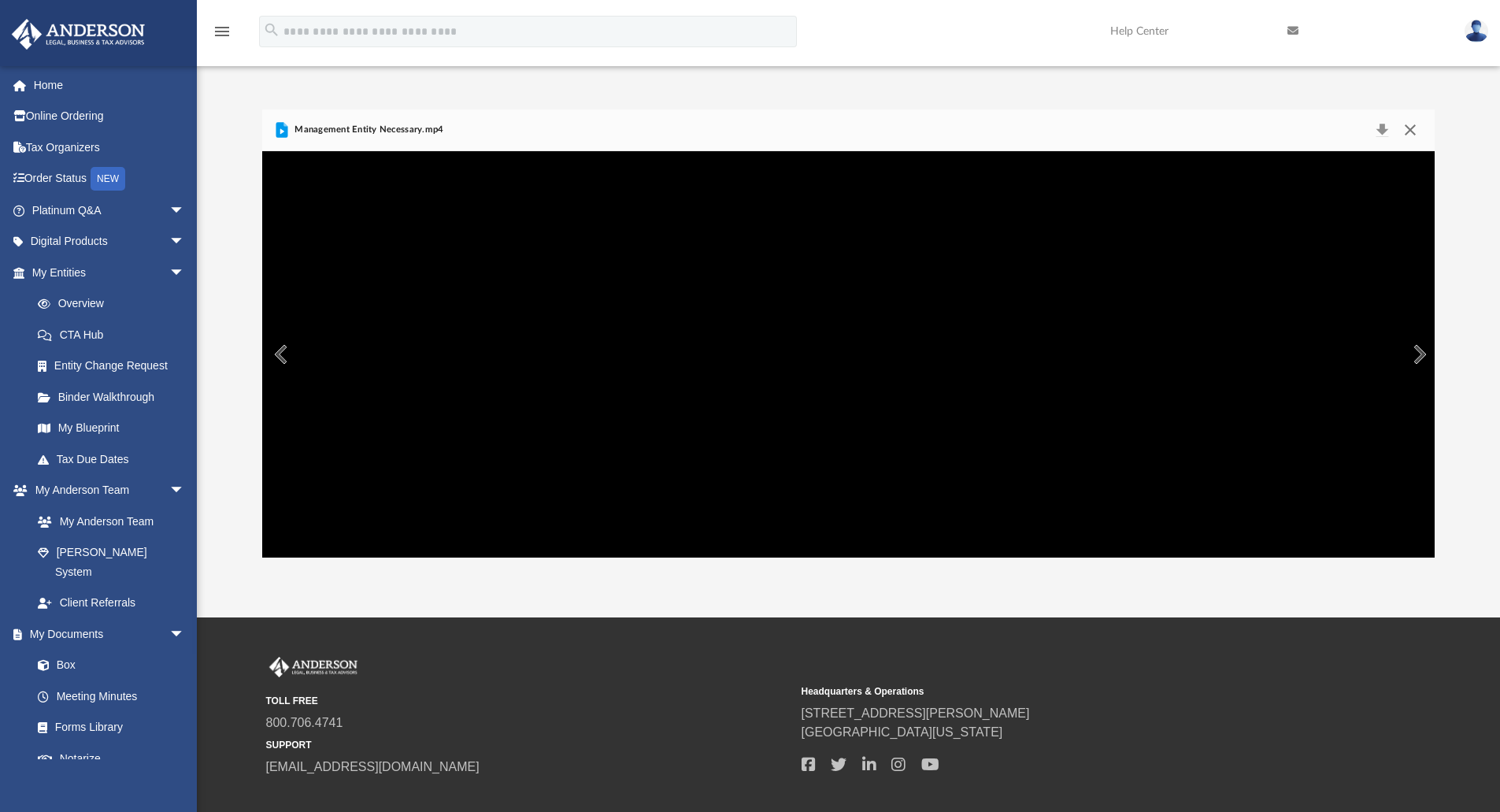
click at [1415, 136] on button "Close" at bounding box center [1409, 130] width 28 height 22
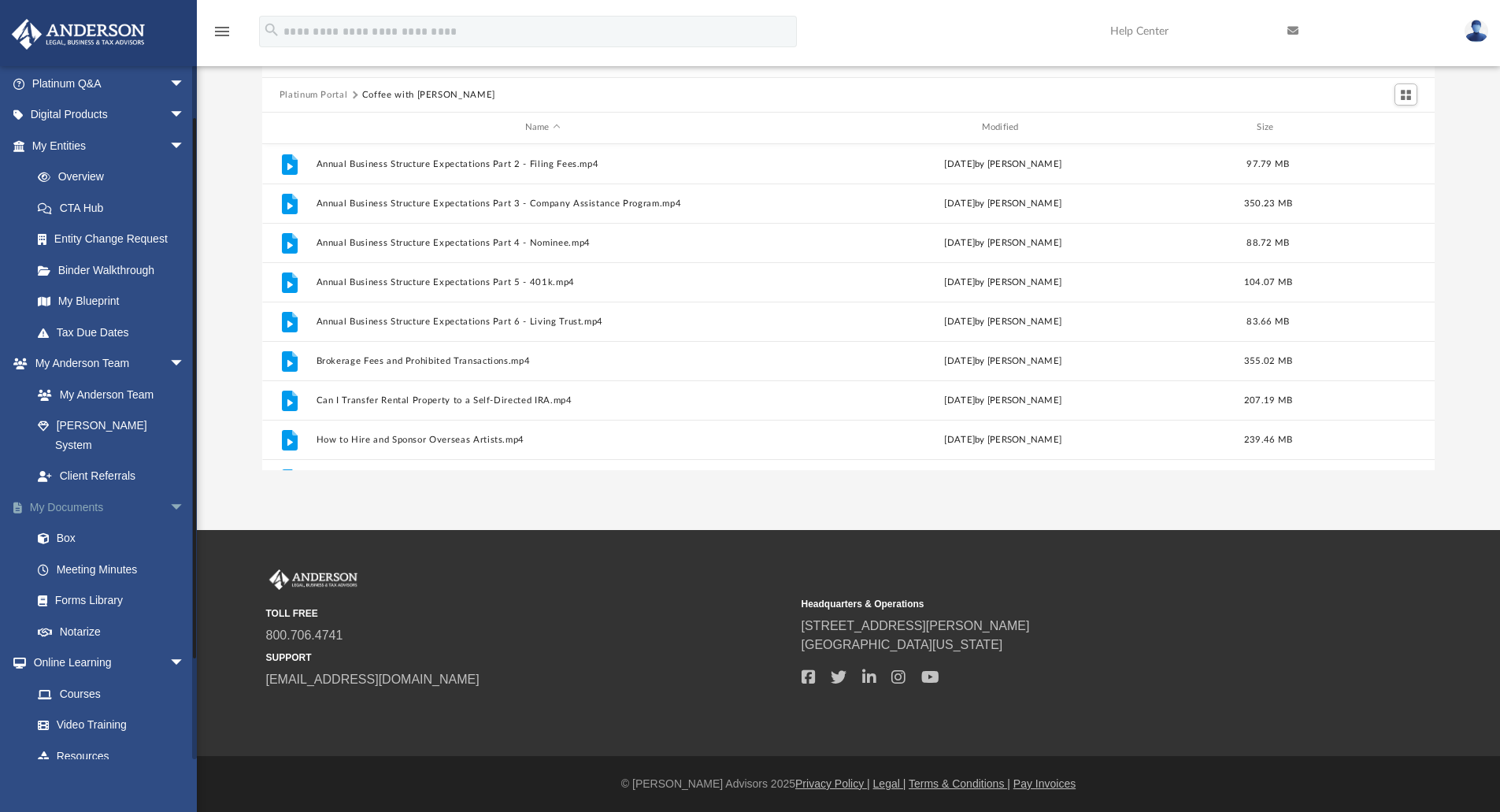
scroll to position [186, 0]
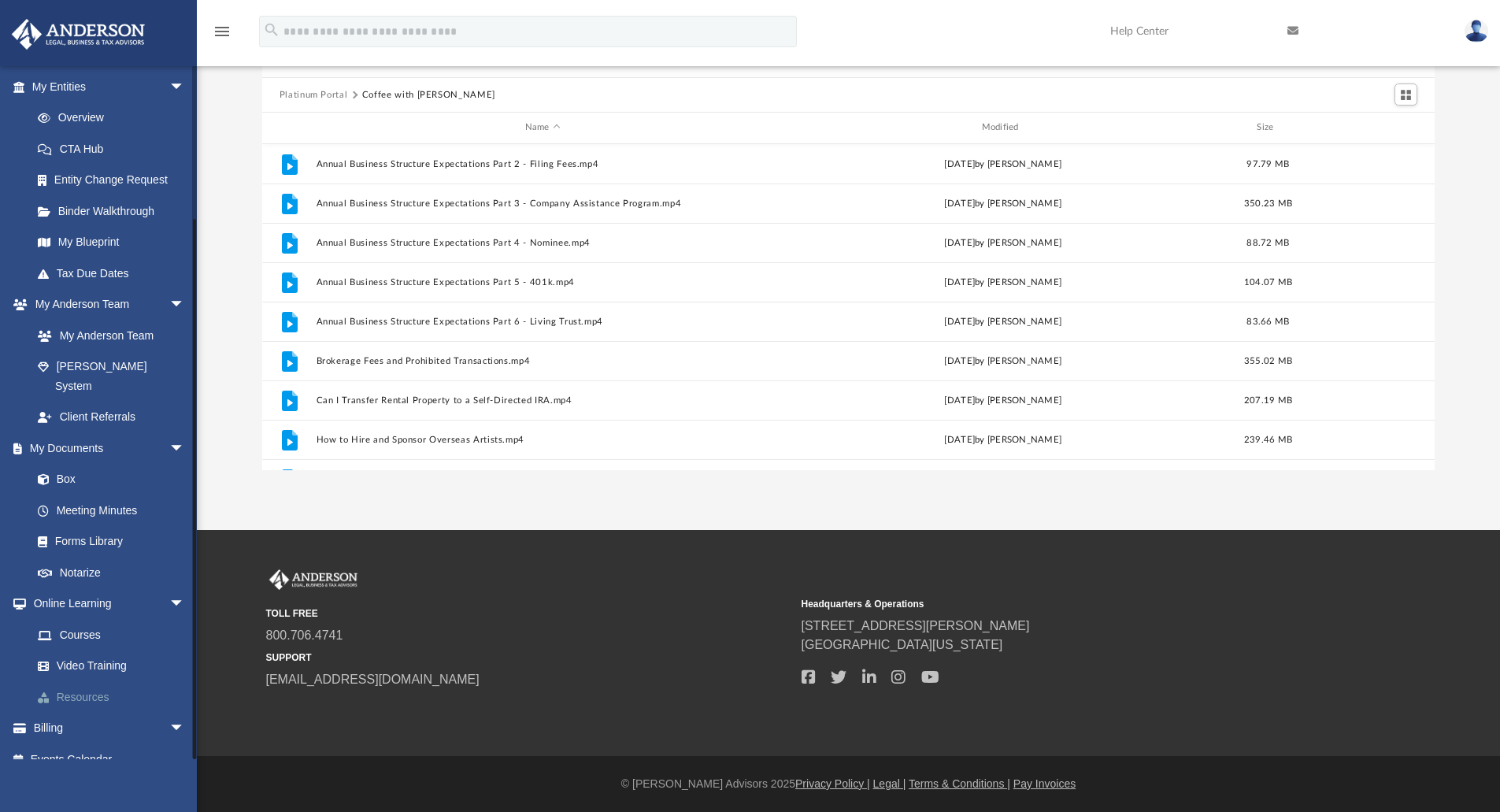
click at [103, 681] on link "Resources" at bounding box center [116, 696] width 186 height 31
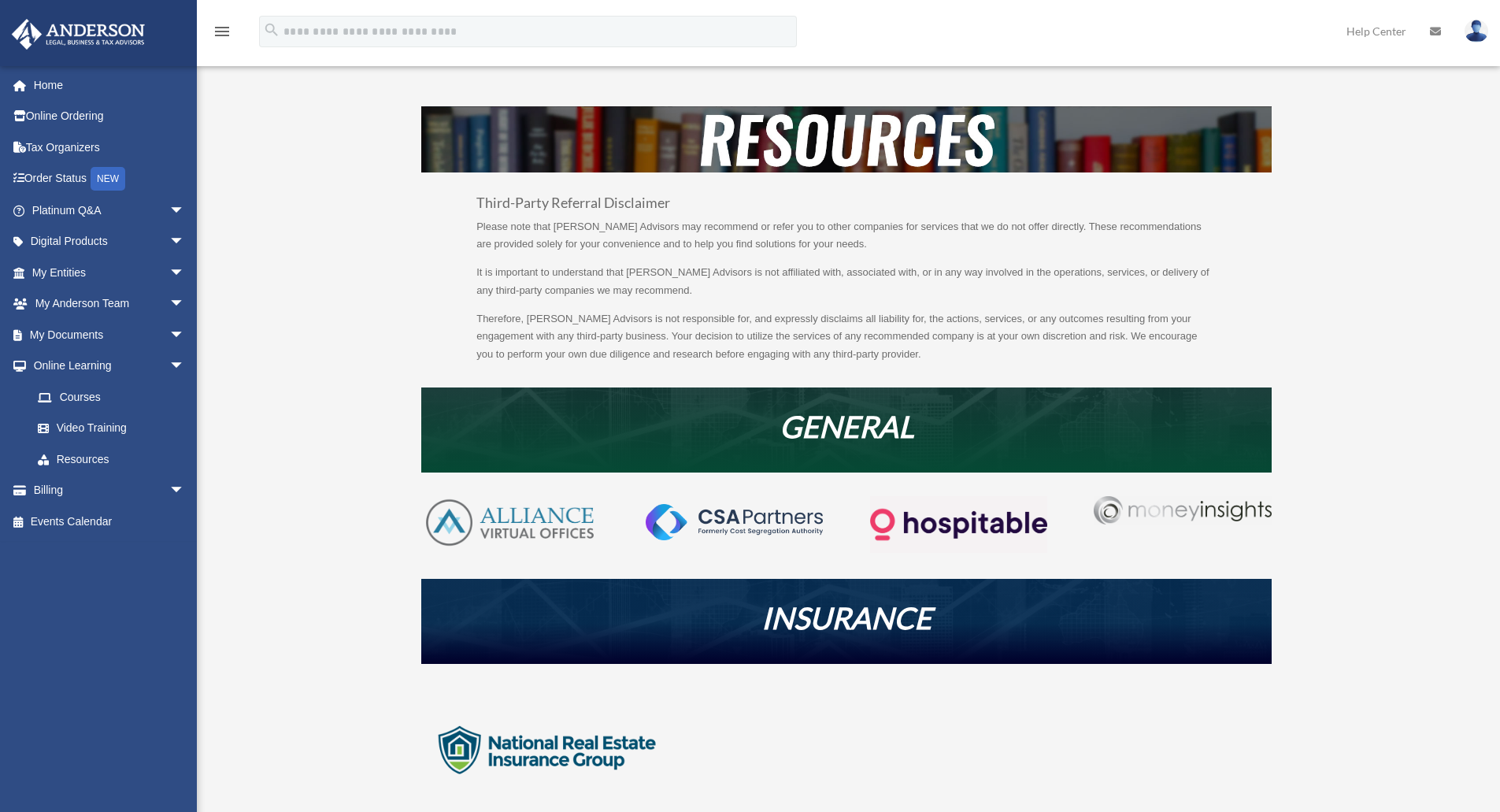
click at [749, 150] on img at bounding box center [846, 139] width 850 height 66
click at [729, 289] on p "It is important to understand that Anderson Advisors is not affiliated with, as…" at bounding box center [847, 287] width 741 height 47
click at [94, 403] on link "Courses" at bounding box center [116, 397] width 186 height 31
click at [89, 398] on link "Courses" at bounding box center [116, 397] width 186 height 31
